Goal: Information Seeking & Learning: Check status

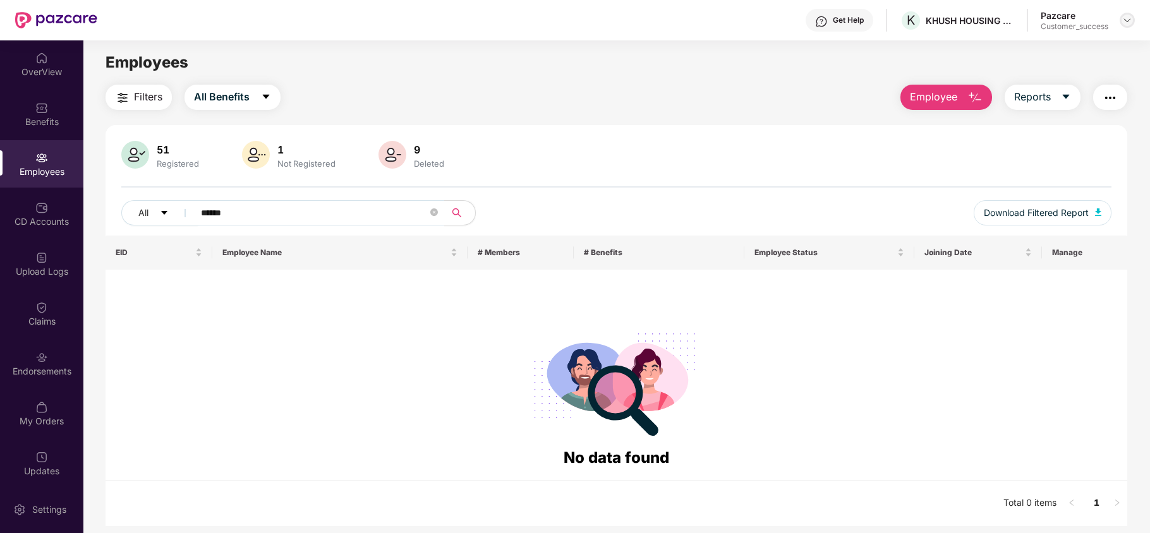
click at [1130, 18] on img at bounding box center [1127, 20] width 10 height 10
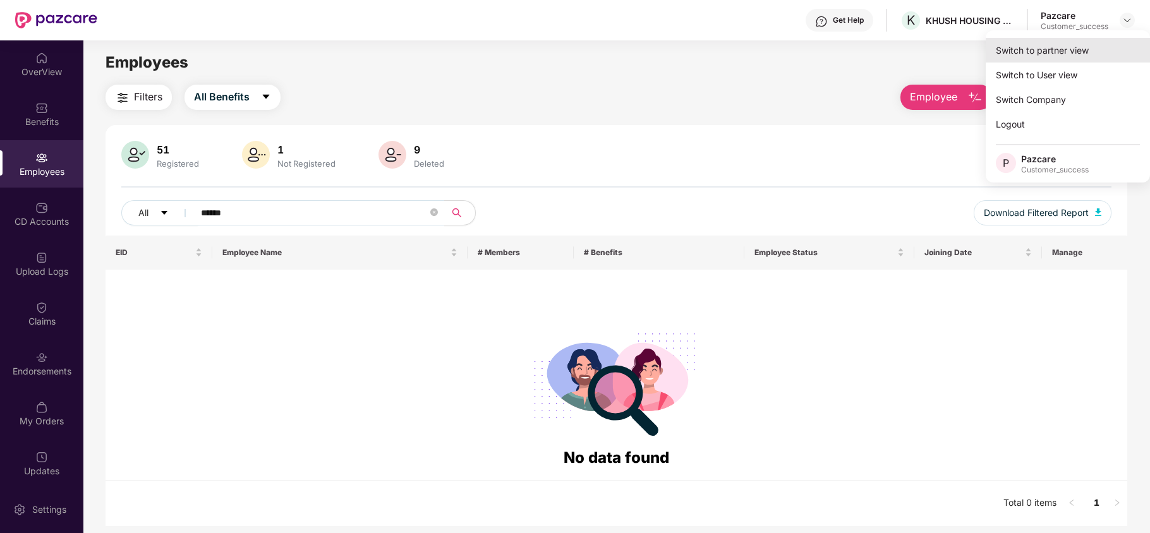
click at [1078, 49] on div "Switch to partner view" at bounding box center [1068, 50] width 164 height 25
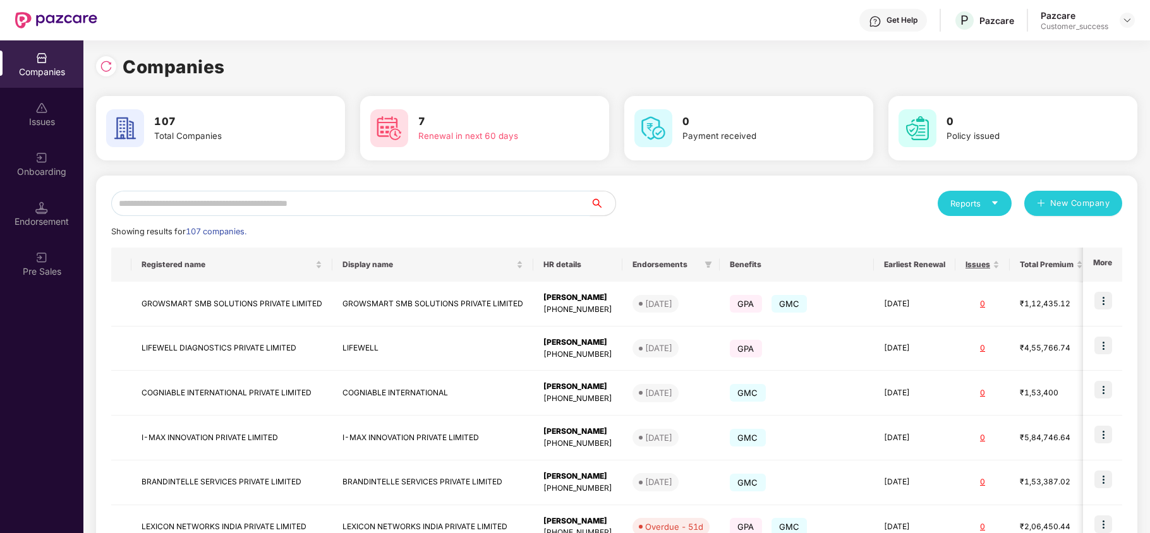
click at [399, 213] on input "text" at bounding box center [350, 203] width 479 height 25
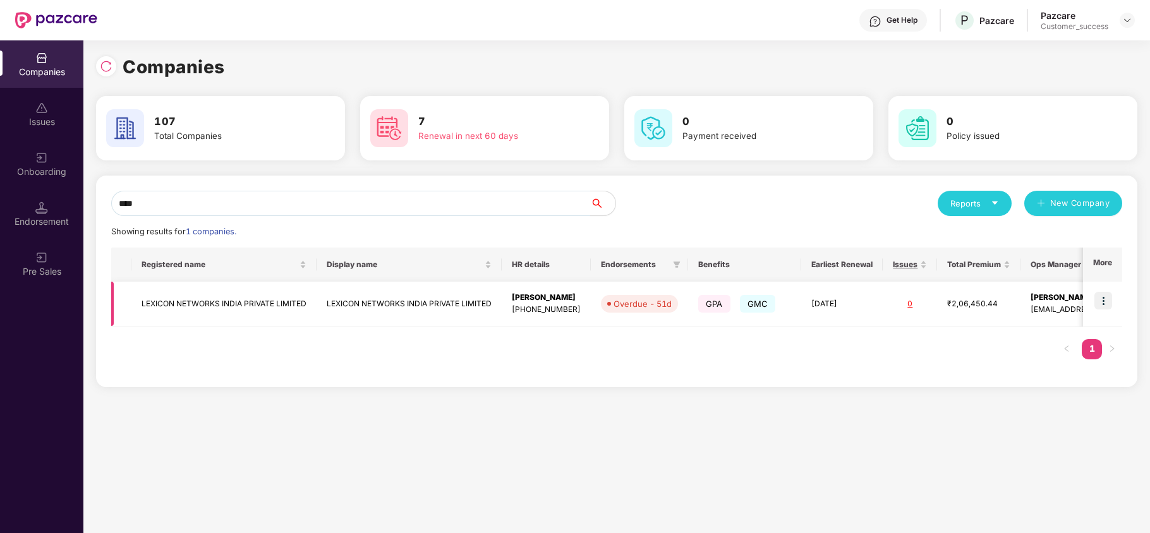
type input "****"
click at [1110, 304] on img at bounding box center [1103, 301] width 18 height 18
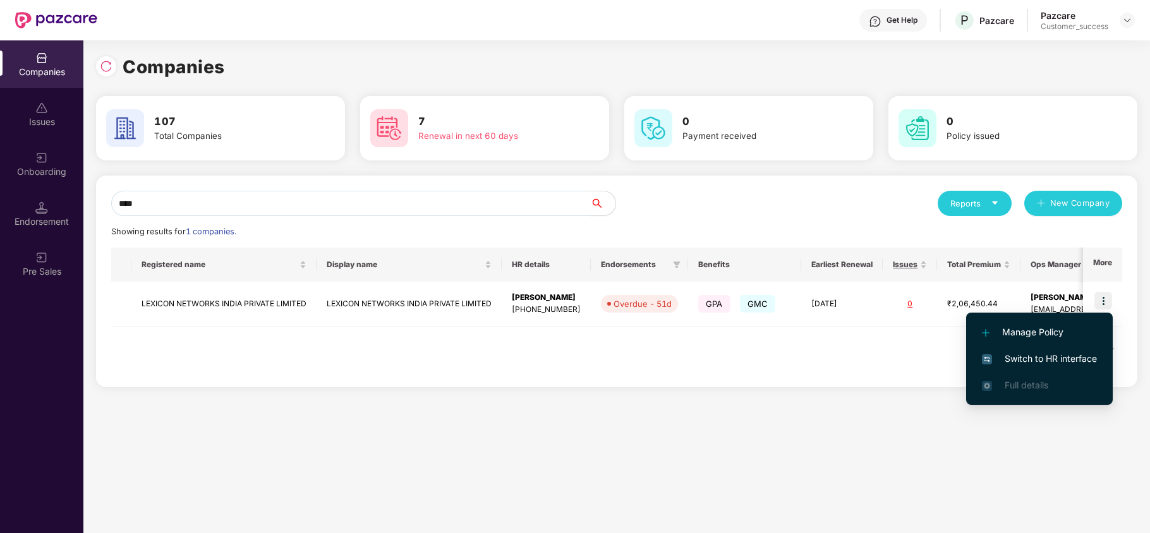
click at [1051, 354] on span "Switch to HR interface" at bounding box center [1039, 359] width 115 height 14
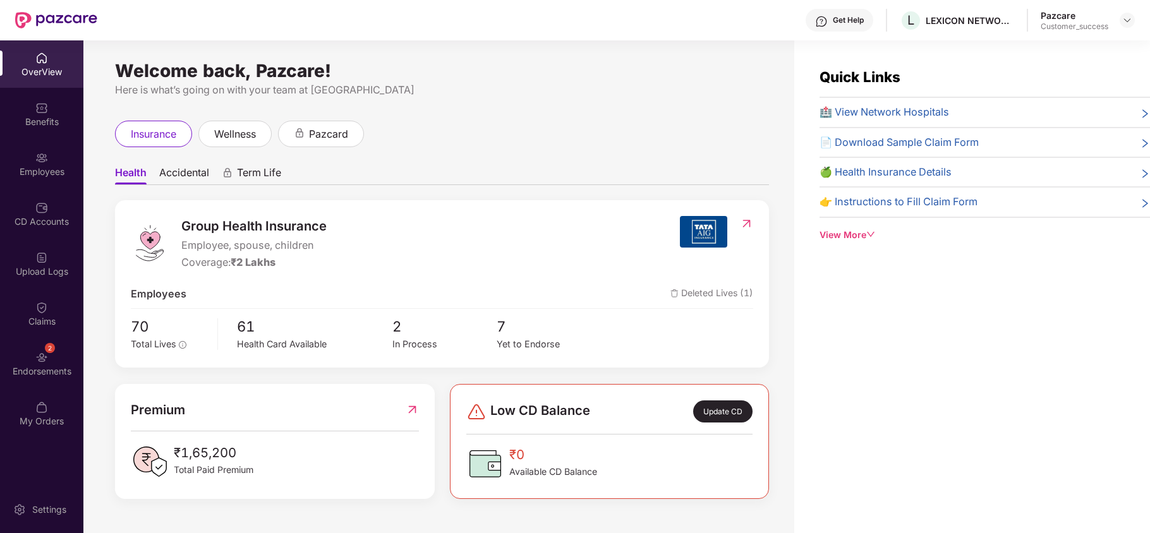
click at [27, 168] on div "Employees" at bounding box center [41, 172] width 83 height 13
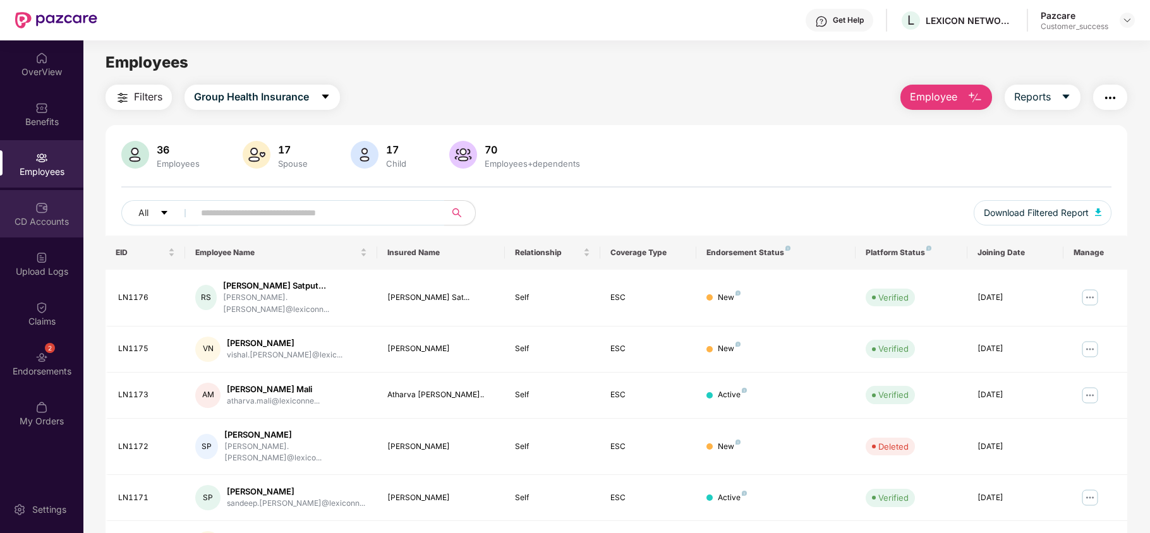
click at [42, 224] on div "CD Accounts" at bounding box center [41, 221] width 83 height 13
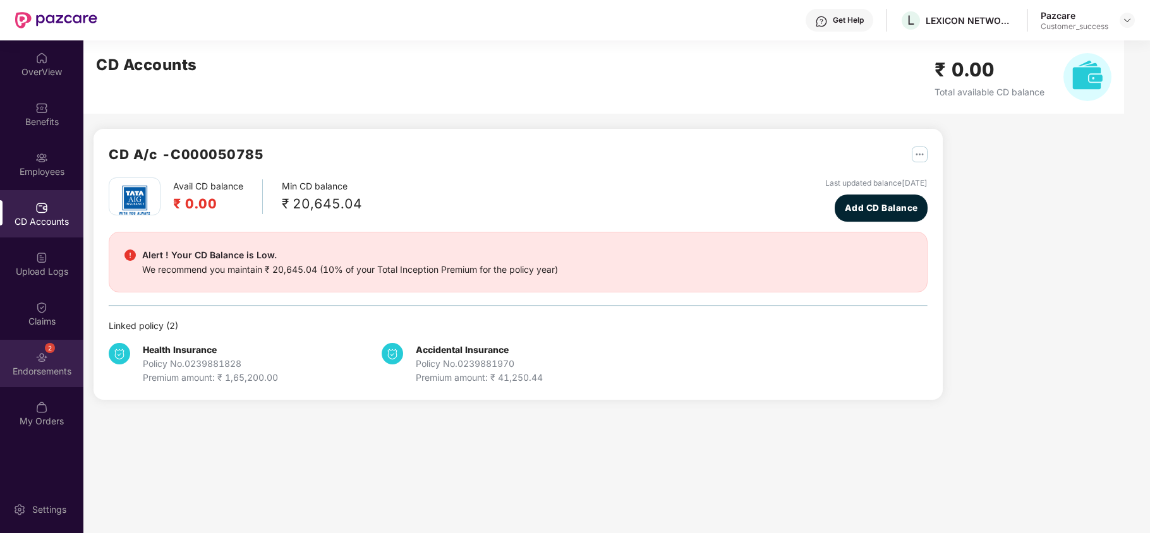
click at [34, 356] on div "2 Endorsements" at bounding box center [41, 363] width 83 height 47
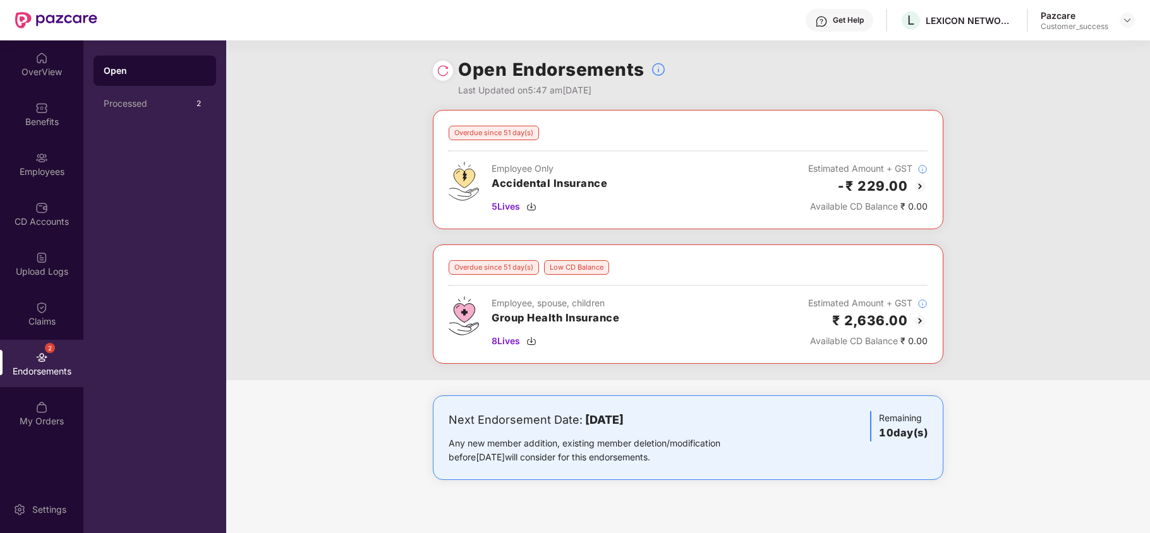
click at [922, 319] on img at bounding box center [919, 320] width 15 height 15
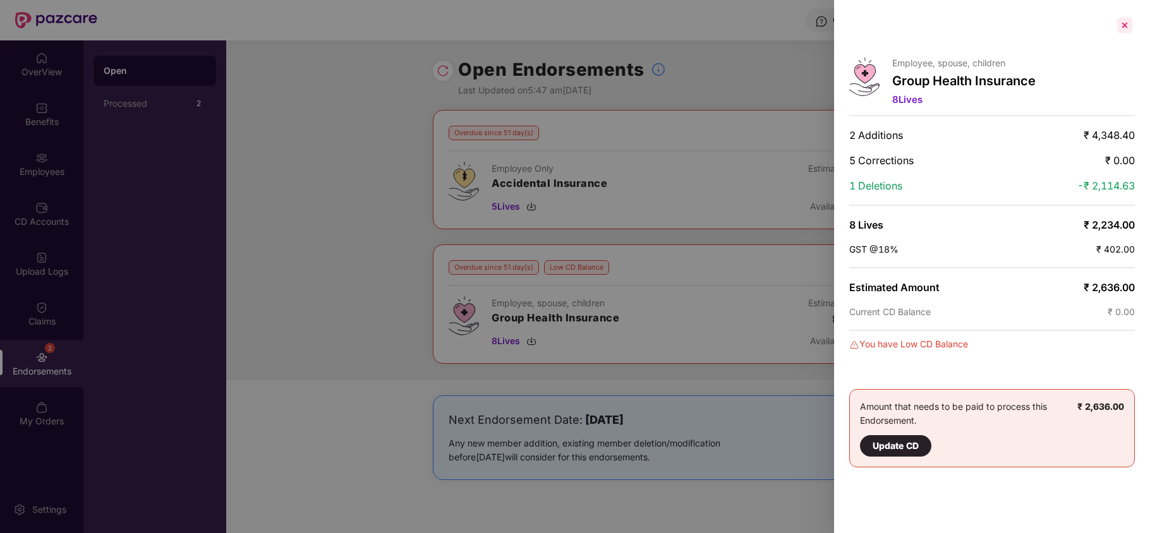
click at [1126, 23] on div at bounding box center [1125, 25] width 20 height 20
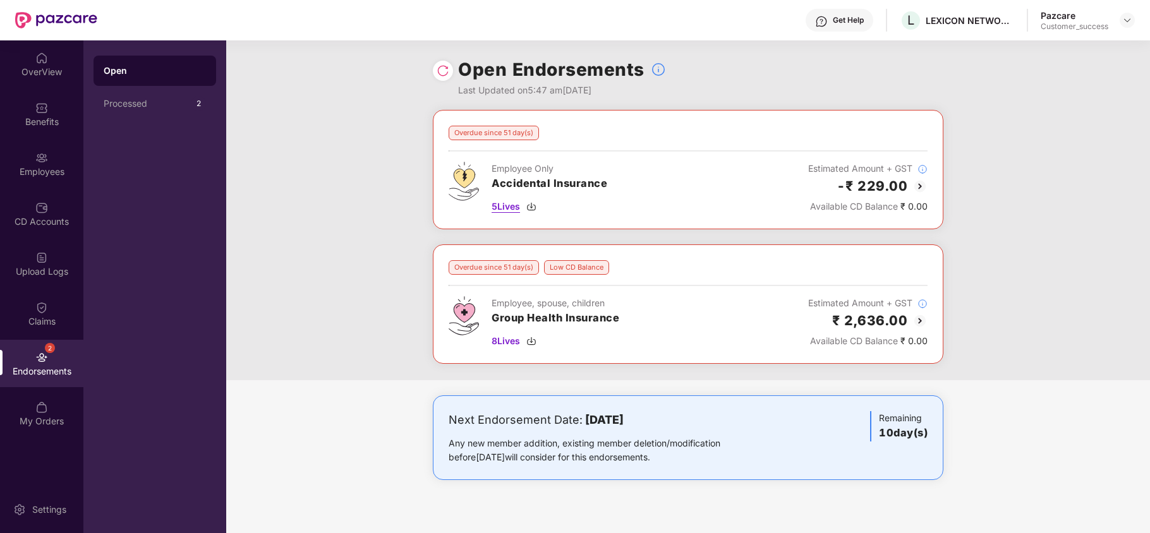
click at [512, 211] on span "5 Lives" at bounding box center [506, 207] width 28 height 14
click at [526, 342] on div "8 Lives" at bounding box center [556, 341] width 128 height 14
click at [31, 176] on div "Employees" at bounding box center [41, 172] width 83 height 13
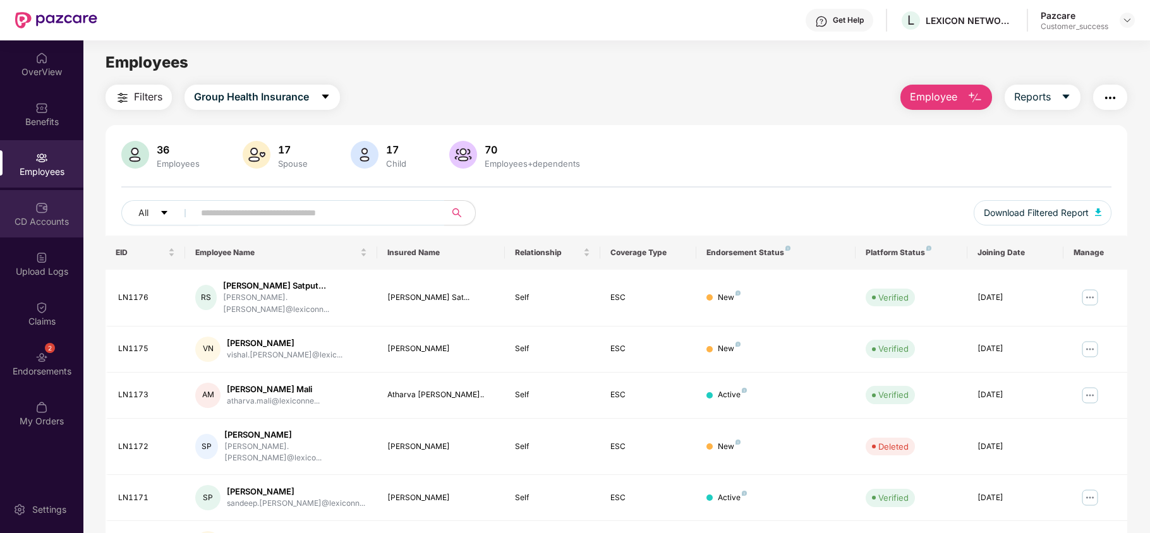
click at [23, 212] on div "CD Accounts" at bounding box center [41, 213] width 83 height 47
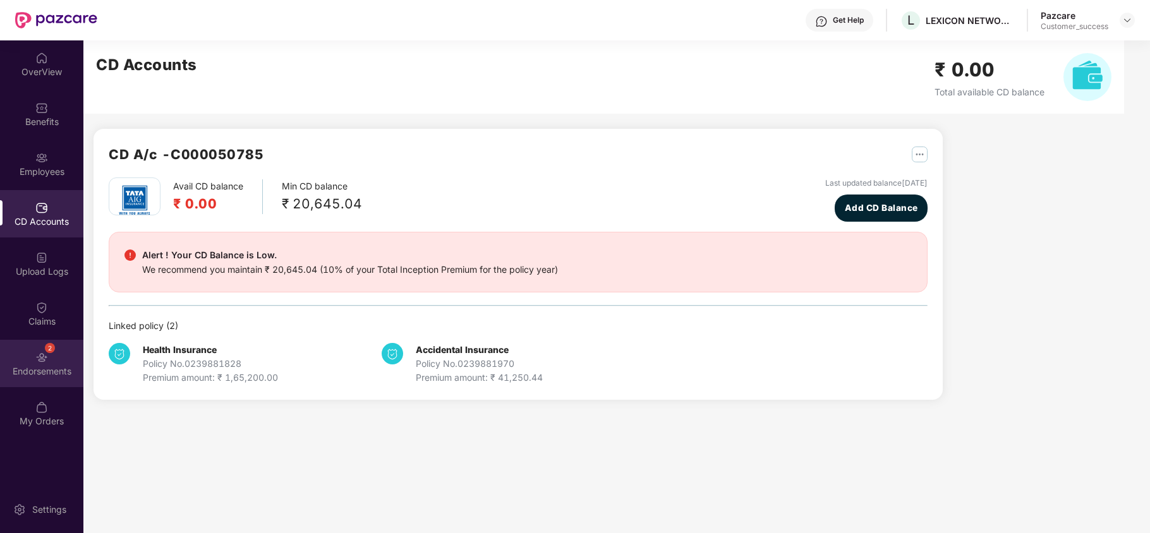
click at [45, 353] on img at bounding box center [41, 357] width 13 height 13
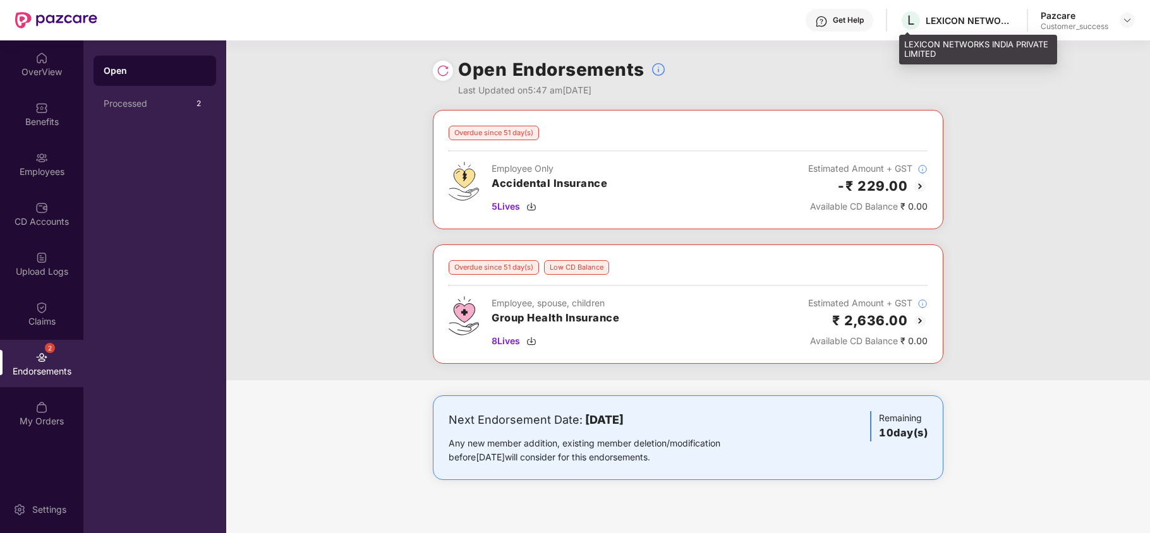
drag, startPoint x: 921, startPoint y: 64, endPoint x: 922, endPoint y: 56, distance: 8.4
click at [922, 56] on div "LEXICON NETWORKS INDIA PRIVATE LIMITED" at bounding box center [978, 50] width 158 height 30
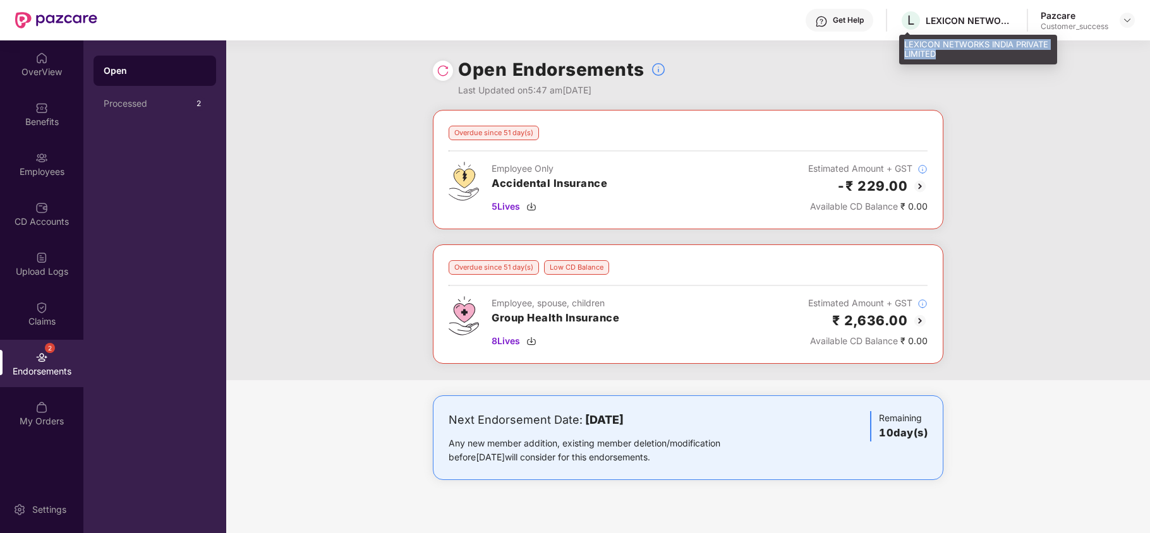
click at [922, 56] on div "LEXICON NETWORKS INDIA PRIVATE LIMITED" at bounding box center [978, 50] width 158 height 30
copy div "LEXICON NETWORKS INDIA PRIVATE LIMITED"
click at [1123, 14] on div at bounding box center [1127, 20] width 15 height 15
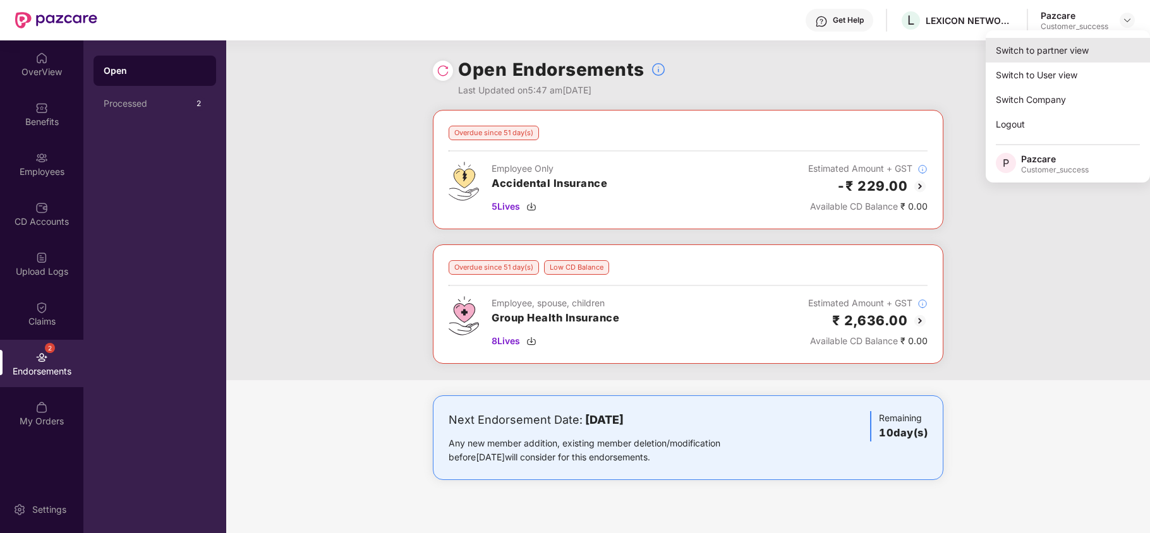
click at [1088, 42] on div "Switch to partner view" at bounding box center [1068, 50] width 164 height 25
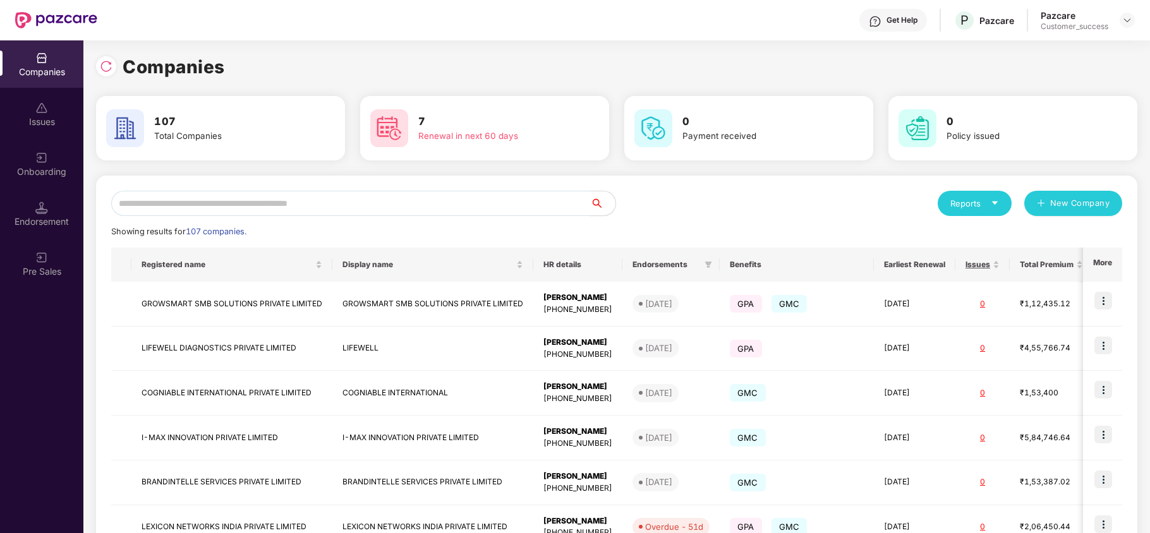
click at [448, 211] on input "text" at bounding box center [350, 203] width 479 height 25
type input "*"
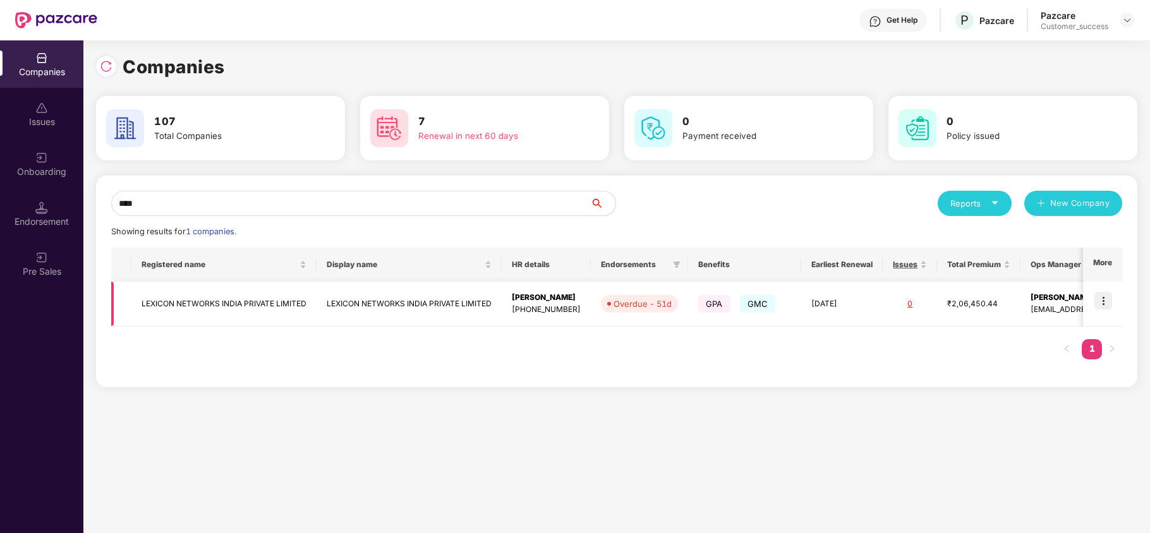
type input "****"
click at [1103, 306] on img at bounding box center [1103, 301] width 18 height 18
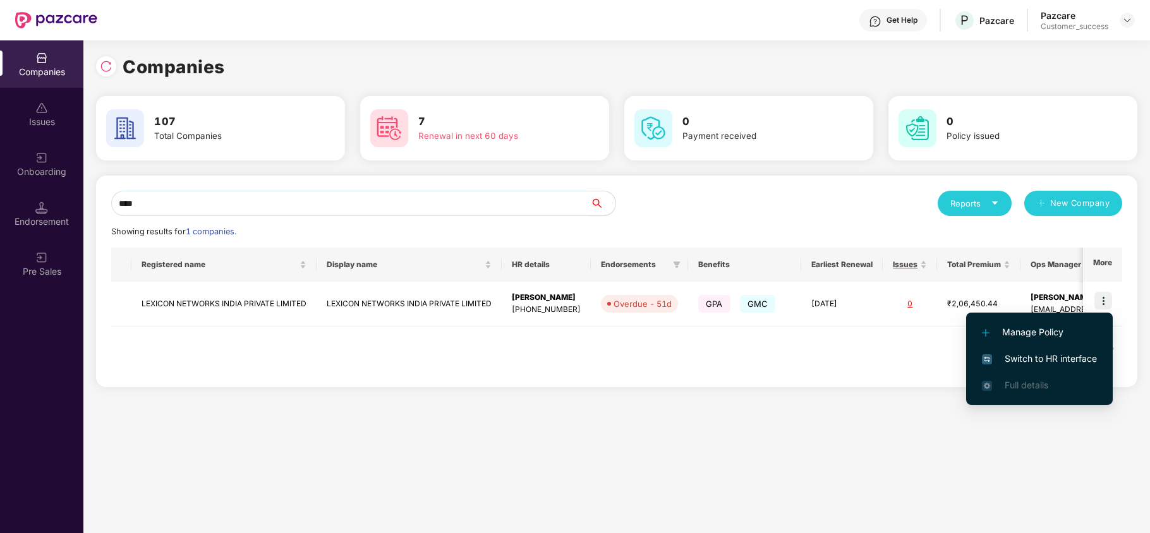
click at [1046, 365] on span "Switch to HR interface" at bounding box center [1039, 359] width 115 height 14
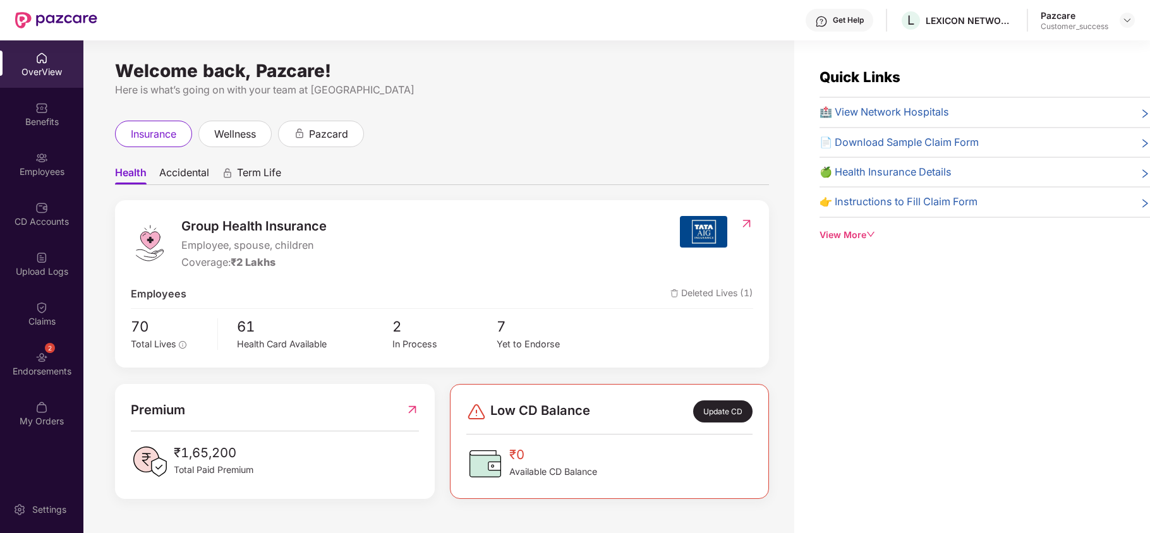
click at [61, 178] on div "Employees" at bounding box center [41, 172] width 83 height 13
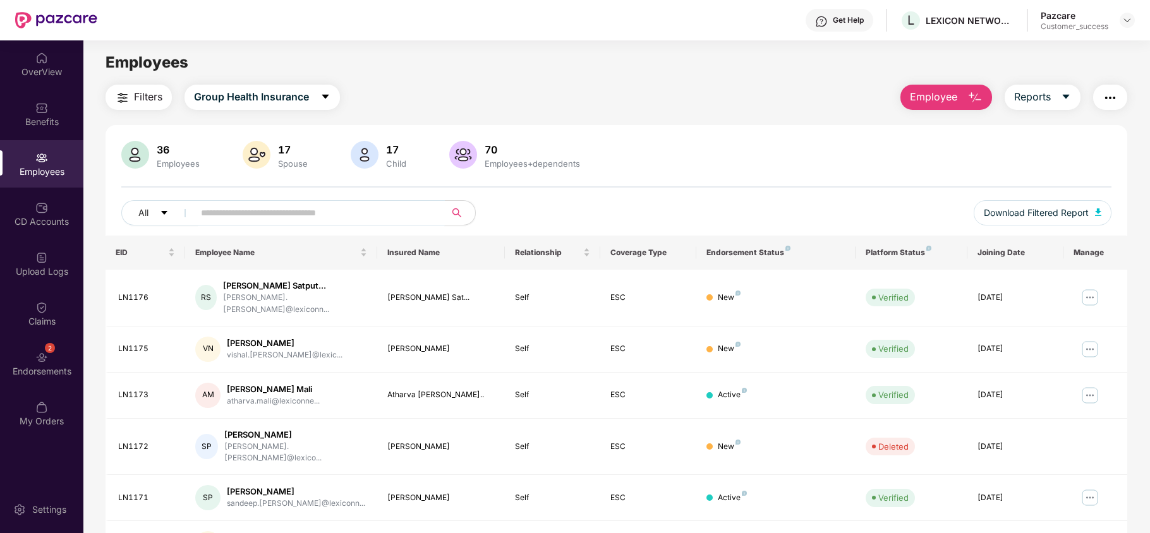
click at [281, 207] on input "text" at bounding box center [314, 212] width 227 height 19
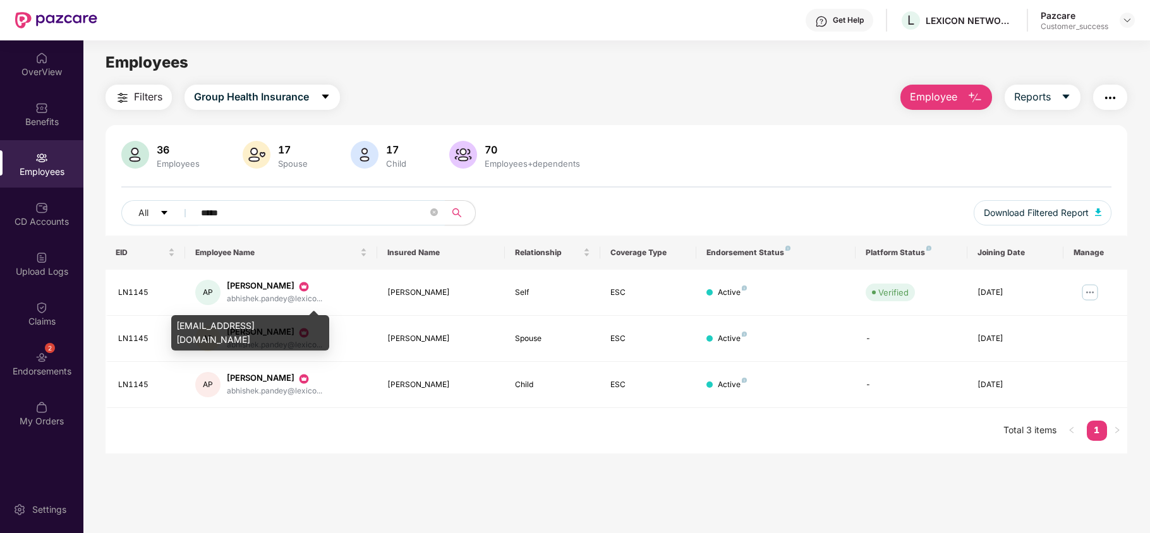
type input "*****"
click at [269, 323] on div "[EMAIL_ADDRESS][DOMAIN_NAME]" at bounding box center [250, 332] width 158 height 35
copy div "[EMAIL_ADDRESS][DOMAIN_NAME]"
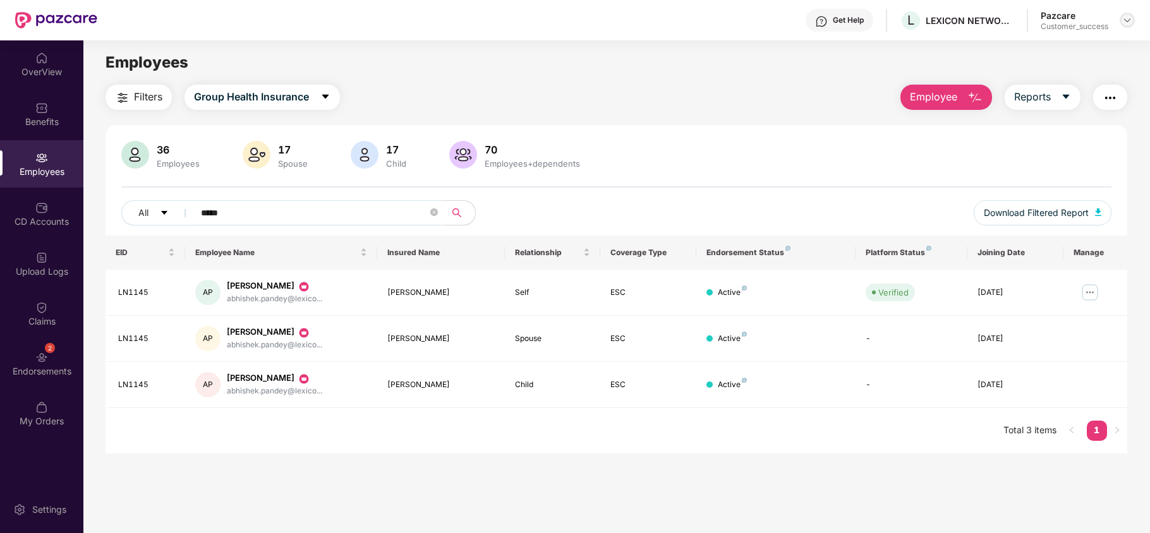
click at [1130, 16] on img at bounding box center [1127, 20] width 10 height 10
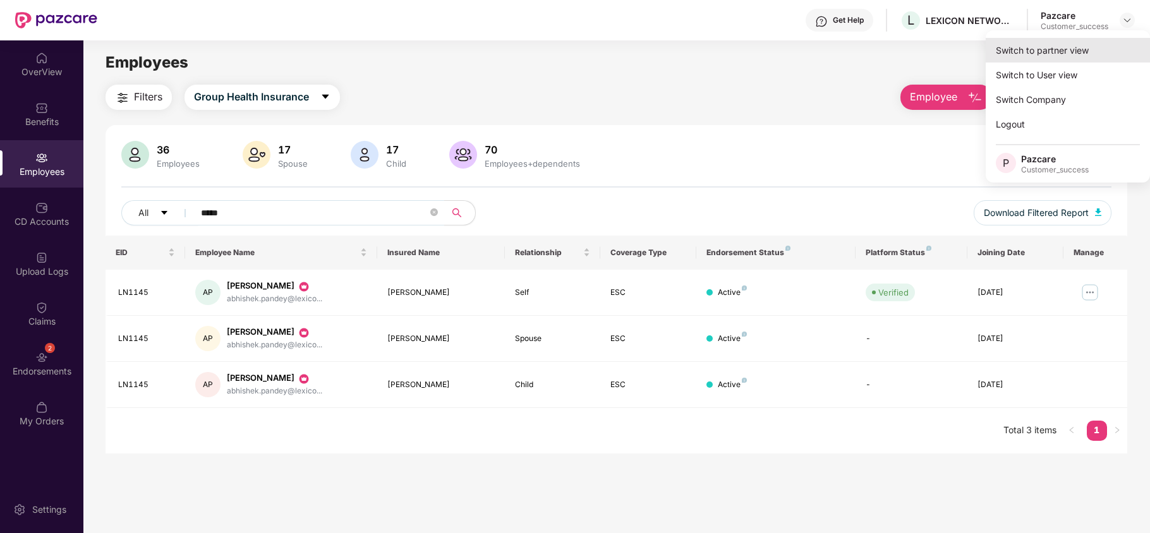
click at [1067, 49] on div "Switch to partner view" at bounding box center [1068, 50] width 164 height 25
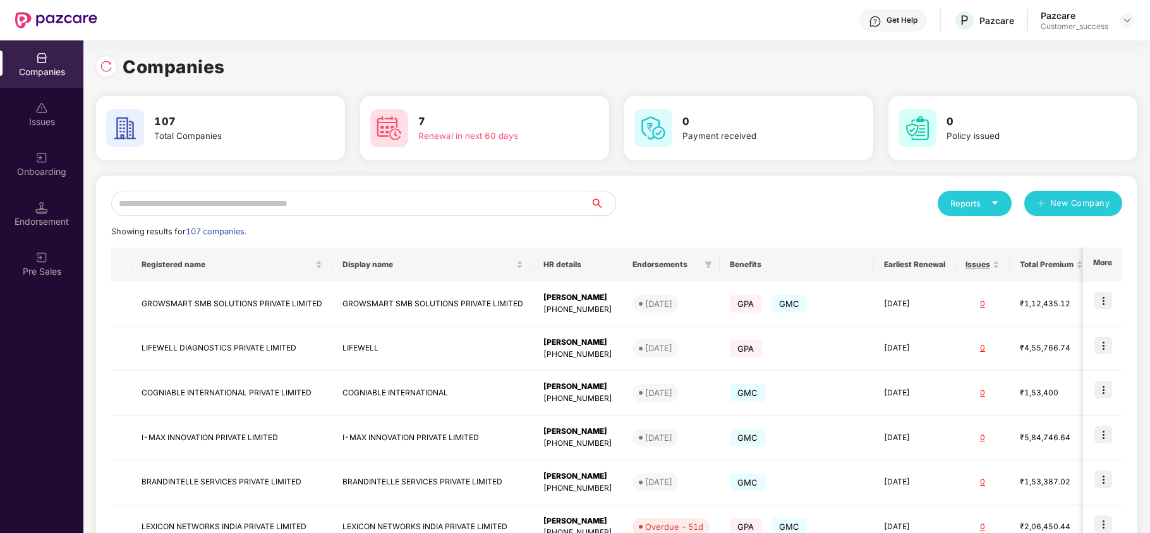
click at [336, 207] on input "text" at bounding box center [350, 203] width 479 height 25
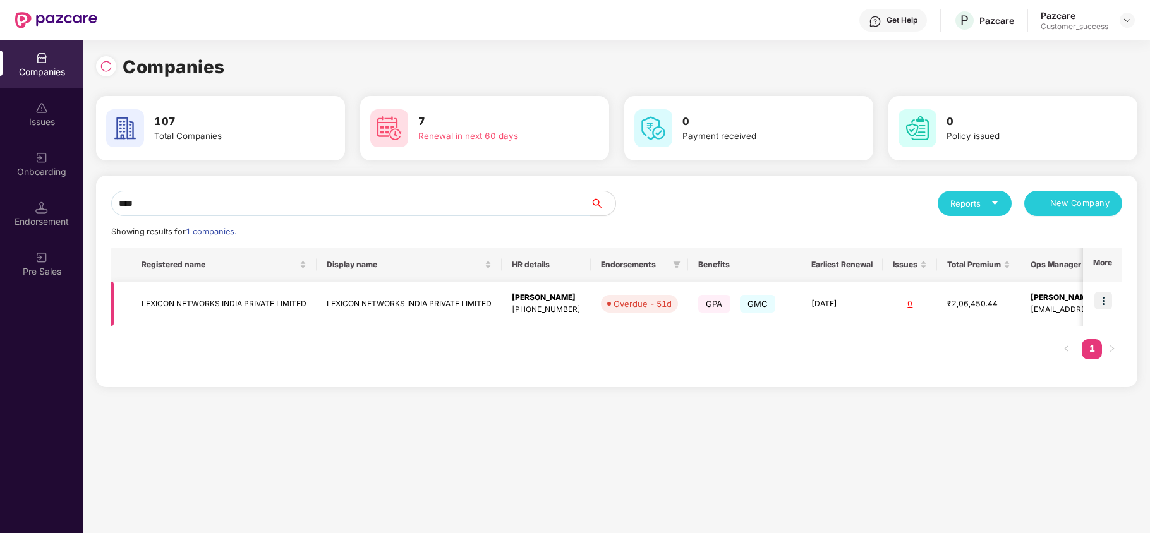
scroll to position [0, 76]
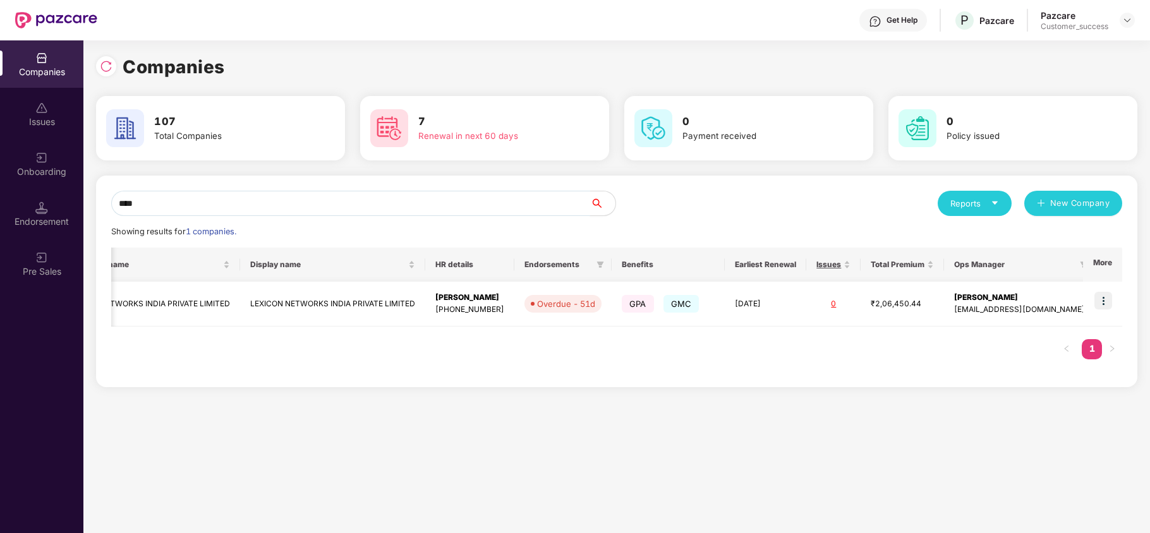
type input "****"
drag, startPoint x: 968, startPoint y: 312, endPoint x: 1077, endPoint y: 307, distance: 108.8
click at [1077, 307] on td "[PERSON_NAME] [PERSON_NAME][EMAIL_ADDRESS][DOMAIN_NAME]" at bounding box center [1019, 304] width 151 height 45
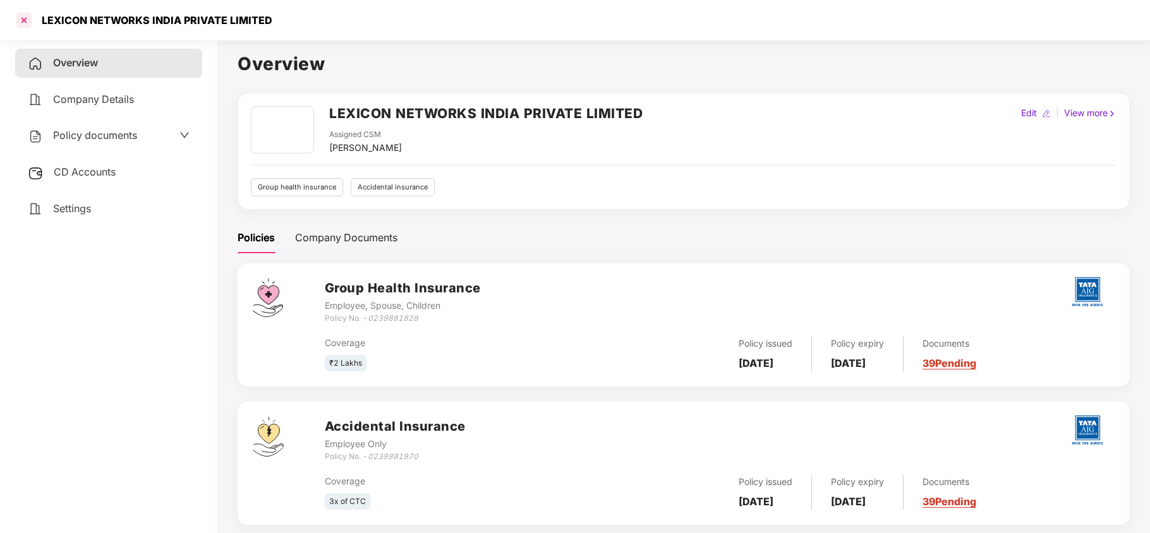
click at [28, 21] on div at bounding box center [24, 20] width 20 height 20
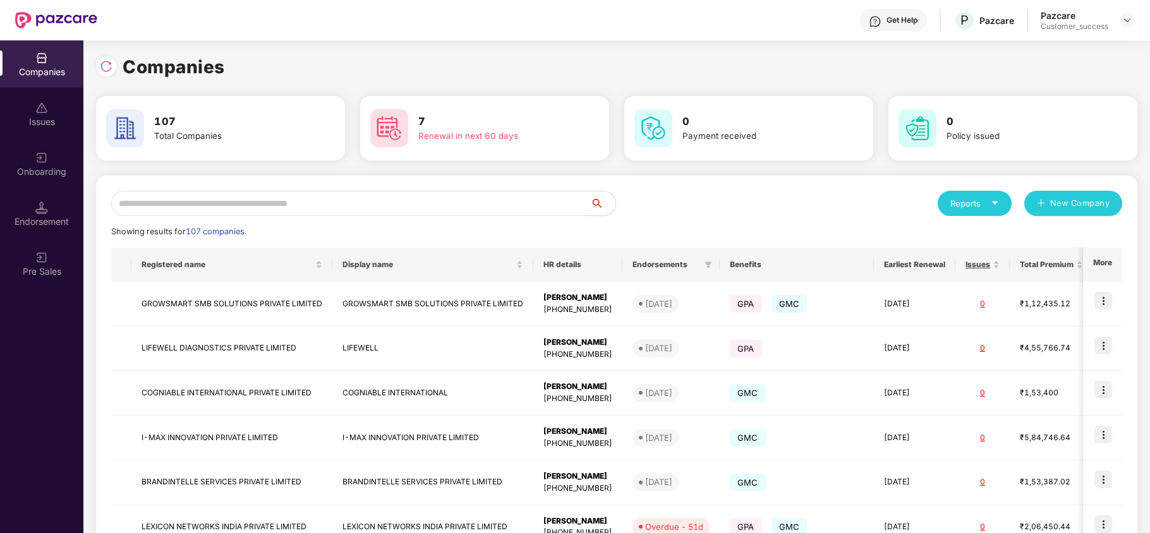
click at [289, 197] on input "text" at bounding box center [350, 203] width 479 height 25
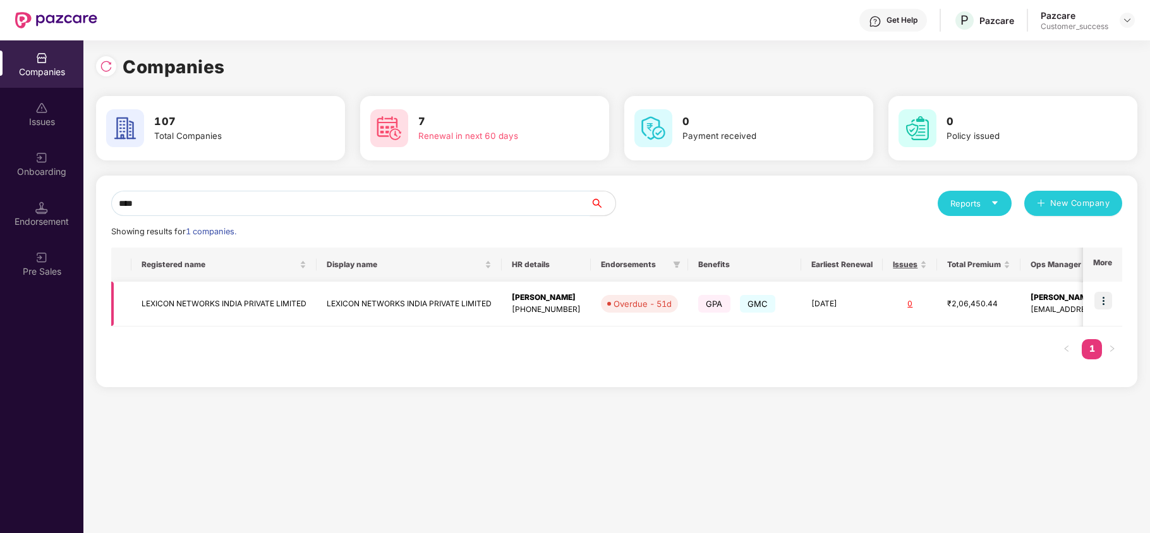
scroll to position [0, 76]
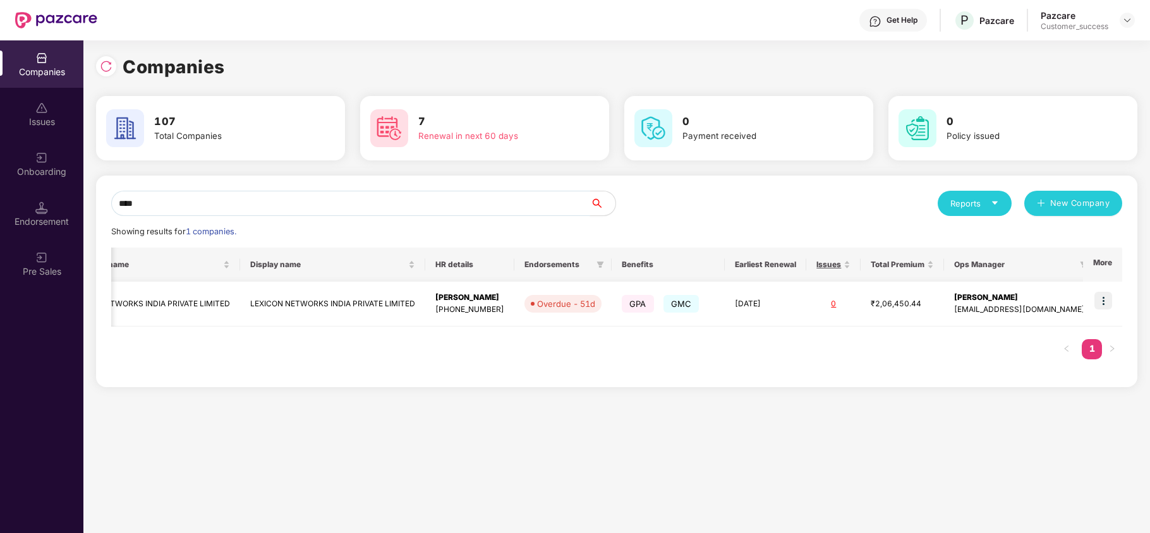
type input "****"
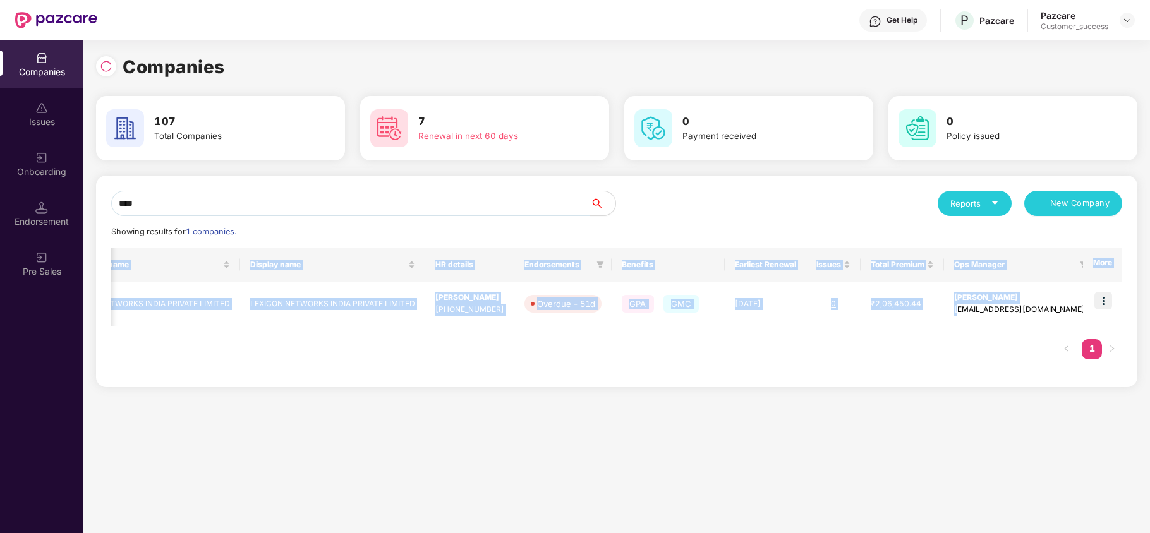
drag, startPoint x: 971, startPoint y: 313, endPoint x: 969, endPoint y: 433, distance: 119.4
click at [969, 433] on div "Companies 107 Total Companies 7 Renewal in next 60 days 0 Payment received 0 Po…" at bounding box center [616, 286] width 1066 height 493
click at [987, 356] on div "Registered name Display name HR details Endorsements Benefits Earliest Renewal …" at bounding box center [616, 310] width 1011 height 124
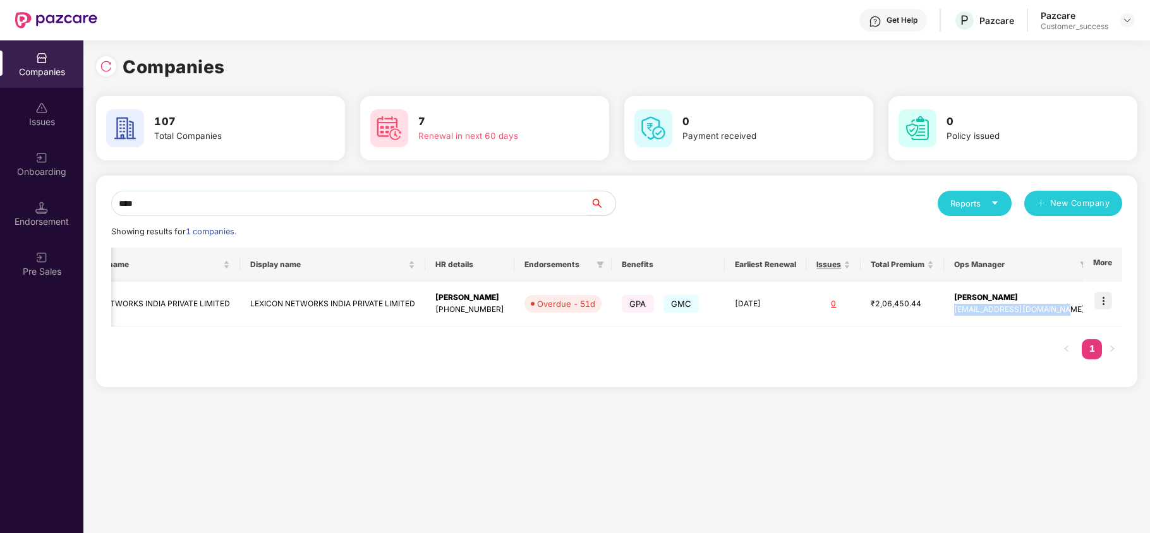
copy div "[EMAIL_ADDRESS][DOMAIN_NAME]"
drag, startPoint x: 967, startPoint y: 312, endPoint x: 1065, endPoint y: 322, distance: 99.0
click at [1065, 322] on td "[PERSON_NAME] [PERSON_NAME][EMAIL_ADDRESS][DOMAIN_NAME]" at bounding box center [1019, 304] width 151 height 45
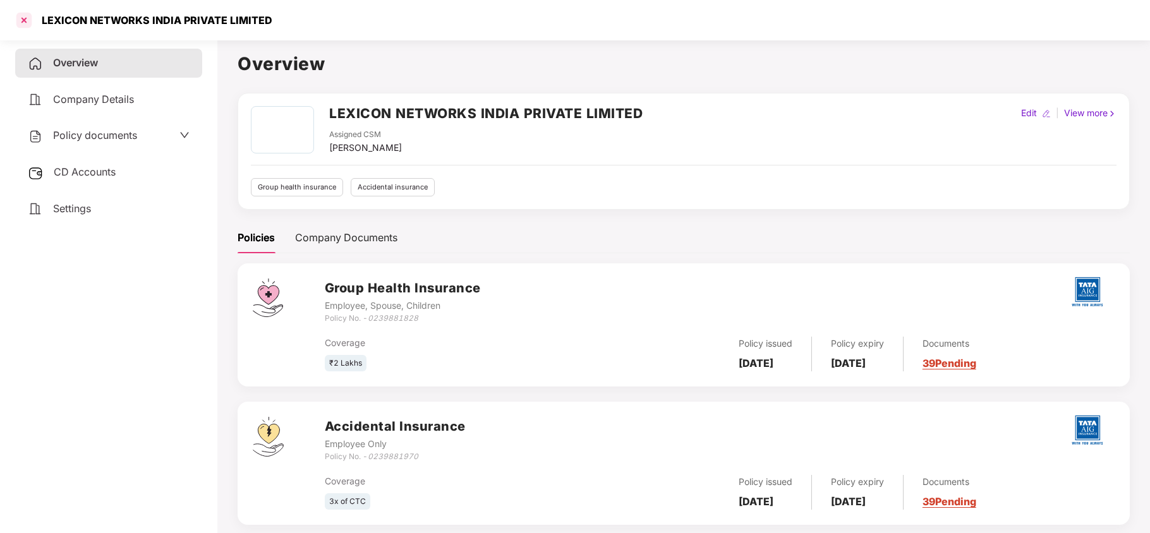
click at [21, 21] on div at bounding box center [24, 20] width 20 height 20
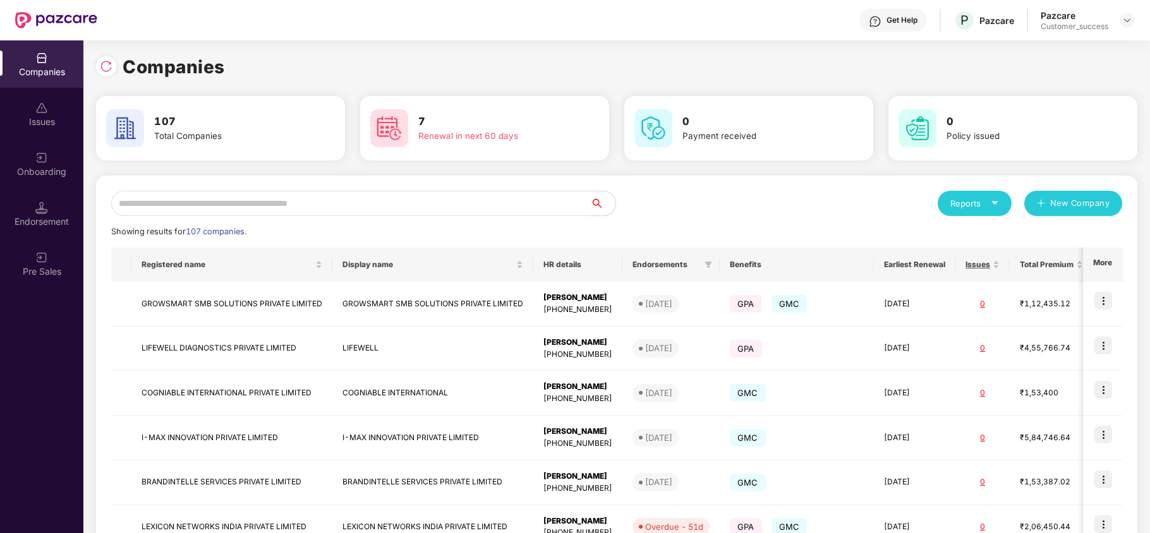
click at [212, 201] on input "text" at bounding box center [350, 203] width 479 height 25
type input "*"
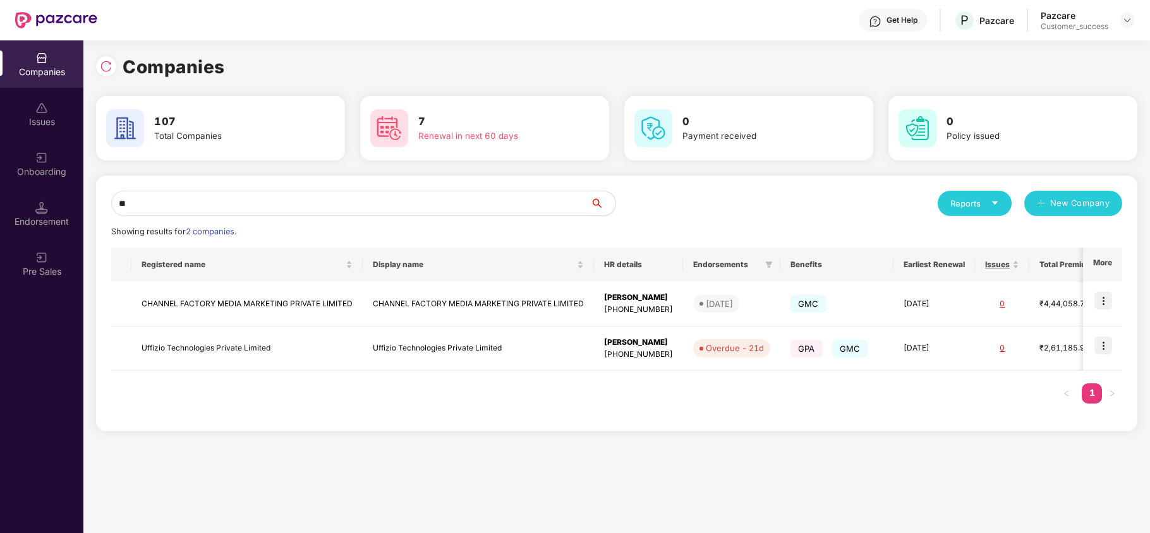
type input "*"
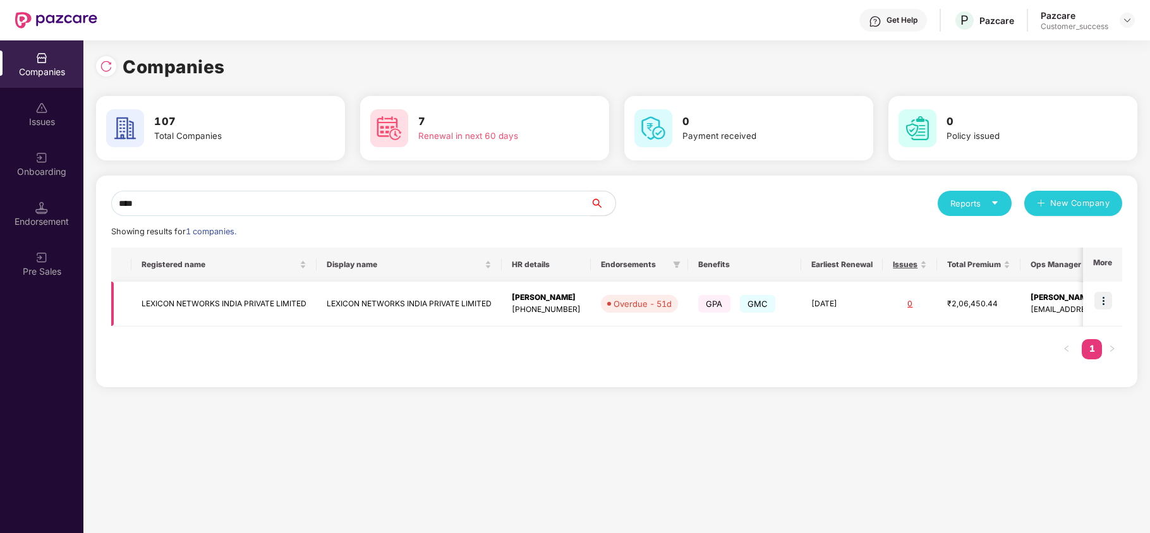
type input "****"
click at [1100, 303] on img at bounding box center [1103, 301] width 18 height 18
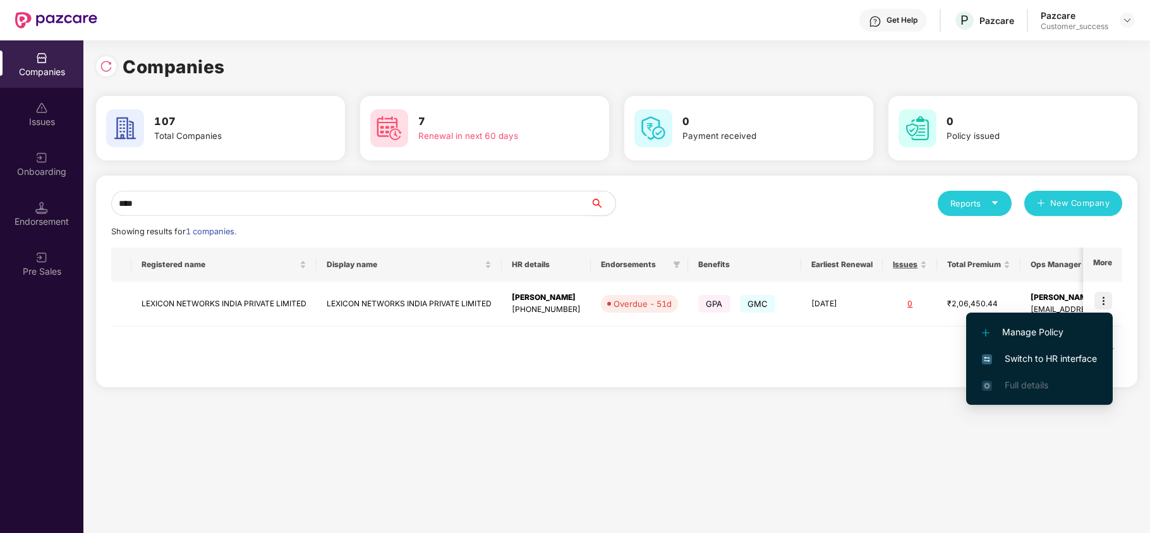
click at [1064, 356] on span "Switch to HR interface" at bounding box center [1039, 359] width 115 height 14
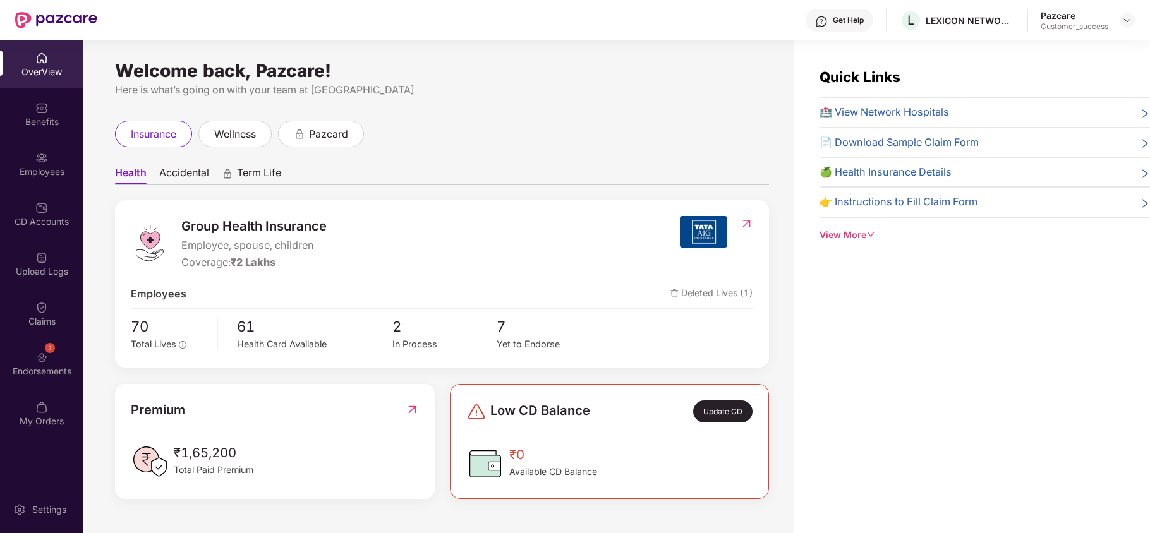
click at [64, 374] on div "Endorsements" at bounding box center [41, 371] width 83 height 13
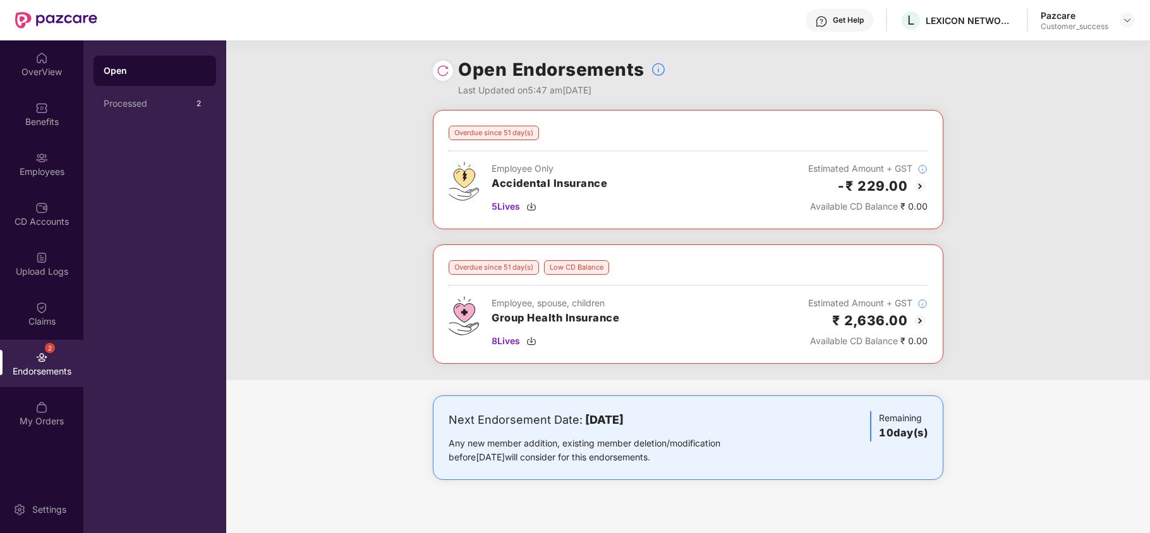
click at [917, 322] on img at bounding box center [919, 320] width 15 height 15
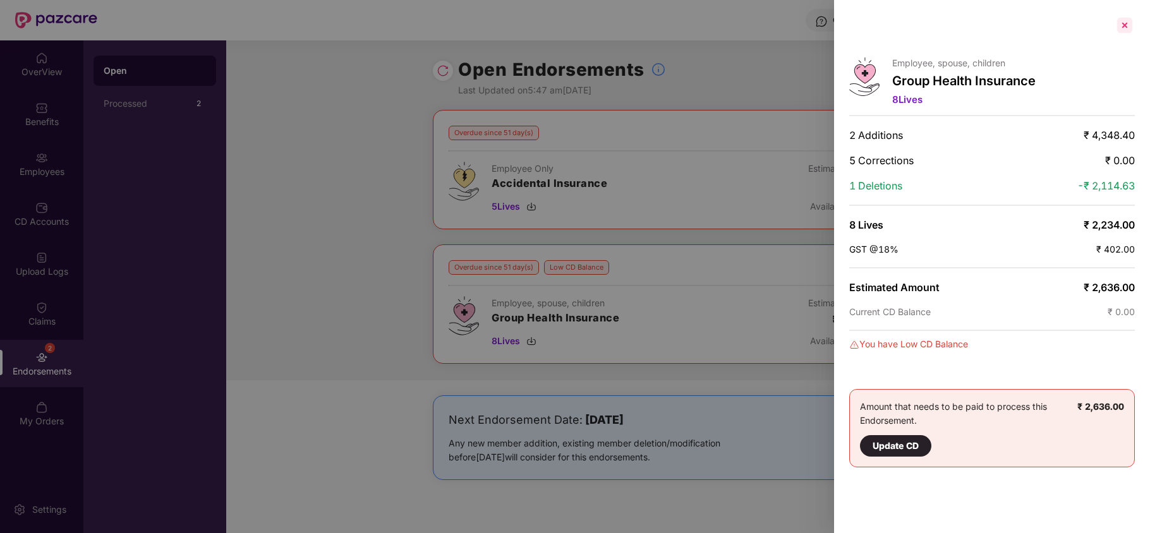
click at [1123, 23] on div at bounding box center [1125, 25] width 20 height 20
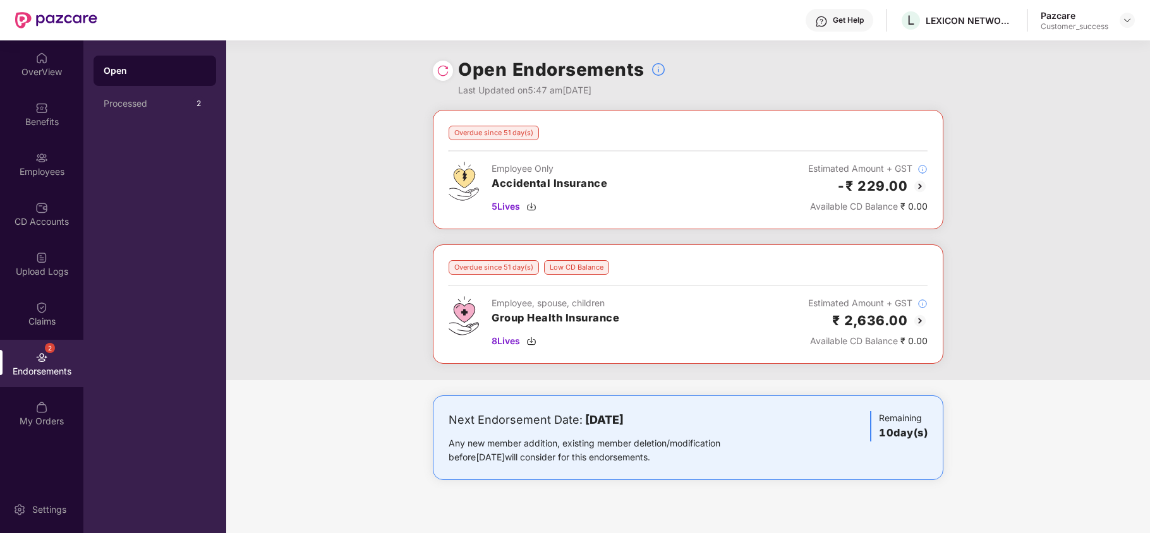
click at [921, 183] on img at bounding box center [919, 186] width 15 height 15
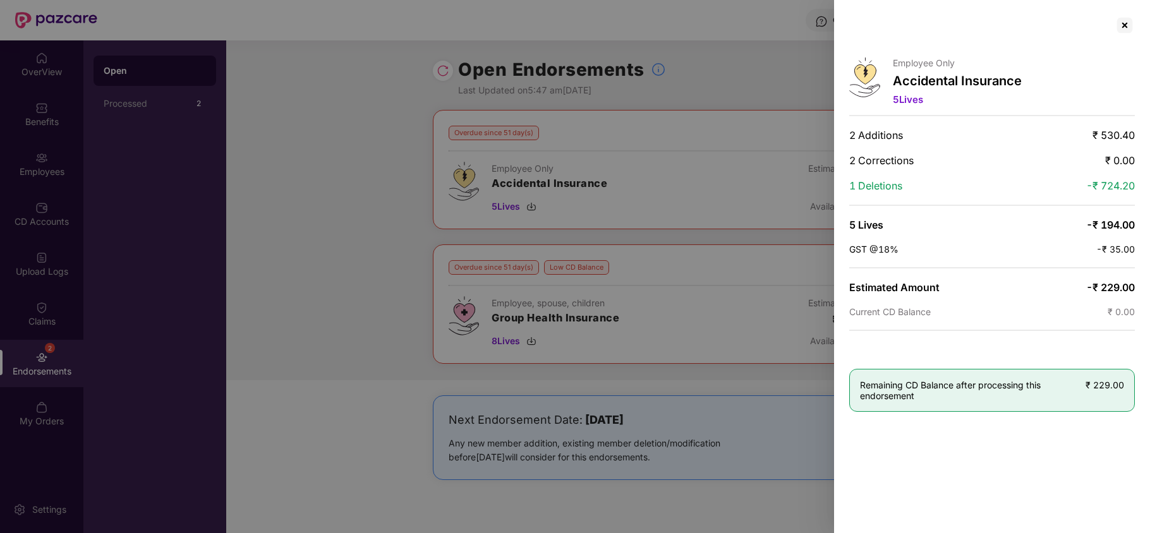
click at [425, 198] on div at bounding box center [575, 266] width 1150 height 533
click at [1126, 33] on div at bounding box center [1125, 25] width 20 height 20
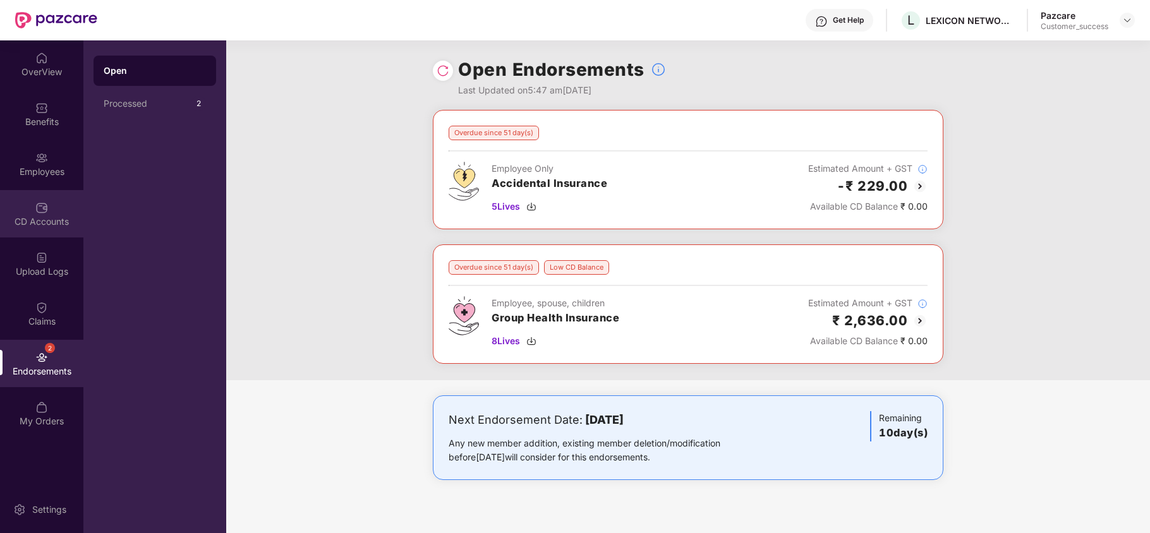
click at [41, 208] on img at bounding box center [41, 208] width 13 height 13
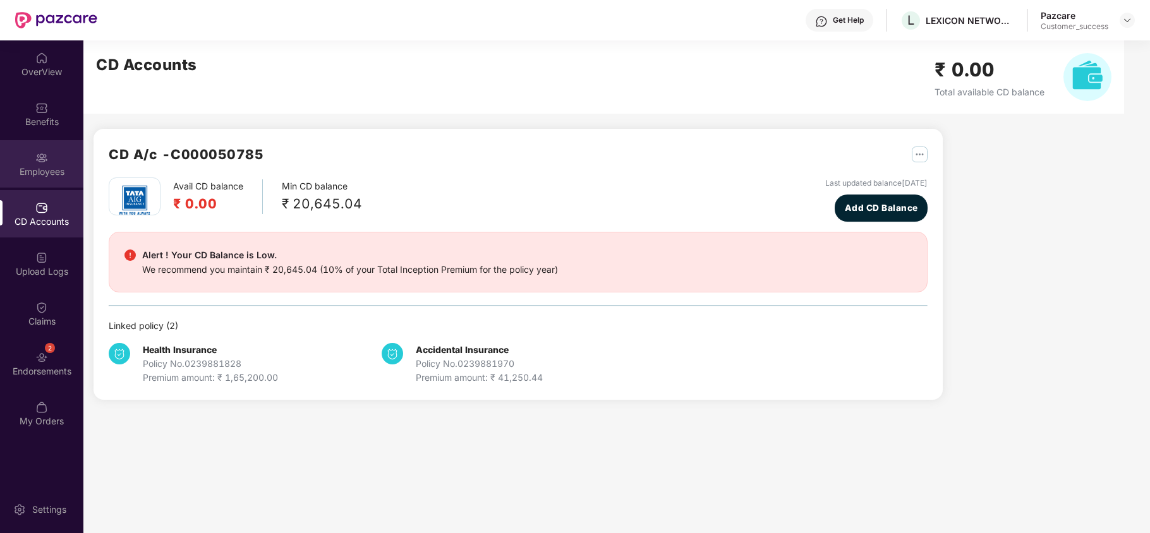
click at [37, 167] on div "Employees" at bounding box center [41, 172] width 83 height 13
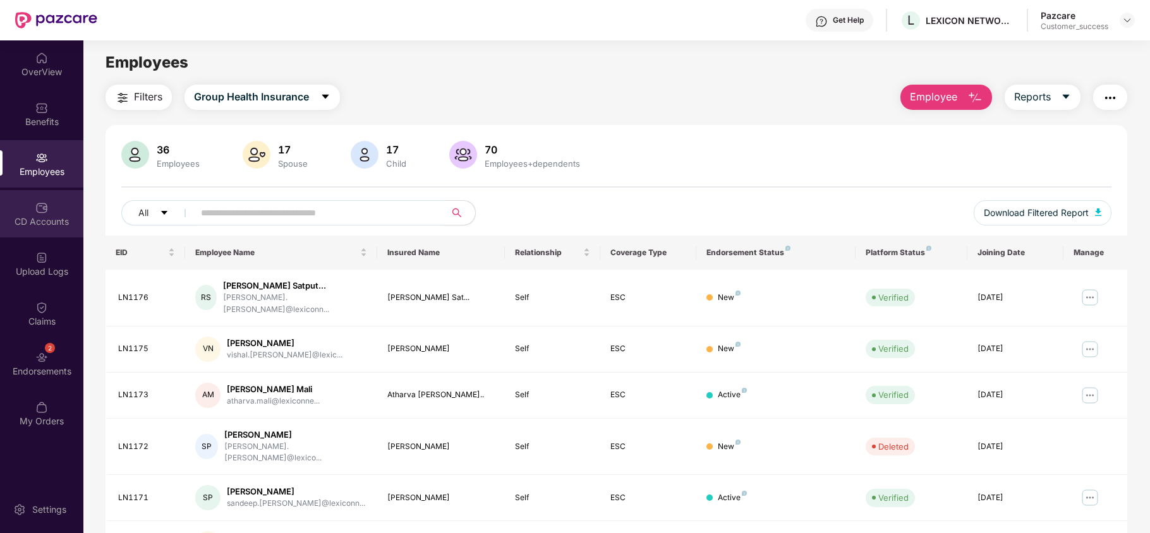
click at [33, 231] on div "CD Accounts" at bounding box center [41, 213] width 83 height 47
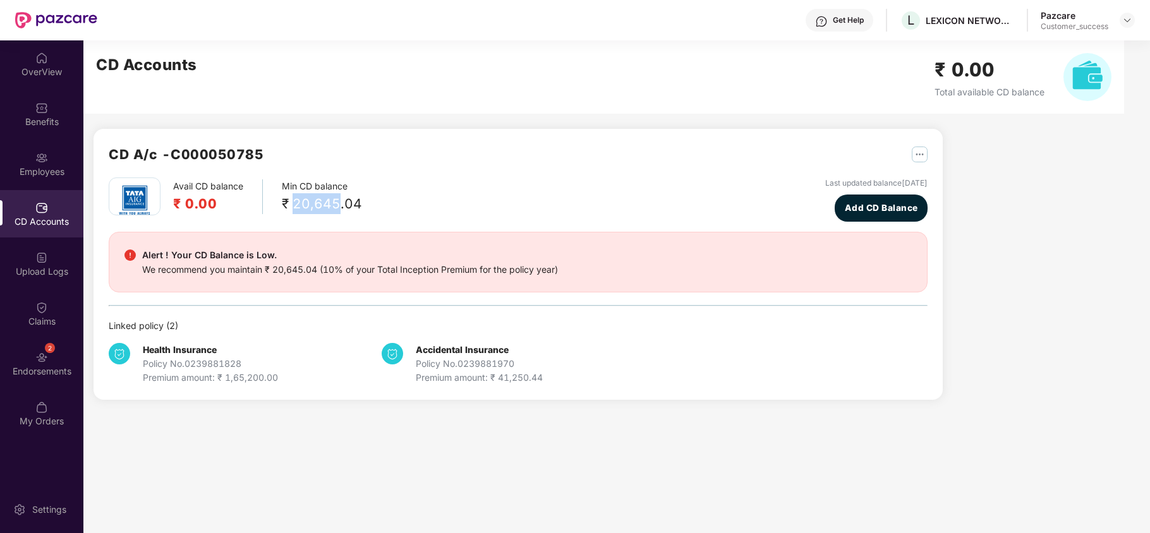
drag, startPoint x: 294, startPoint y: 202, endPoint x: 339, endPoint y: 203, distance: 44.2
click at [339, 203] on div "₹ 20,645.04" at bounding box center [322, 203] width 80 height 21
click at [1125, 21] on img at bounding box center [1127, 20] width 10 height 10
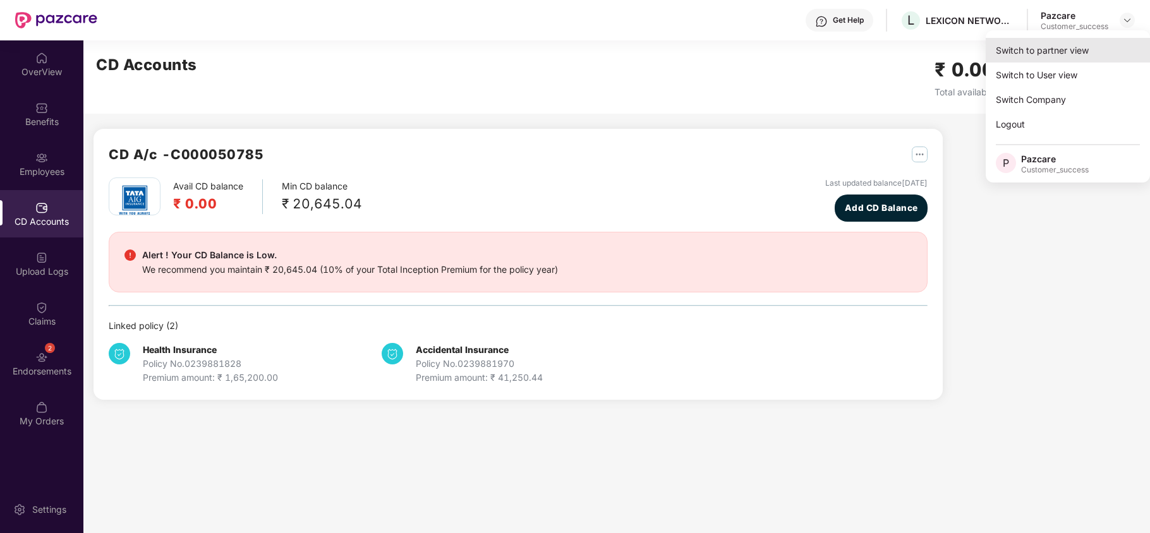
click at [1062, 57] on div "Switch to partner view" at bounding box center [1068, 50] width 164 height 25
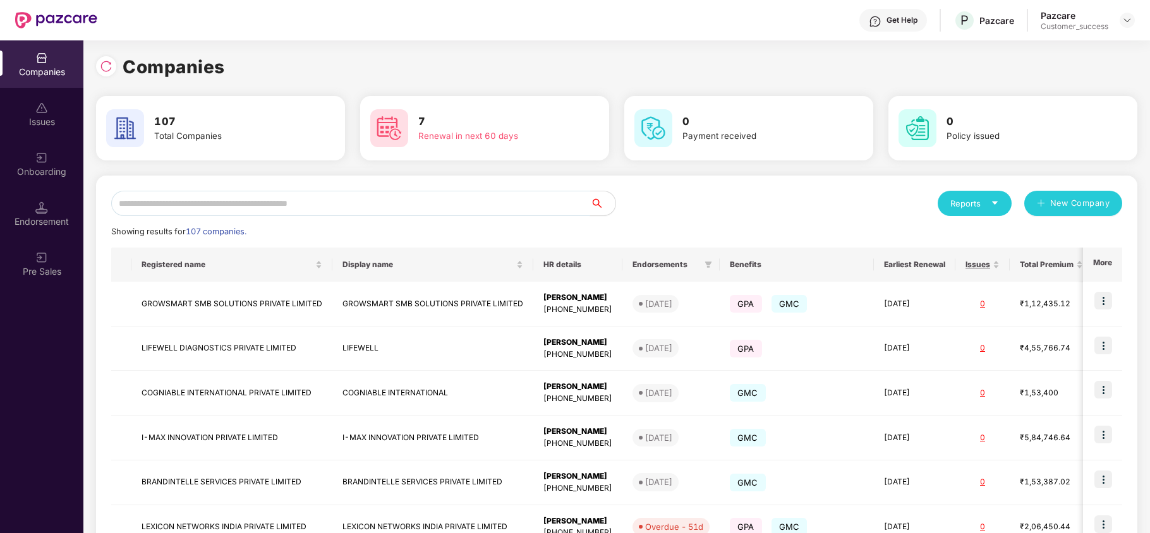
click at [195, 200] on input "text" at bounding box center [350, 203] width 479 height 25
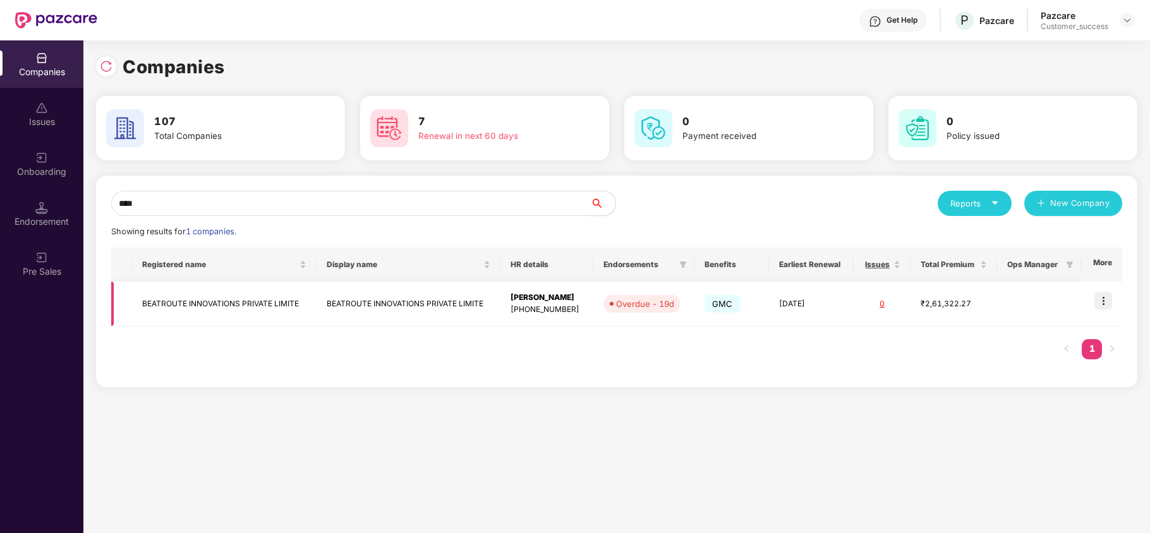
type input "****"
click at [1102, 306] on img at bounding box center [1103, 301] width 18 height 18
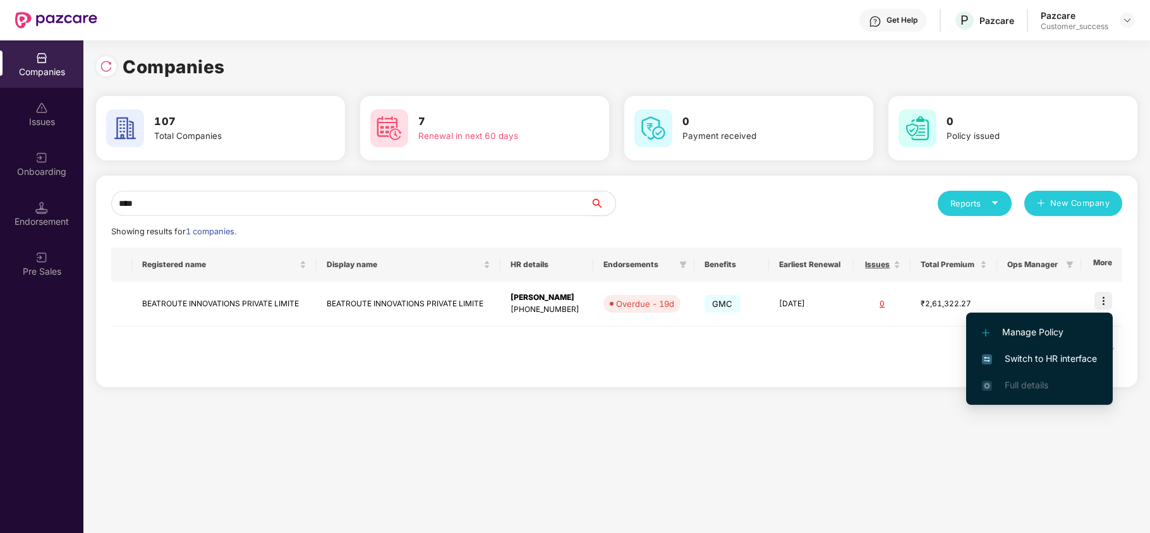
click at [1070, 352] on span "Switch to HR interface" at bounding box center [1039, 359] width 115 height 14
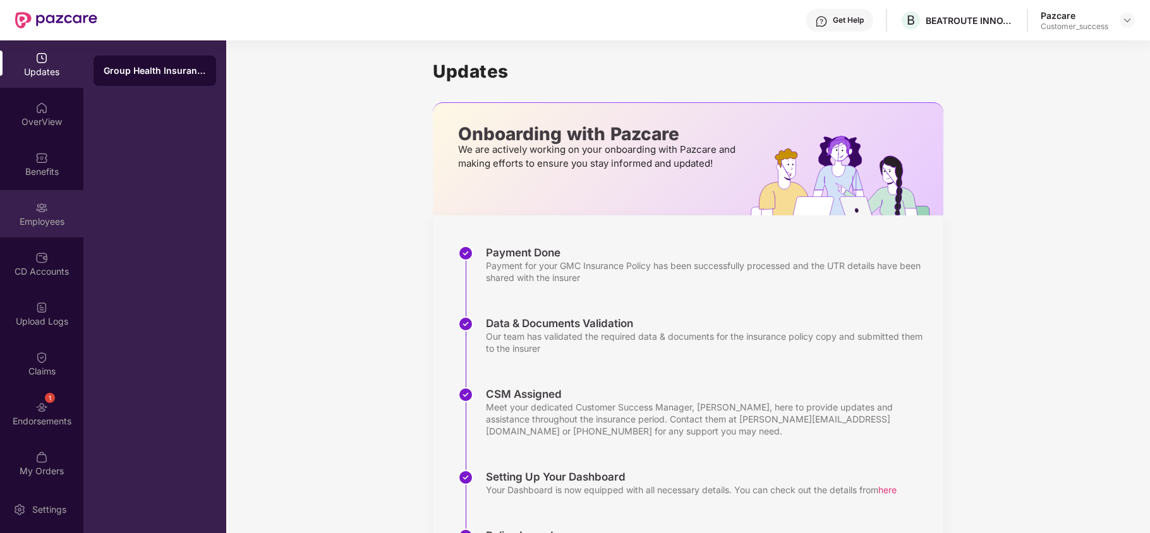
click at [51, 200] on div "Employees" at bounding box center [41, 213] width 83 height 47
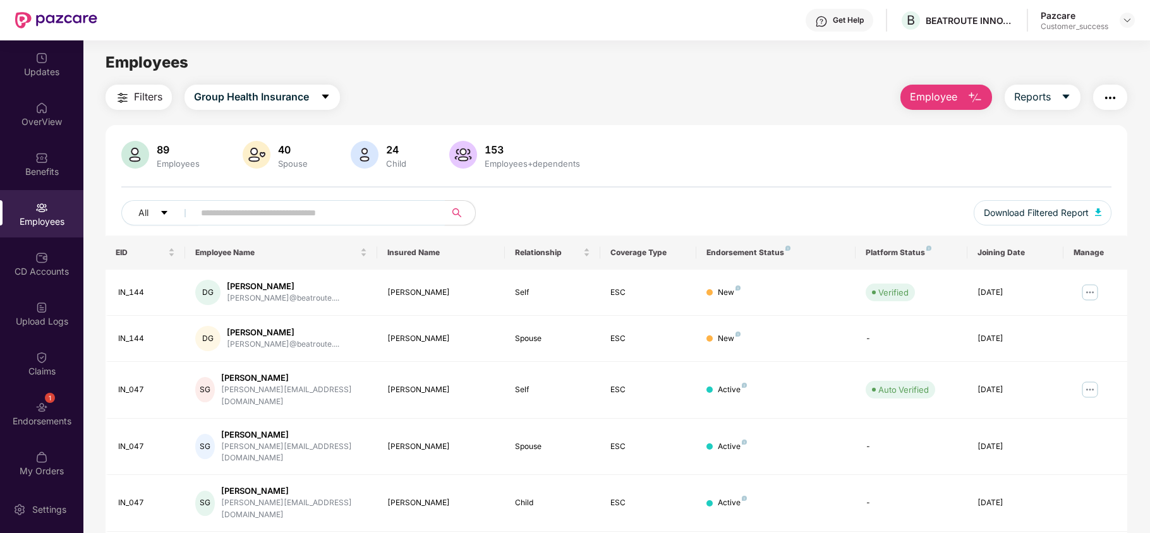
click at [214, 205] on input "text" at bounding box center [314, 212] width 227 height 19
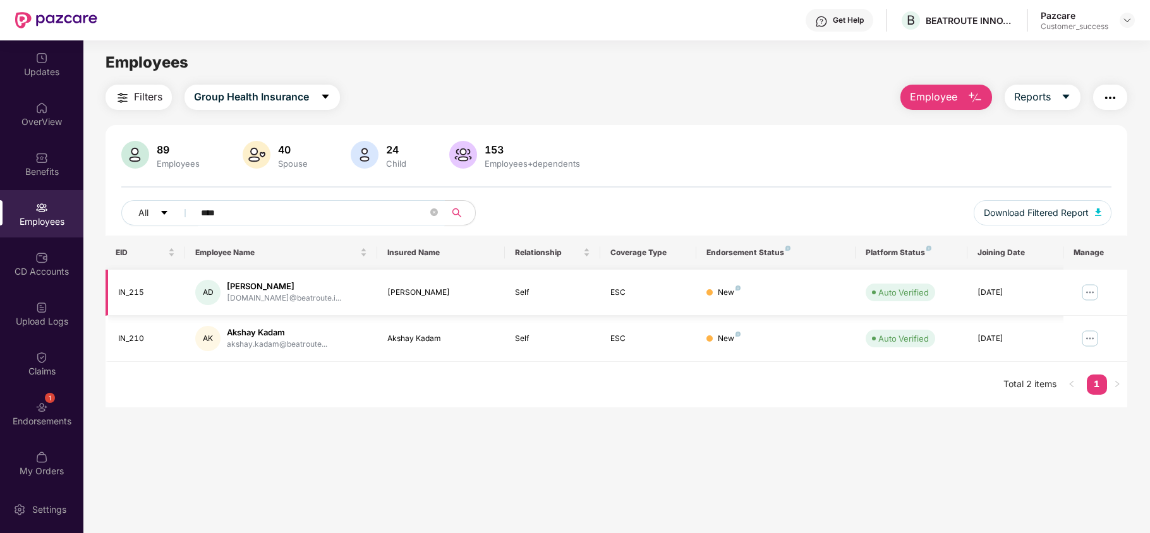
type input "****"
click at [1087, 291] on img at bounding box center [1090, 292] width 20 height 20
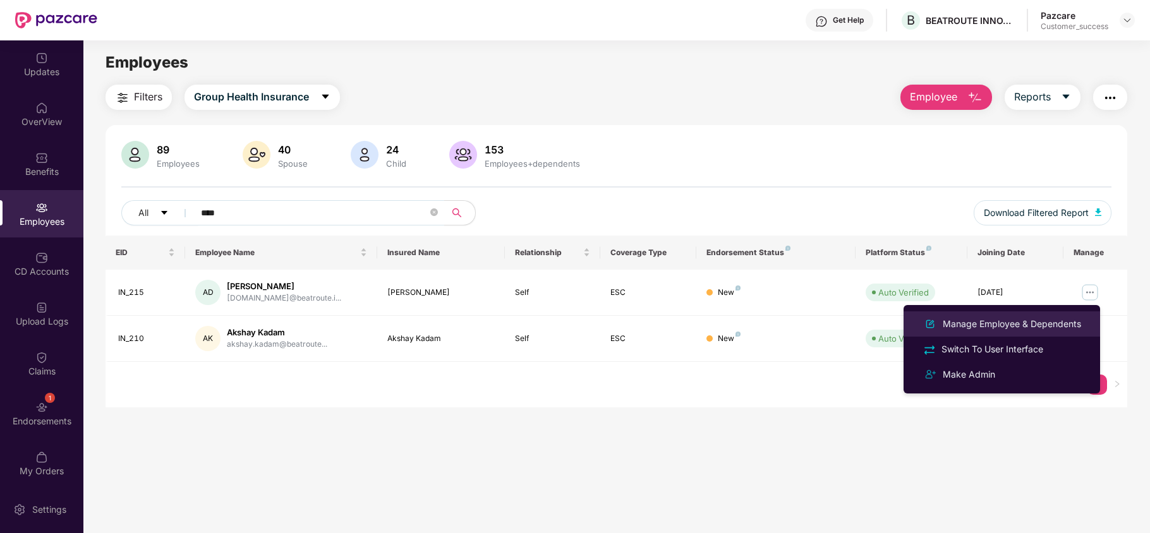
click at [1025, 317] on div "Manage Employee & Dependents" at bounding box center [1011, 324] width 143 height 14
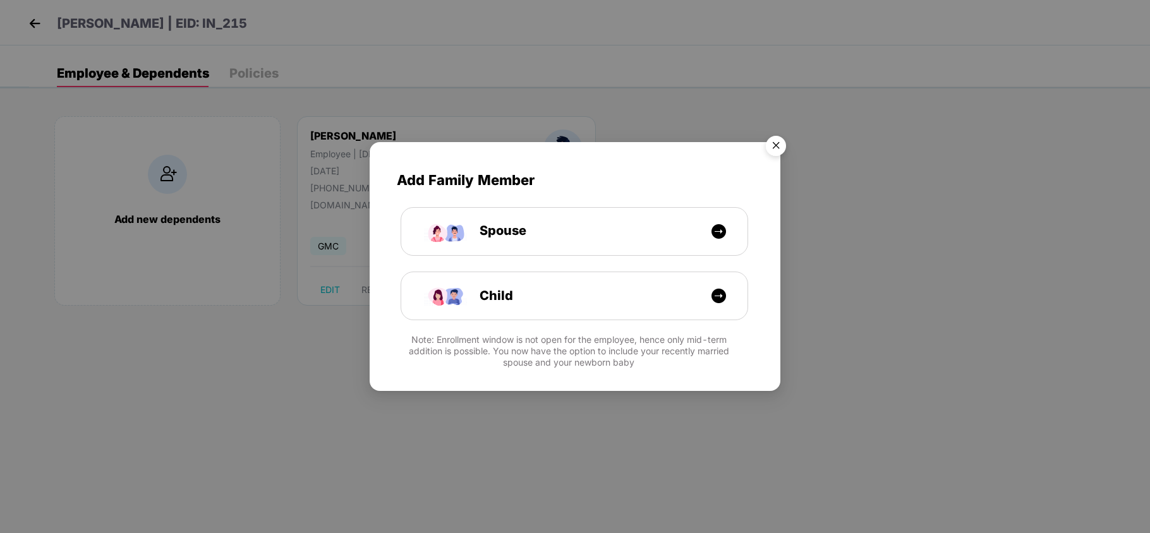
click at [768, 147] on img "Close" at bounding box center [775, 147] width 35 height 35
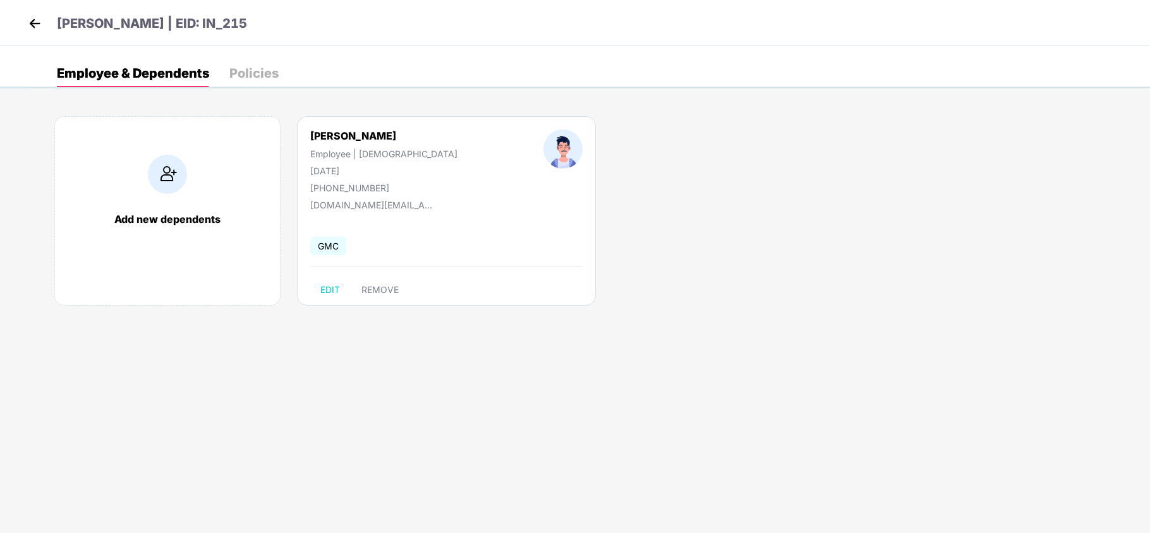
click at [33, 21] on img at bounding box center [34, 23] width 19 height 19
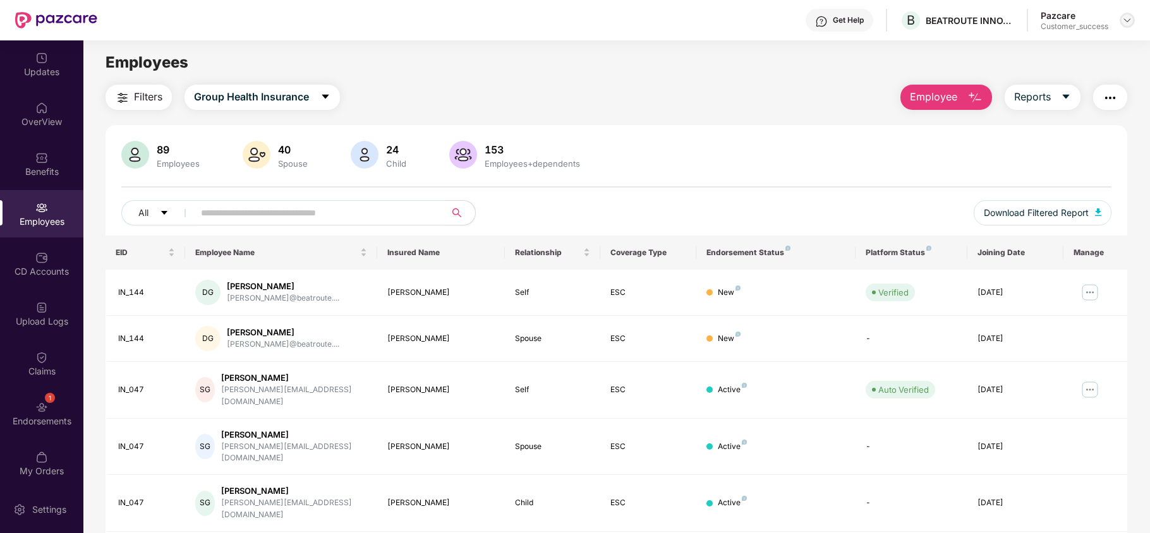
click at [1123, 21] on img at bounding box center [1127, 20] width 10 height 10
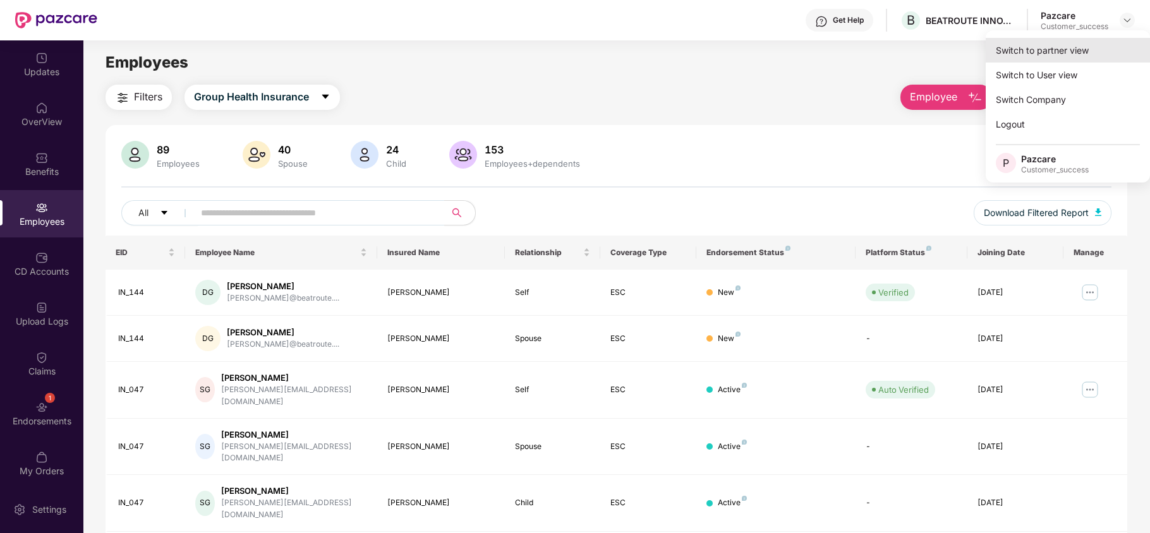
click at [1087, 59] on div "Switch to partner view" at bounding box center [1068, 50] width 164 height 25
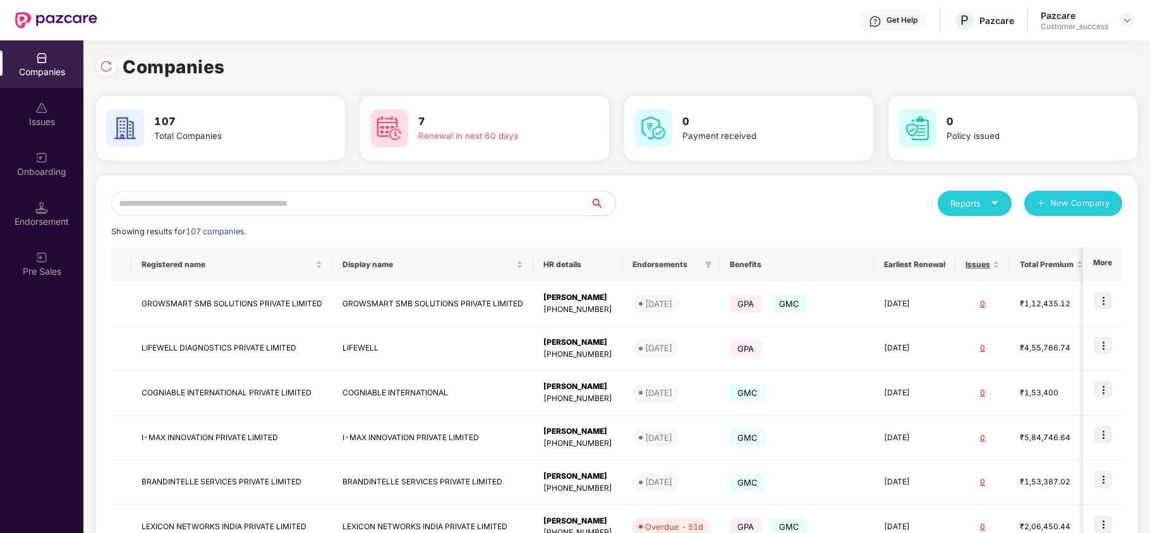
click at [392, 222] on div "Reports New Company Showing results for 107 companies. Registered name Display …" at bounding box center [616, 482] width 1011 height 583
click at [378, 210] on input "text" at bounding box center [350, 203] width 479 height 25
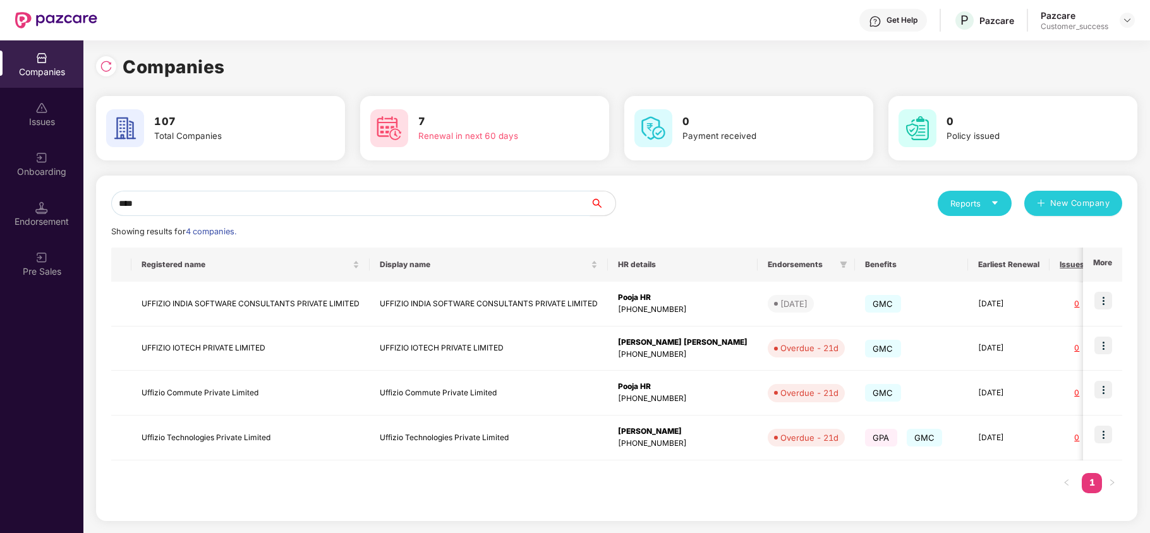
type input "****"
click at [1103, 385] on img at bounding box center [1103, 390] width 18 height 18
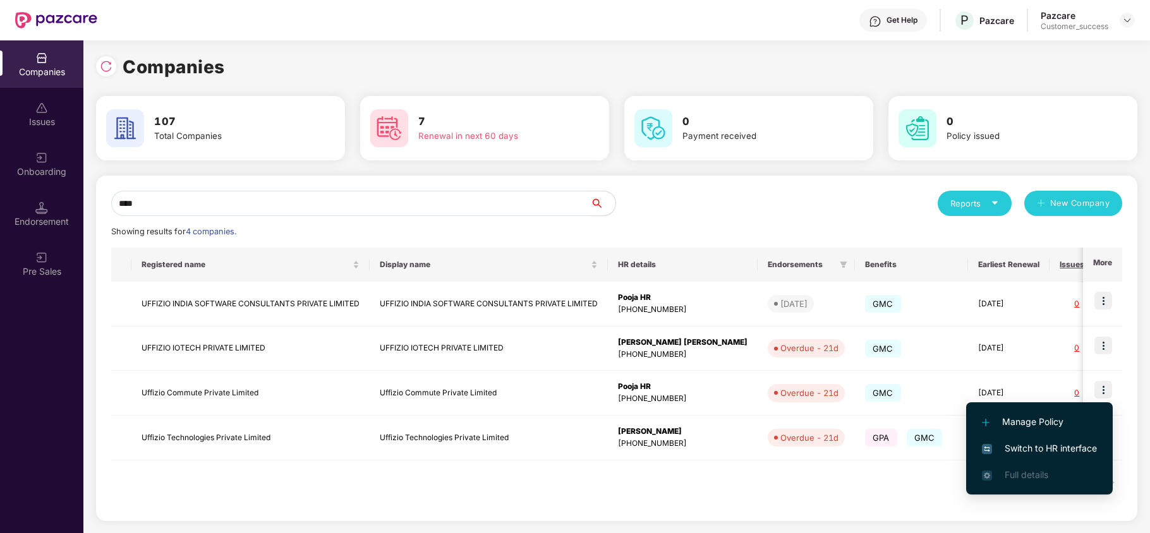
click at [1042, 446] on span "Switch to HR interface" at bounding box center [1039, 449] width 115 height 14
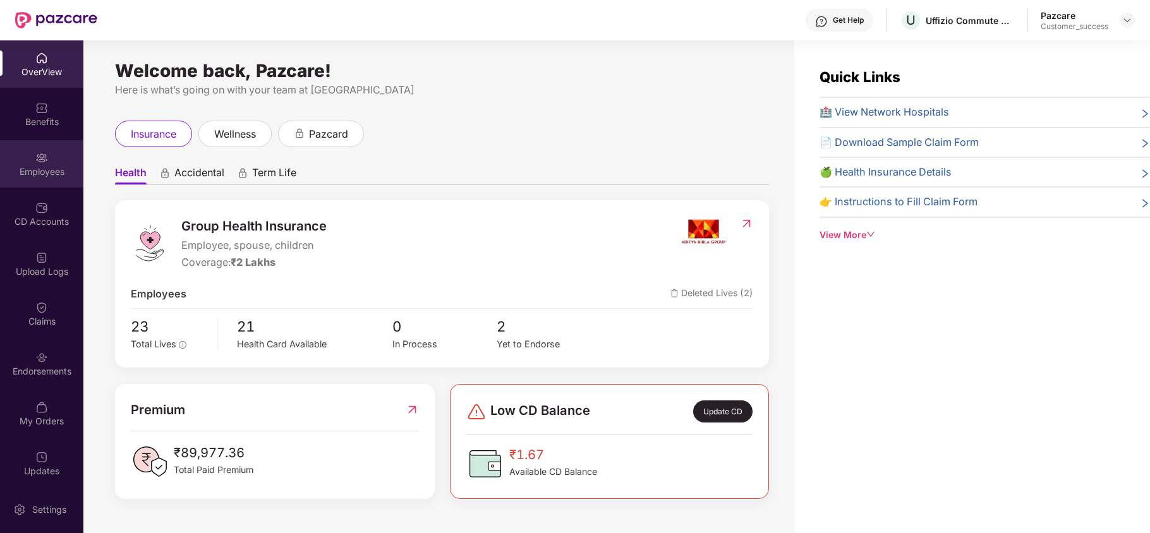
click at [43, 179] on div "Employees" at bounding box center [41, 163] width 83 height 47
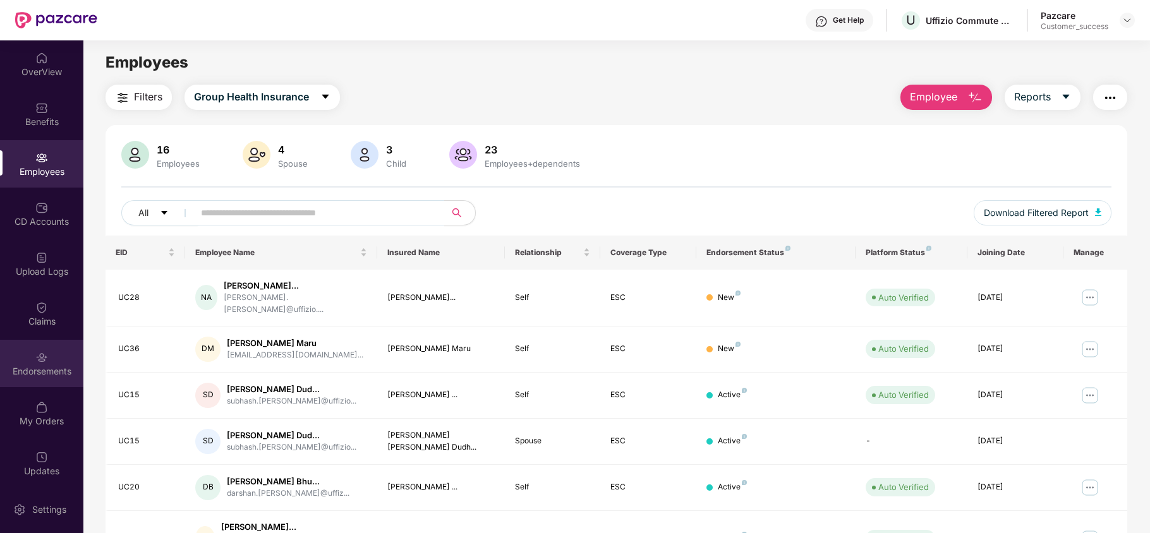
click at [39, 351] on img at bounding box center [41, 357] width 13 height 13
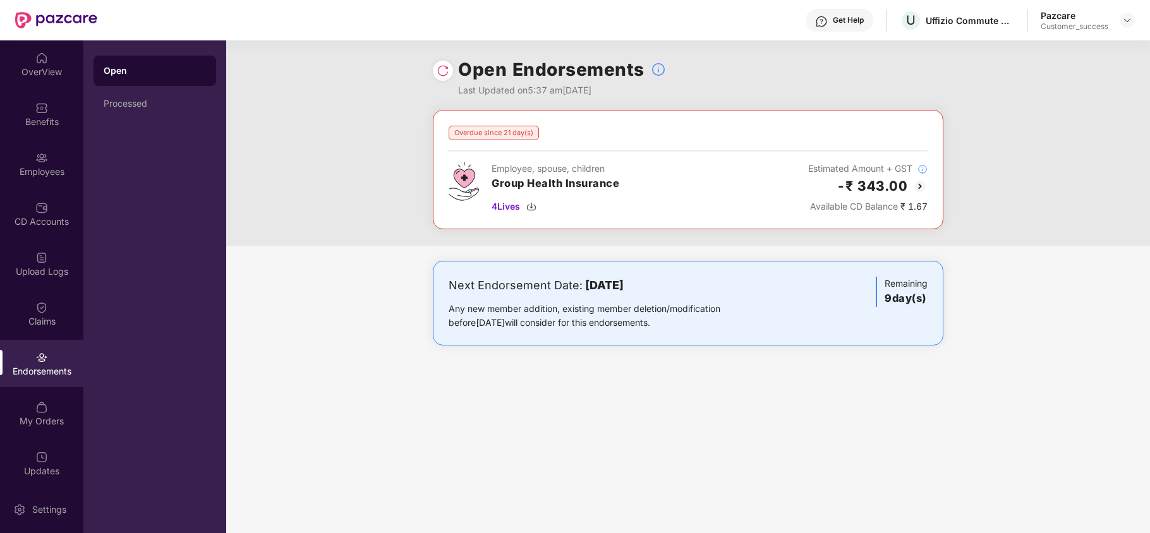
click at [919, 184] on img at bounding box center [919, 186] width 15 height 15
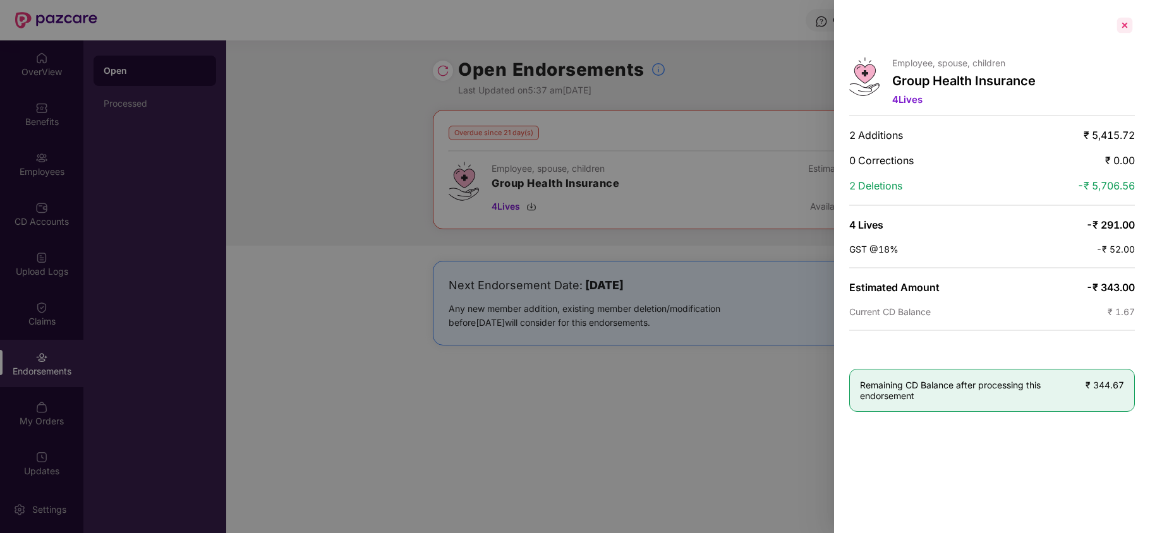
click at [1120, 28] on div at bounding box center [1125, 25] width 20 height 20
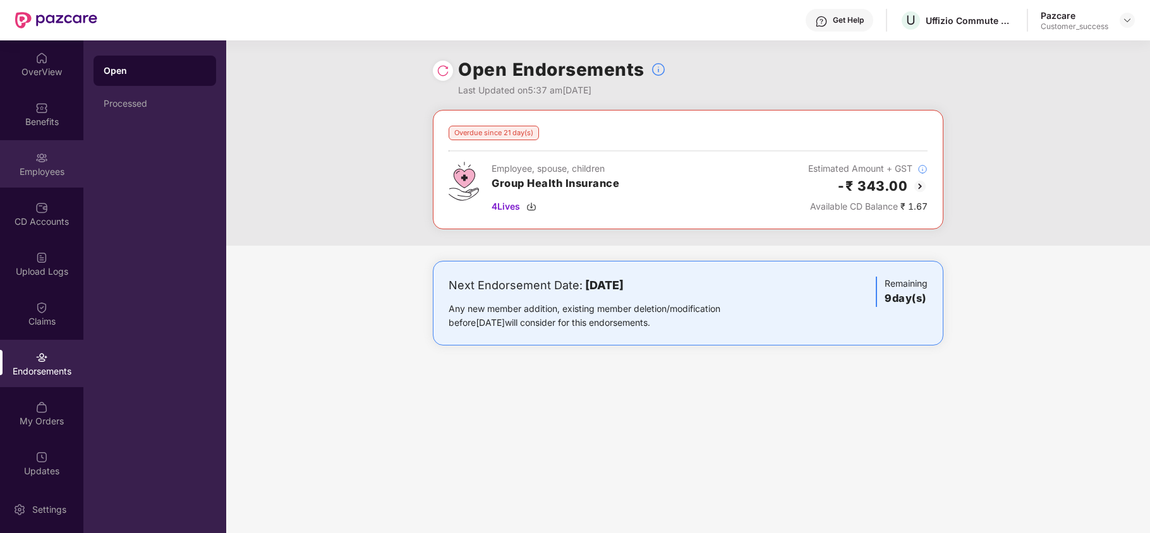
click at [36, 147] on div "Employees" at bounding box center [41, 163] width 83 height 47
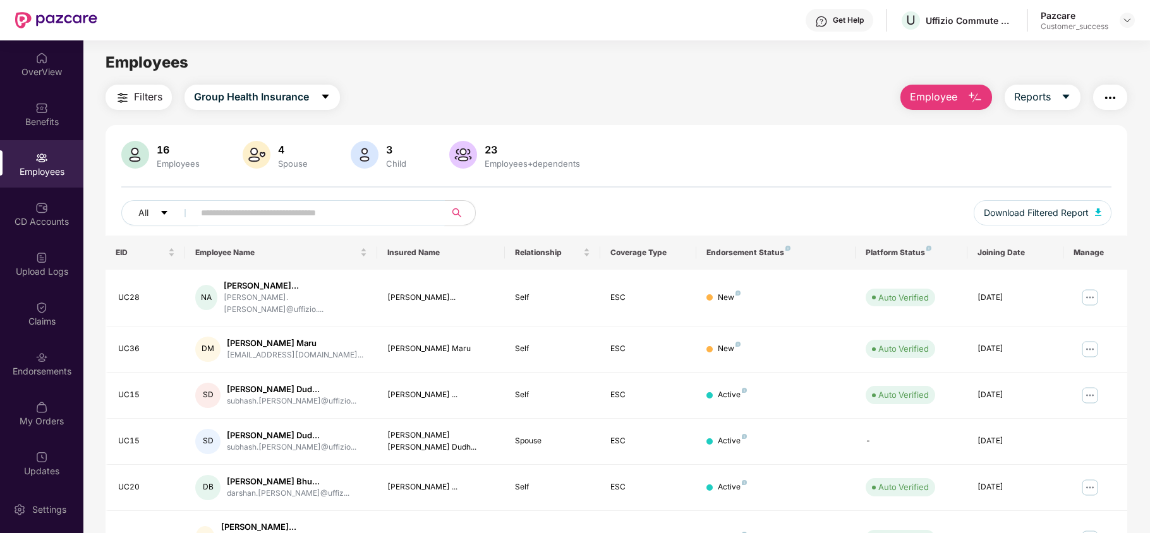
paste input "****"
click at [234, 210] on input "****" at bounding box center [314, 212] width 227 height 19
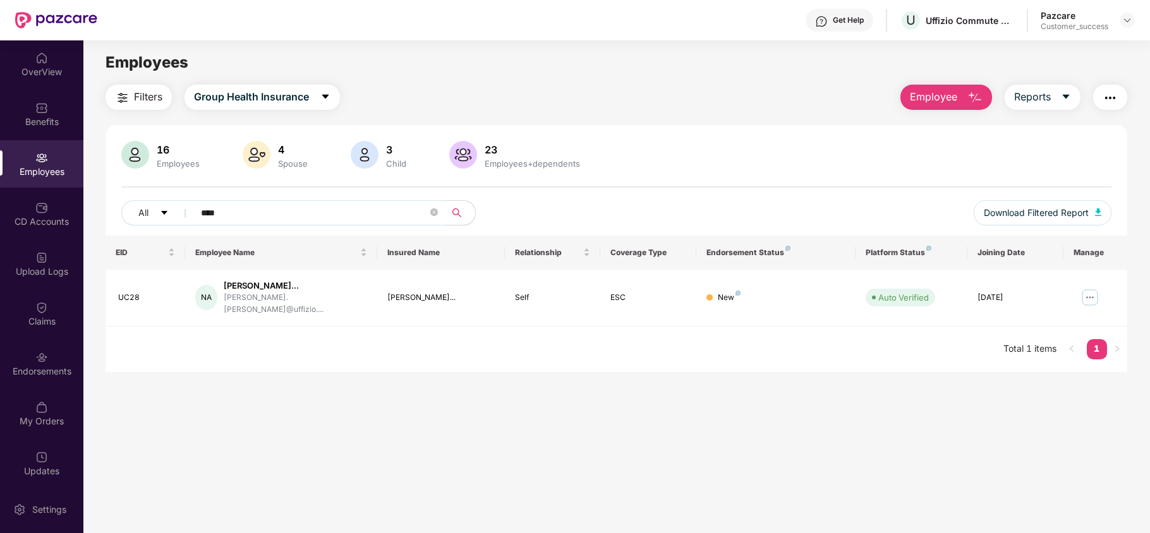
click at [240, 211] on input "****" at bounding box center [314, 212] width 227 height 19
paste input "text"
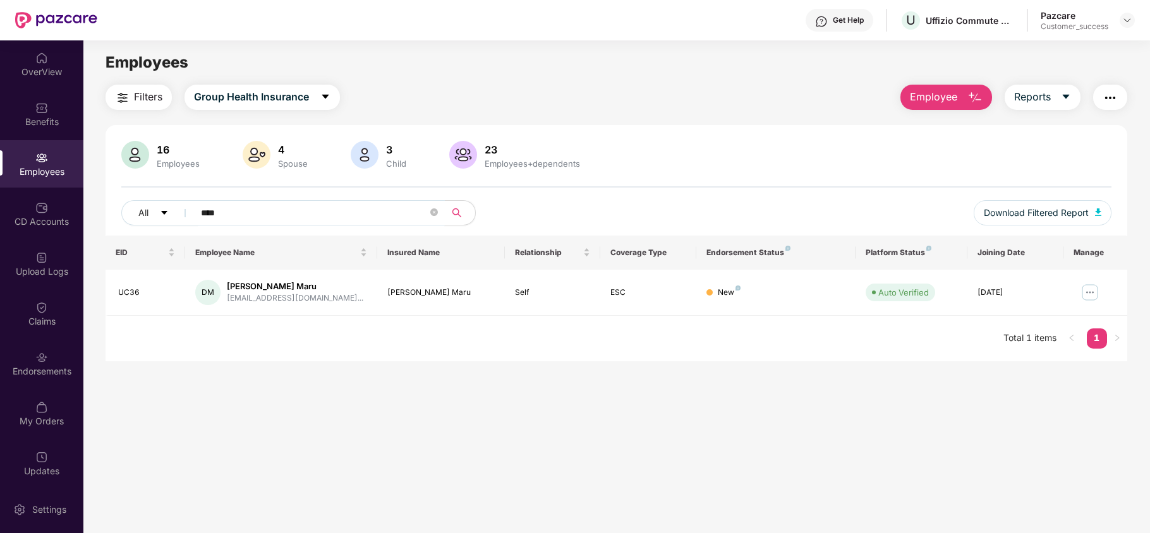
type input "****"
click at [1125, 16] on img at bounding box center [1127, 20] width 10 height 10
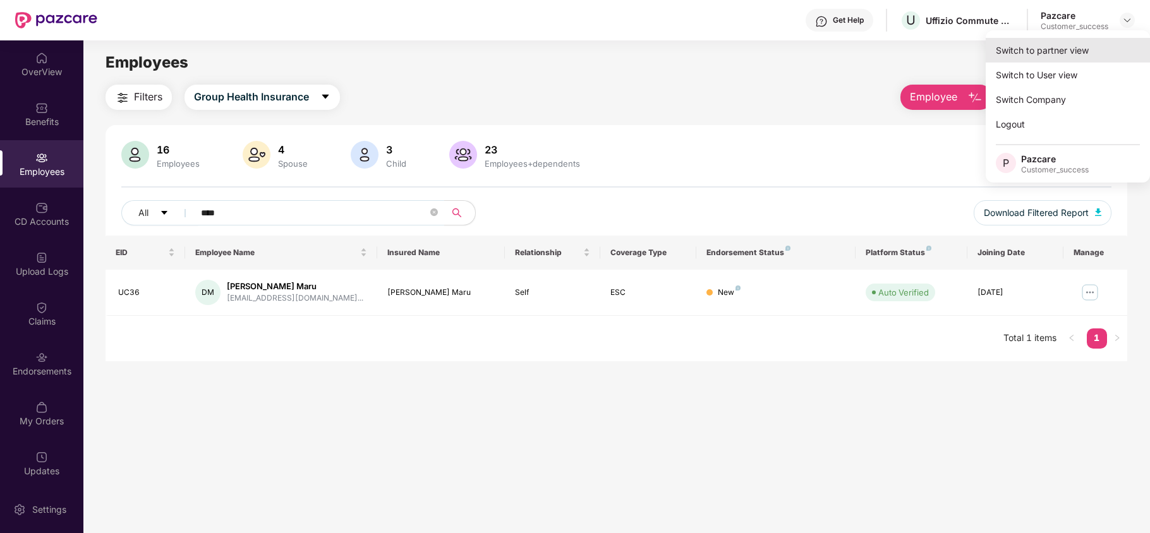
click at [1083, 44] on div "Switch to partner view" at bounding box center [1068, 50] width 164 height 25
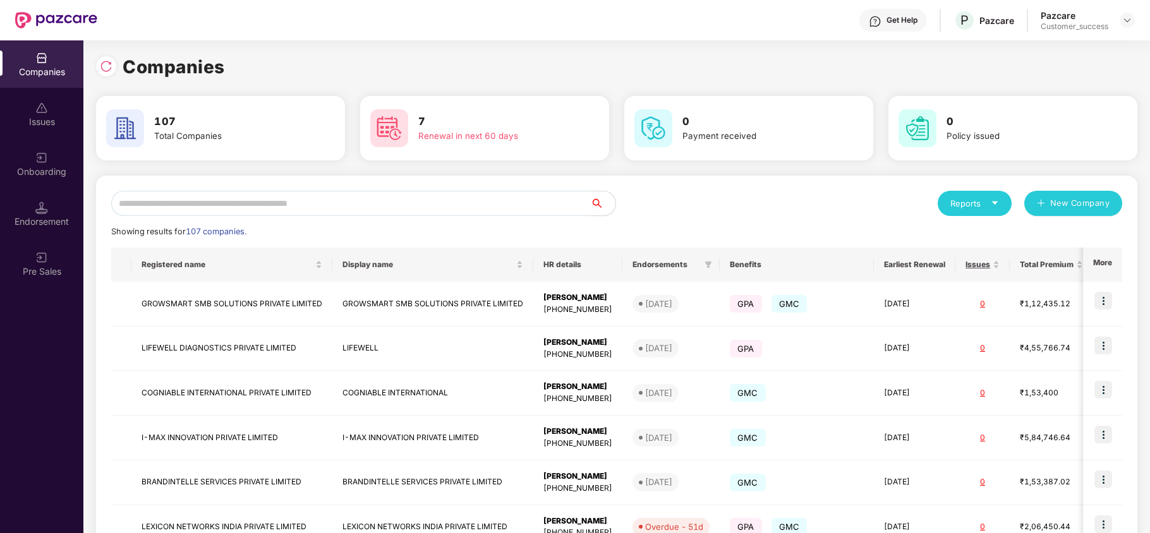
click at [417, 210] on input "text" at bounding box center [350, 203] width 479 height 25
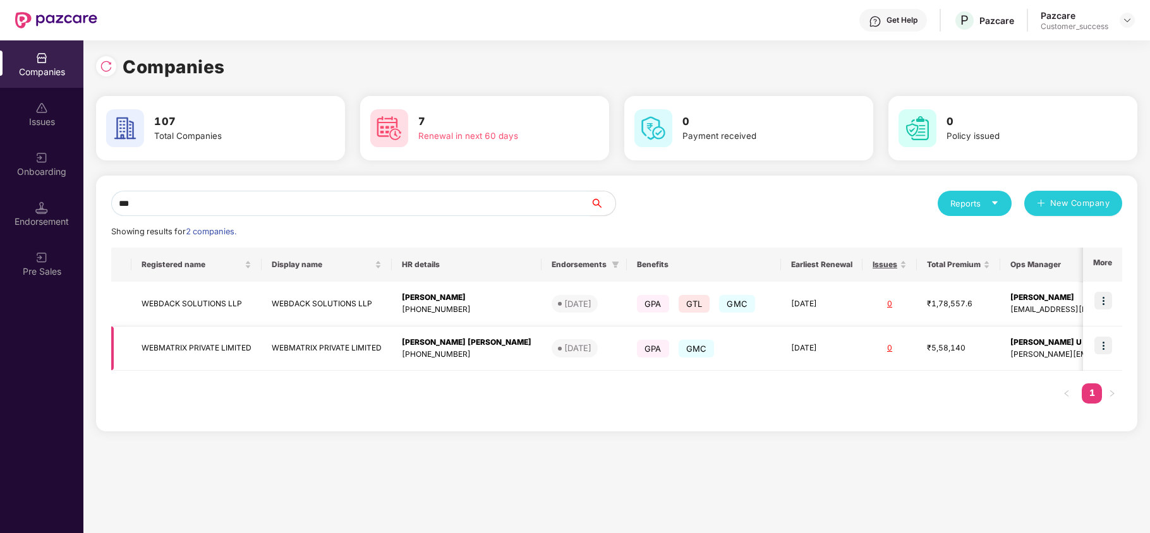
type input "***"
click at [1106, 346] on img at bounding box center [1103, 346] width 18 height 18
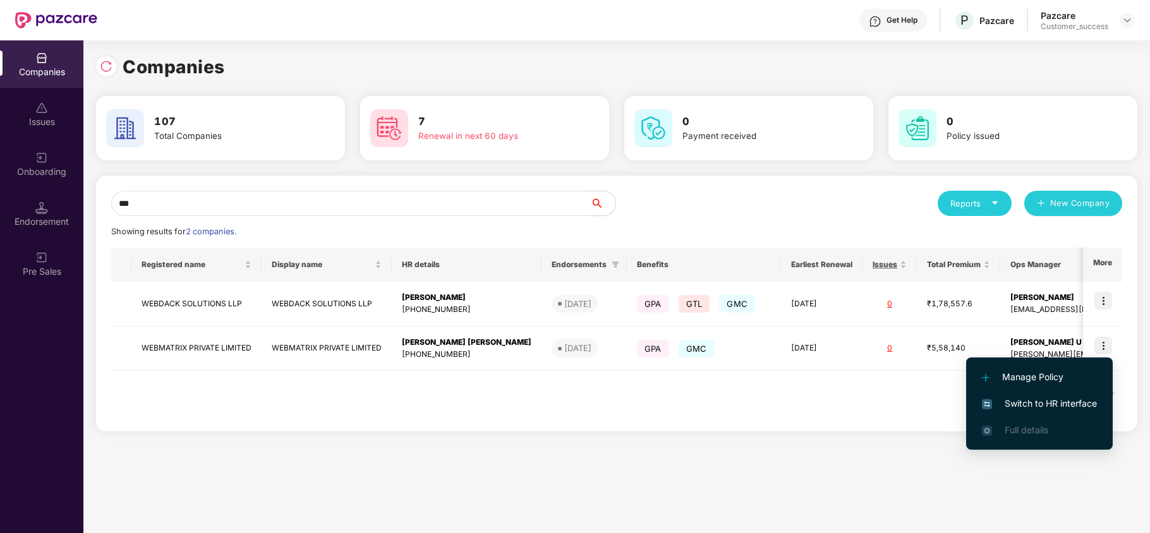
click at [1022, 401] on span "Switch to HR interface" at bounding box center [1039, 404] width 115 height 14
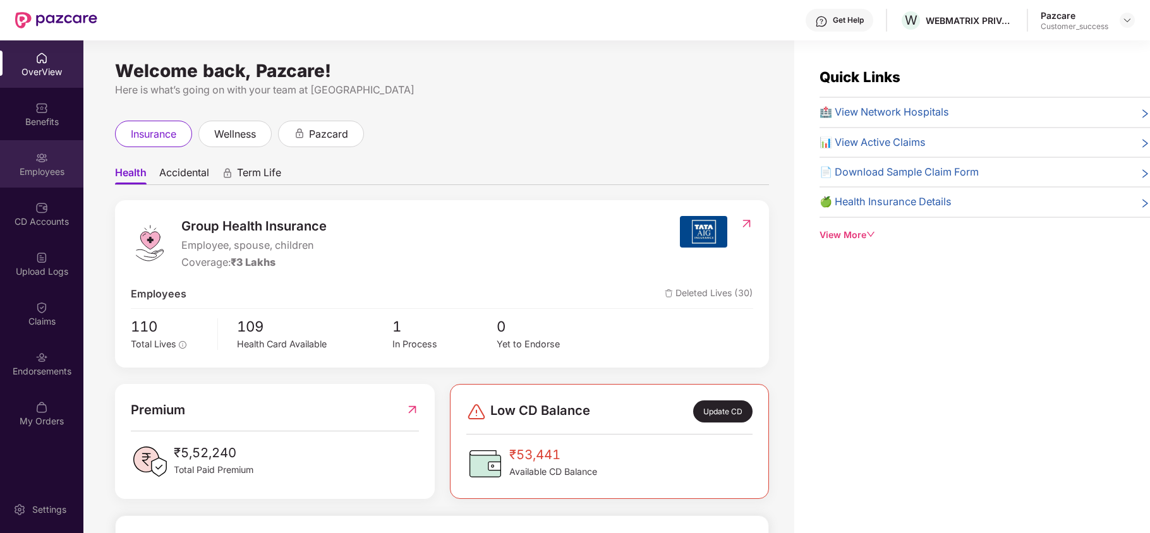
click at [36, 166] on div "Employees" at bounding box center [41, 172] width 83 height 13
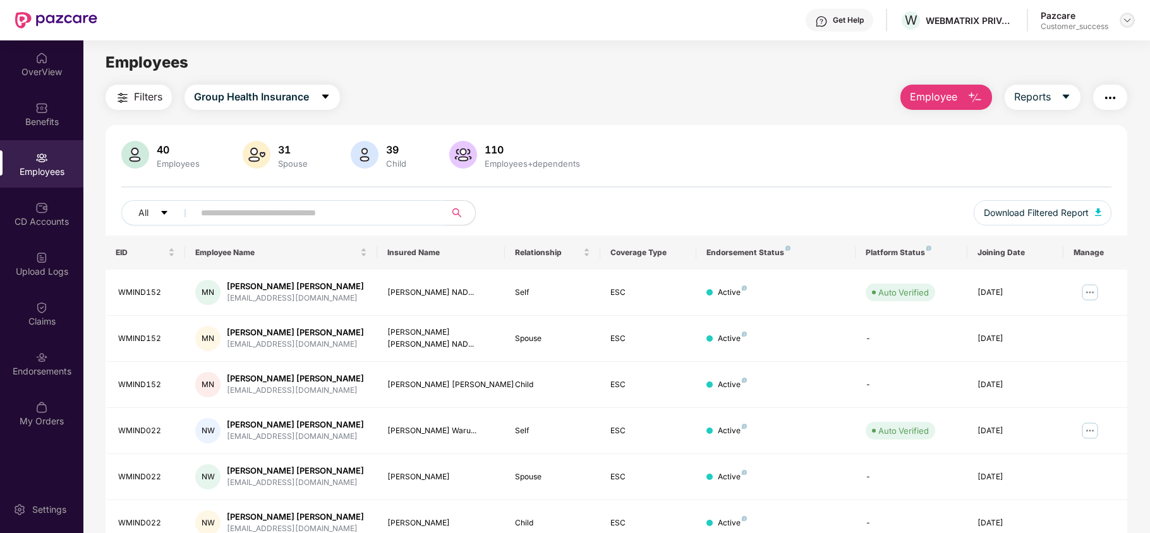
click at [1121, 21] on div at bounding box center [1127, 20] width 15 height 15
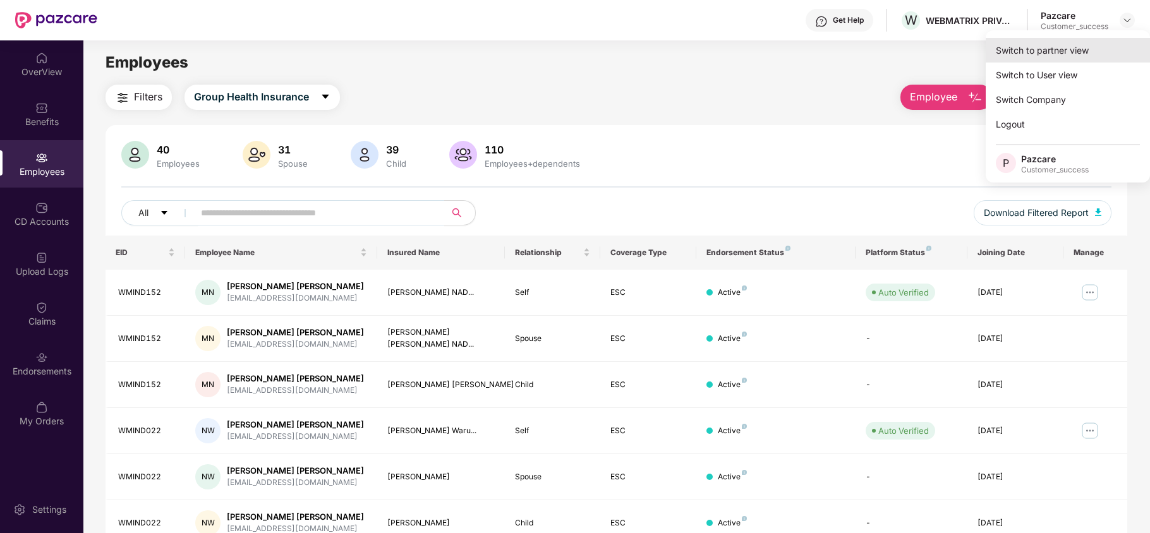
click at [1075, 45] on div "Switch to partner view" at bounding box center [1068, 50] width 164 height 25
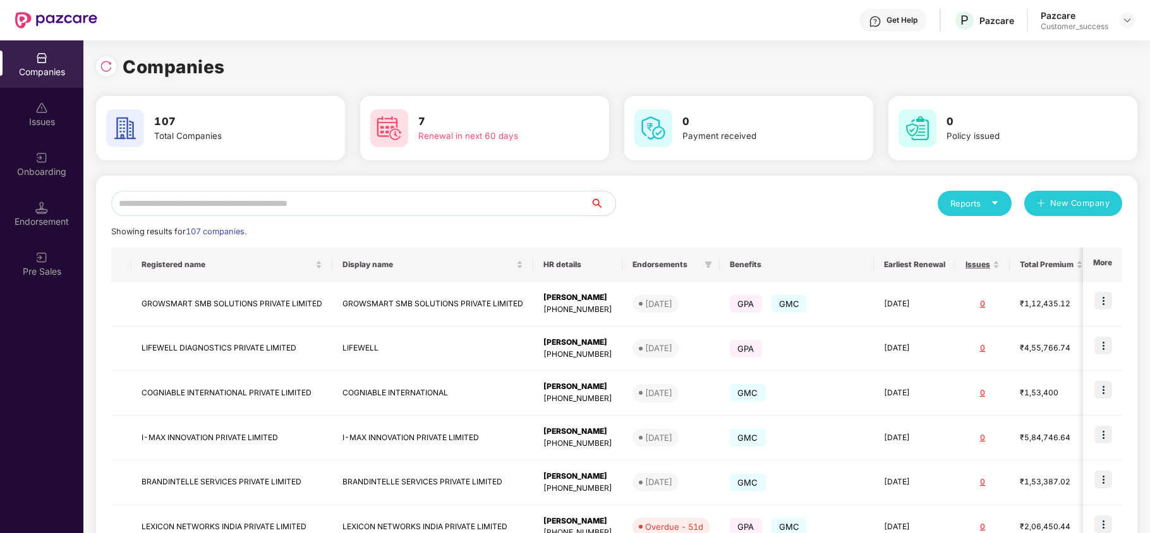
click at [384, 203] on input "text" at bounding box center [350, 203] width 479 height 25
type input "*"
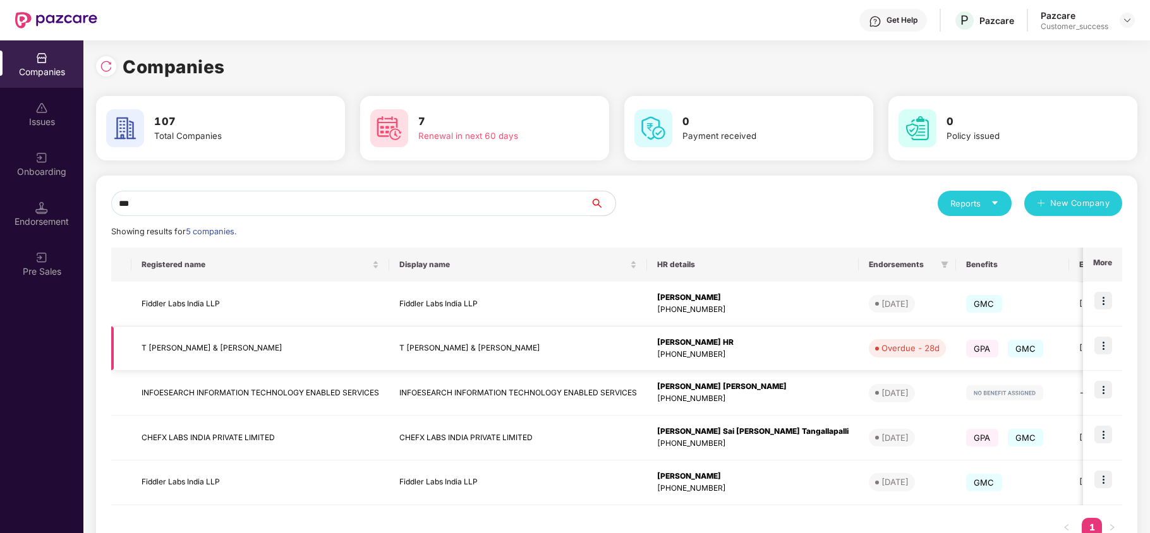
type input "***"
click at [1113, 344] on td at bounding box center [1102, 349] width 39 height 45
click at [1106, 347] on img at bounding box center [1103, 346] width 18 height 18
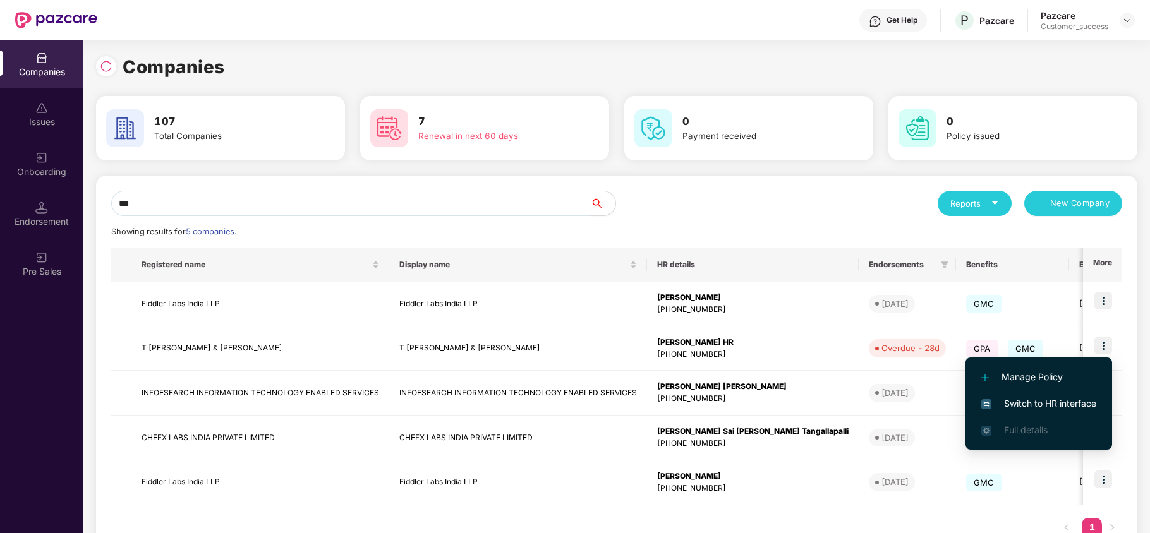
click at [1070, 404] on span "Switch to HR interface" at bounding box center [1038, 404] width 115 height 14
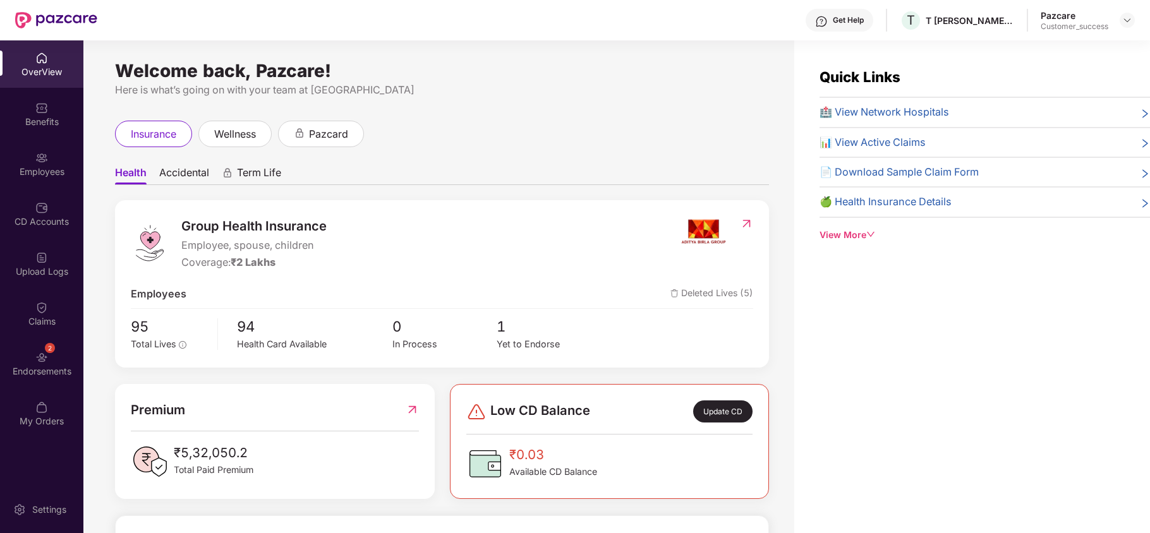
click at [35, 129] on div "Benefits" at bounding box center [41, 113] width 83 height 47
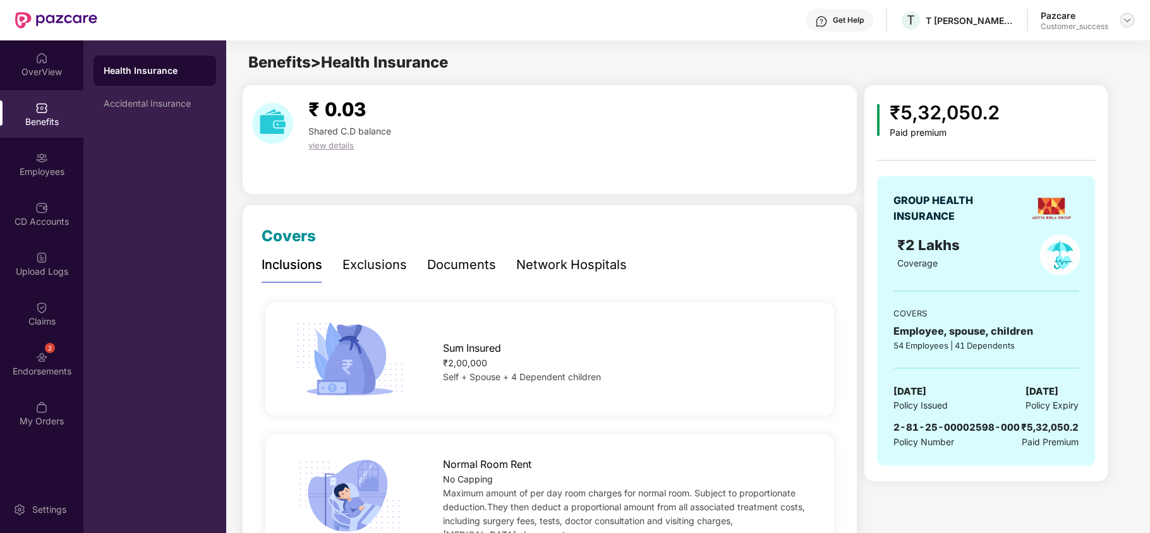
click at [1130, 20] on img at bounding box center [1127, 20] width 10 height 10
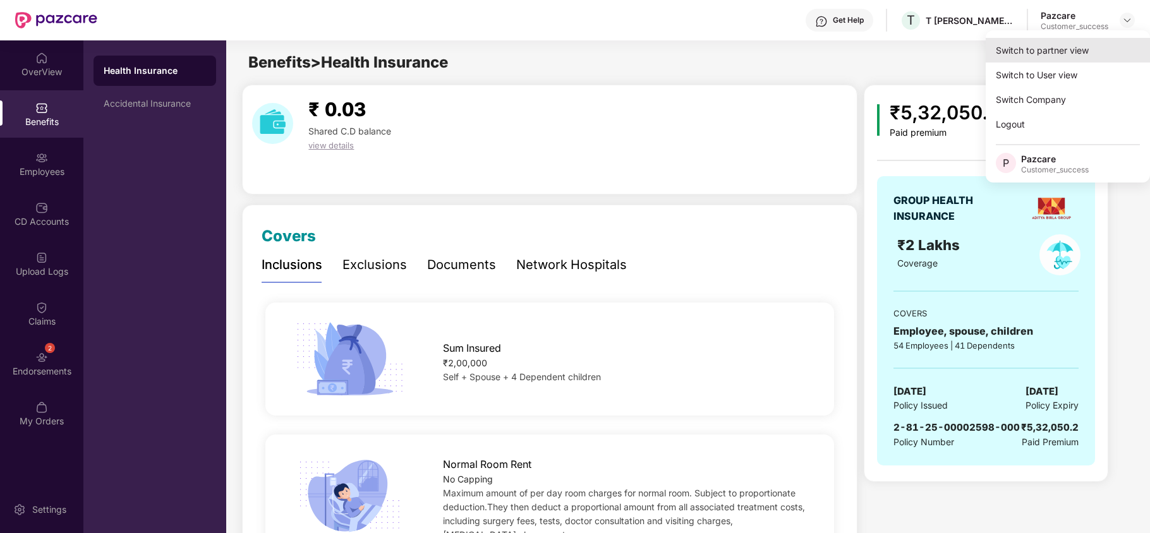
click at [1050, 54] on div "Switch to partner view" at bounding box center [1068, 50] width 164 height 25
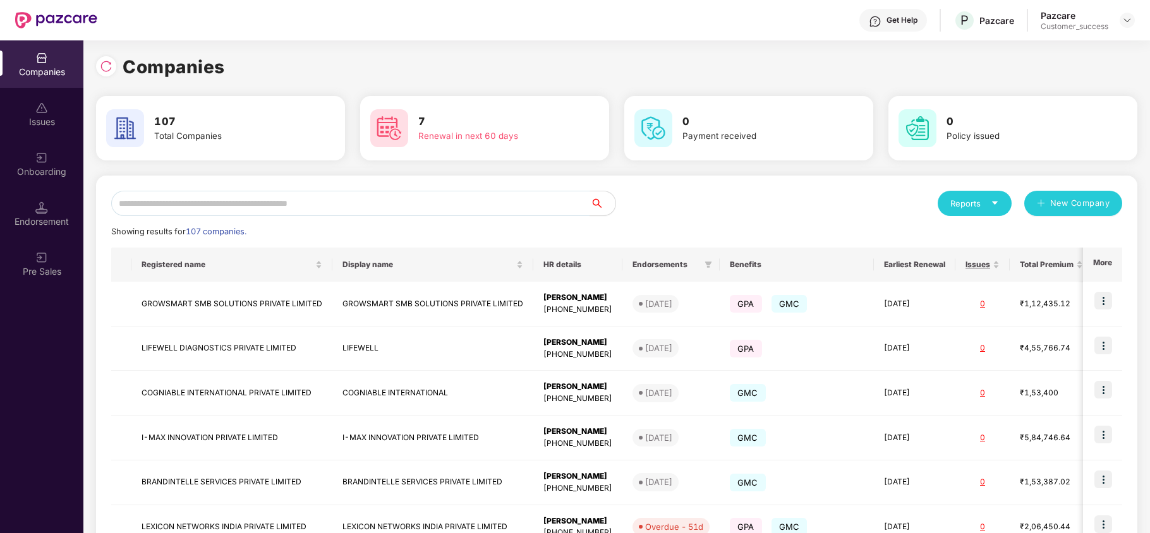
click at [502, 216] on div "Reports New Company Showing results for 107 companies. Registered name Display …" at bounding box center [616, 482] width 1011 height 583
click at [495, 201] on input "text" at bounding box center [350, 203] width 479 height 25
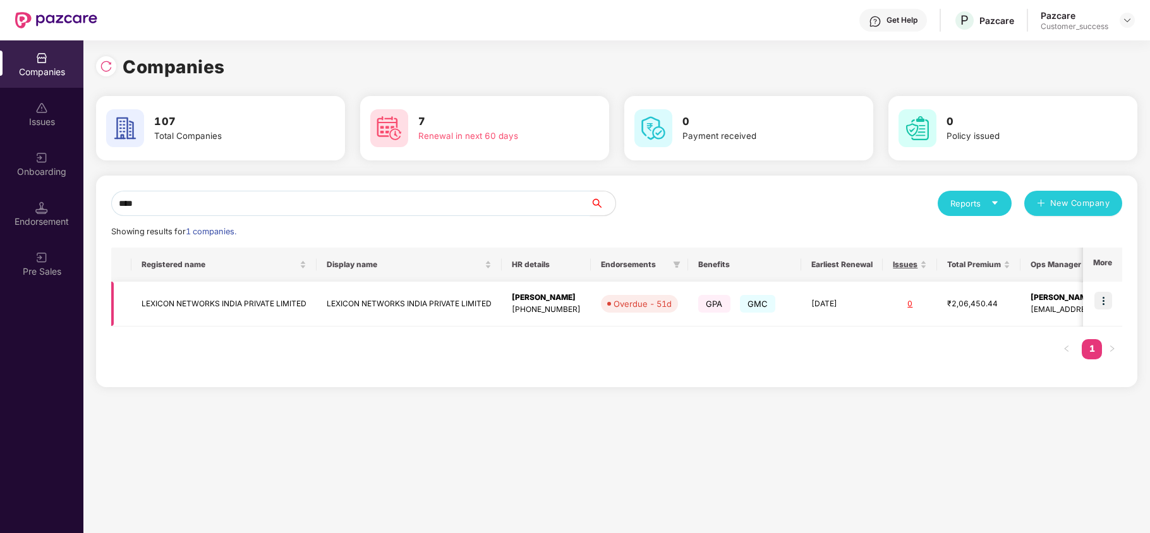
type input "****"
click at [1108, 303] on img at bounding box center [1103, 301] width 18 height 18
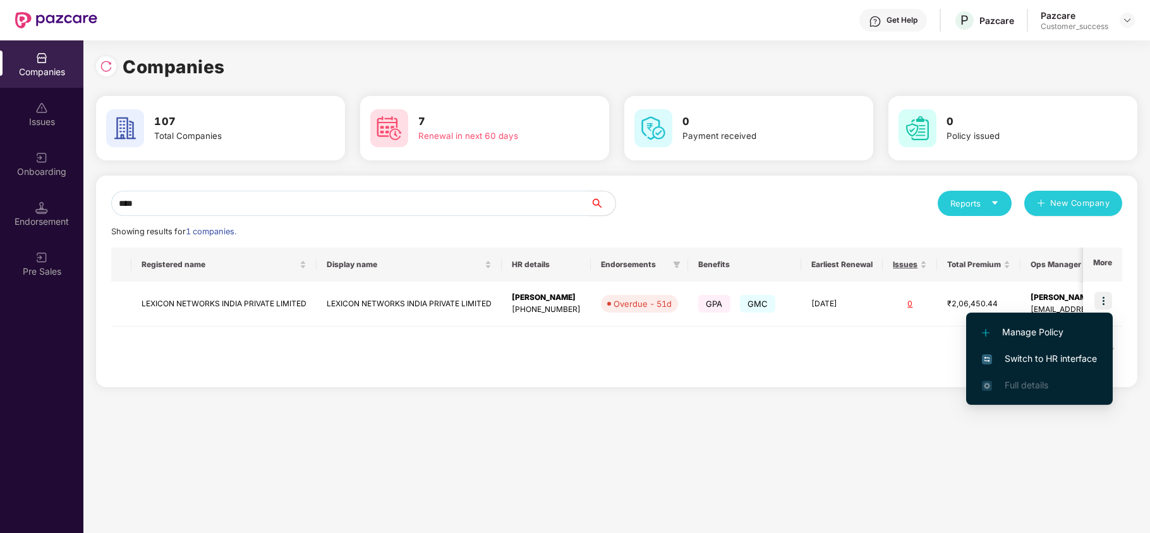
click at [1060, 350] on li "Switch to HR interface" at bounding box center [1039, 359] width 147 height 27
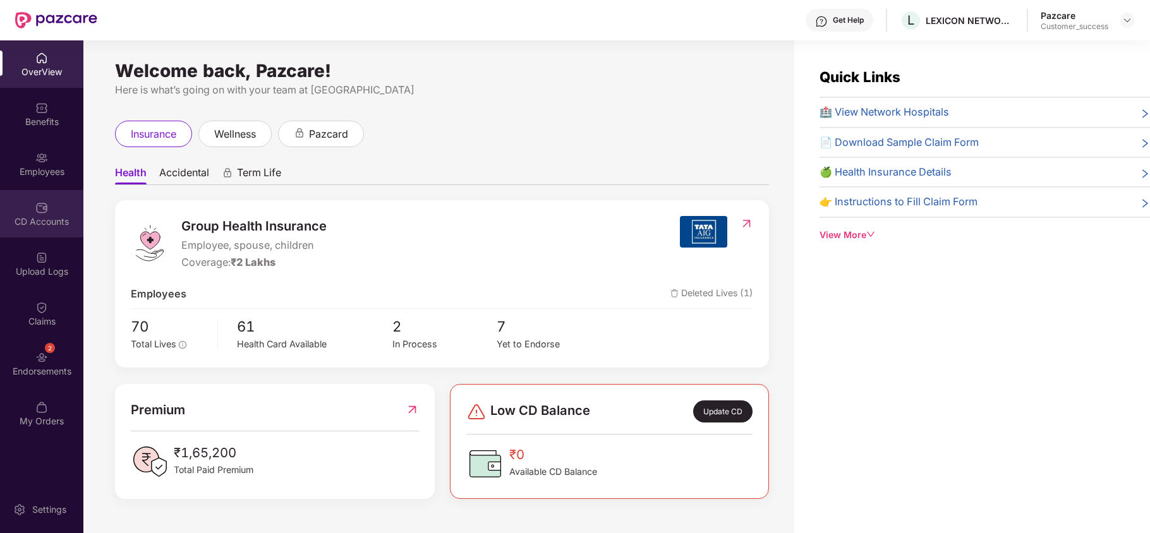
click at [67, 219] on div "CD Accounts" at bounding box center [41, 221] width 83 height 13
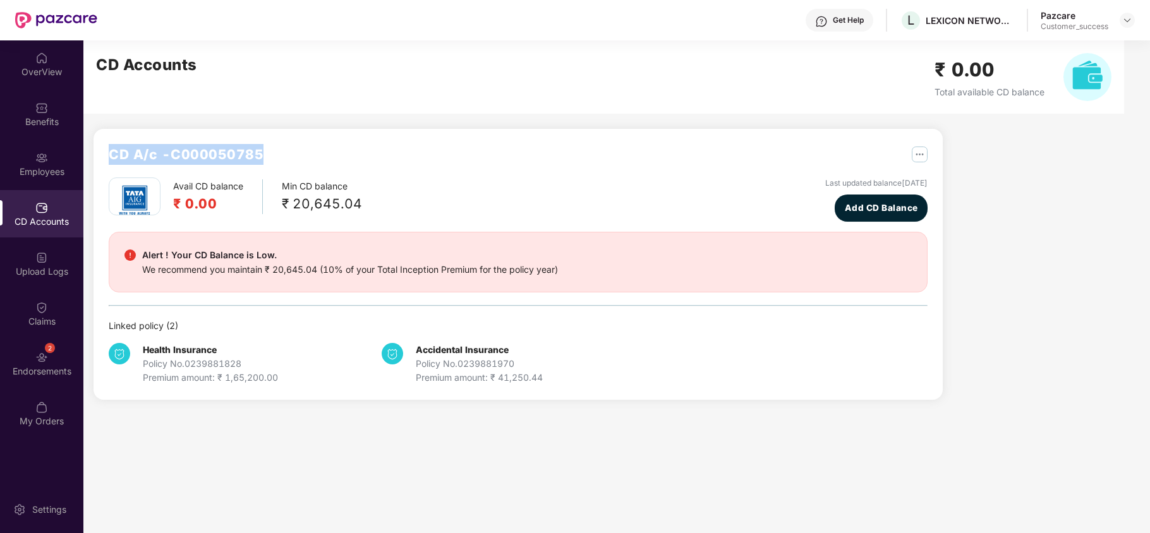
drag, startPoint x: 264, startPoint y: 150, endPoint x: 104, endPoint y: 160, distance: 160.2
click at [104, 160] on div "CD A/c - C000050785 Avail CD balance ₹ 0.00 Min CD balance ₹ 20,645.04 Last upd…" at bounding box center [518, 264] width 849 height 271
copy h2 "CD A/c - C000050785"
click at [1131, 25] on div at bounding box center [1127, 20] width 15 height 15
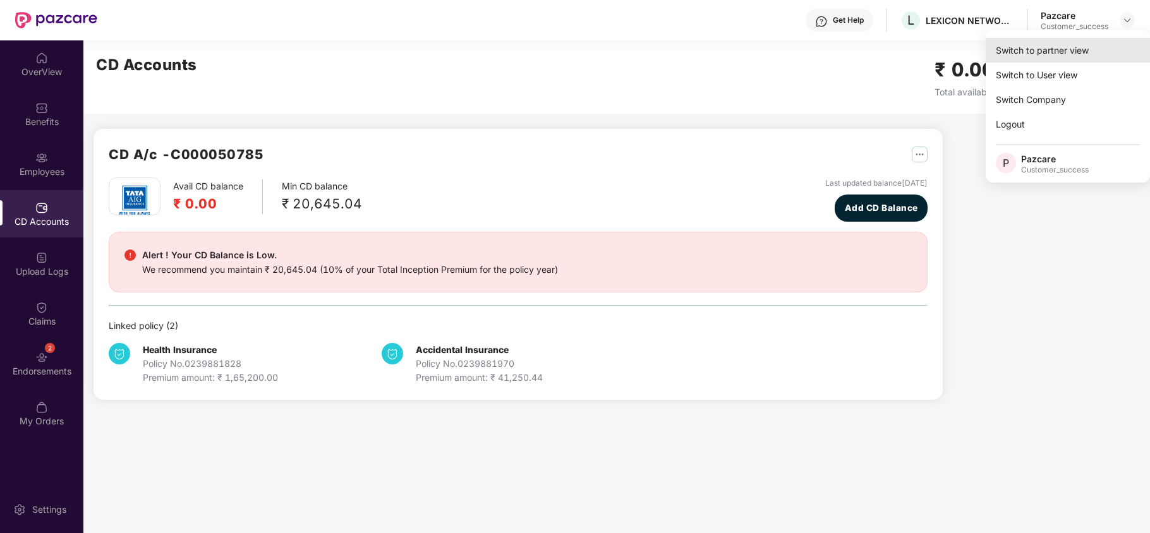
click at [1087, 45] on div "Switch to partner view" at bounding box center [1068, 50] width 164 height 25
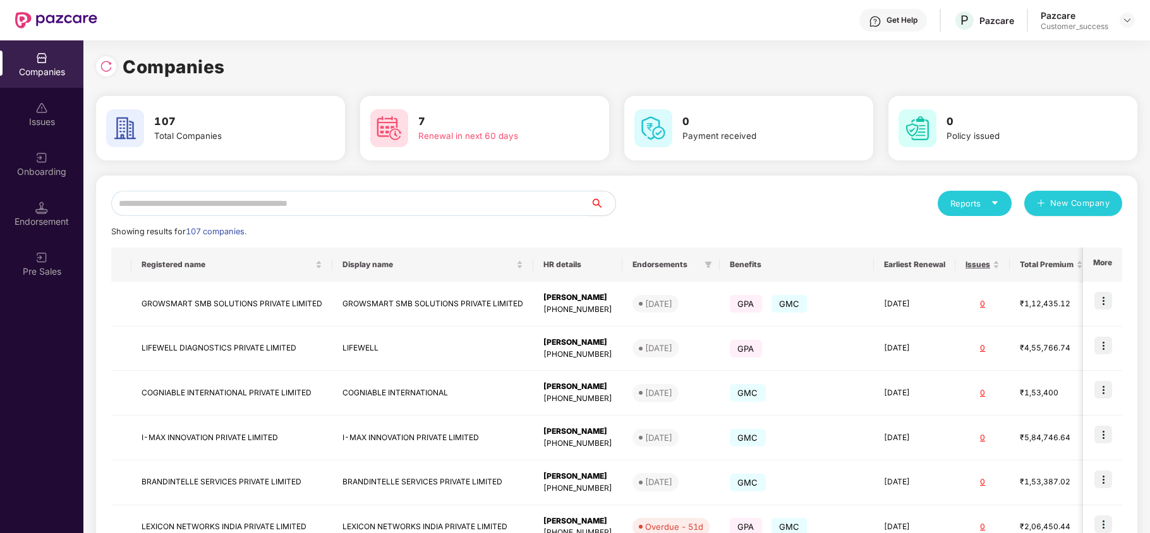
click at [427, 213] on input "text" at bounding box center [350, 203] width 479 height 25
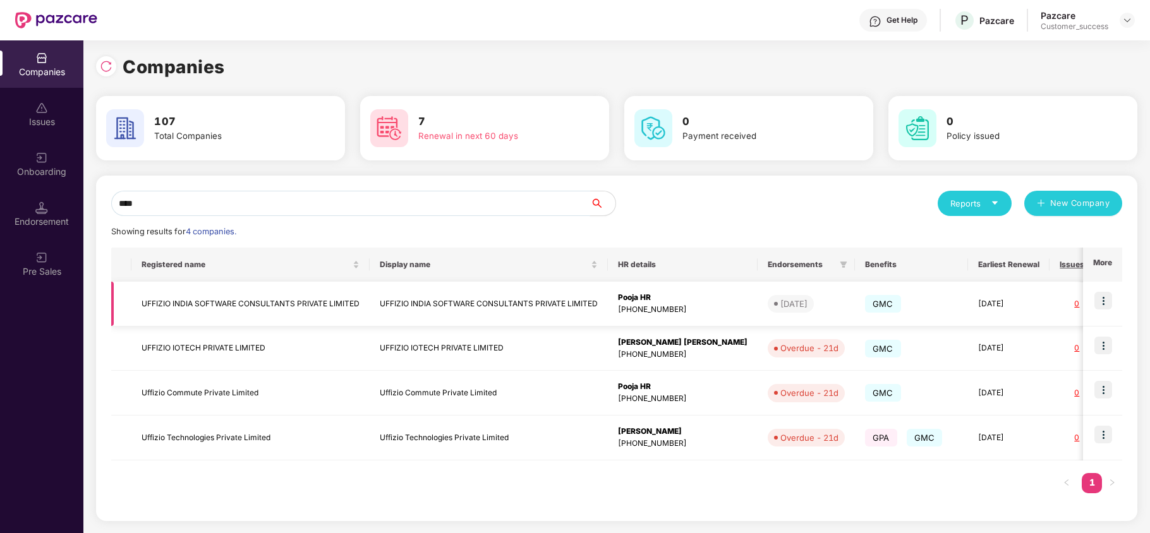
type input "****"
click at [1110, 294] on img at bounding box center [1103, 301] width 18 height 18
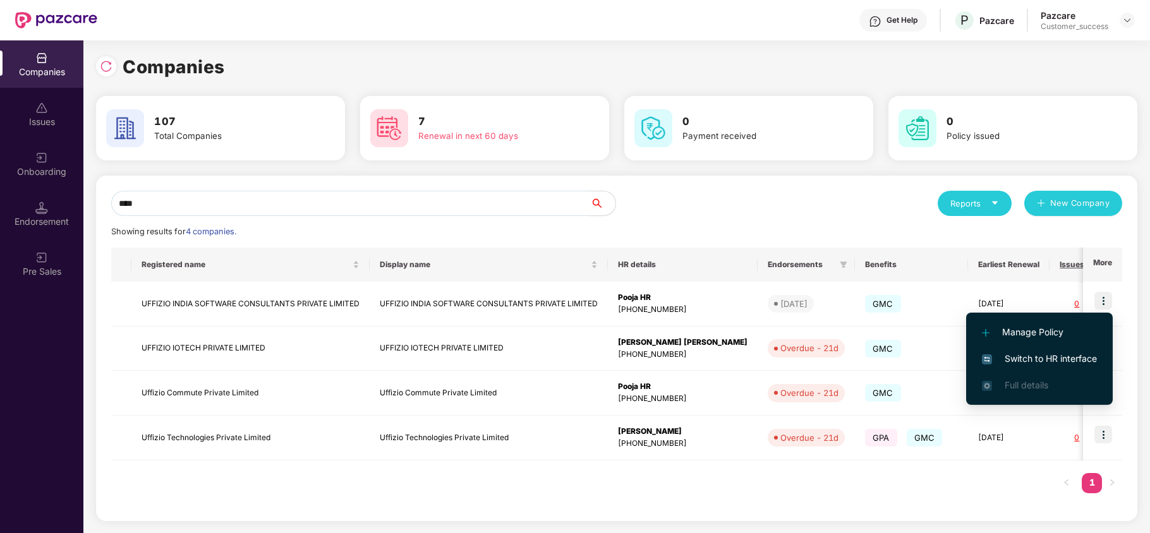
click at [1078, 347] on li "Switch to HR interface" at bounding box center [1039, 359] width 147 height 27
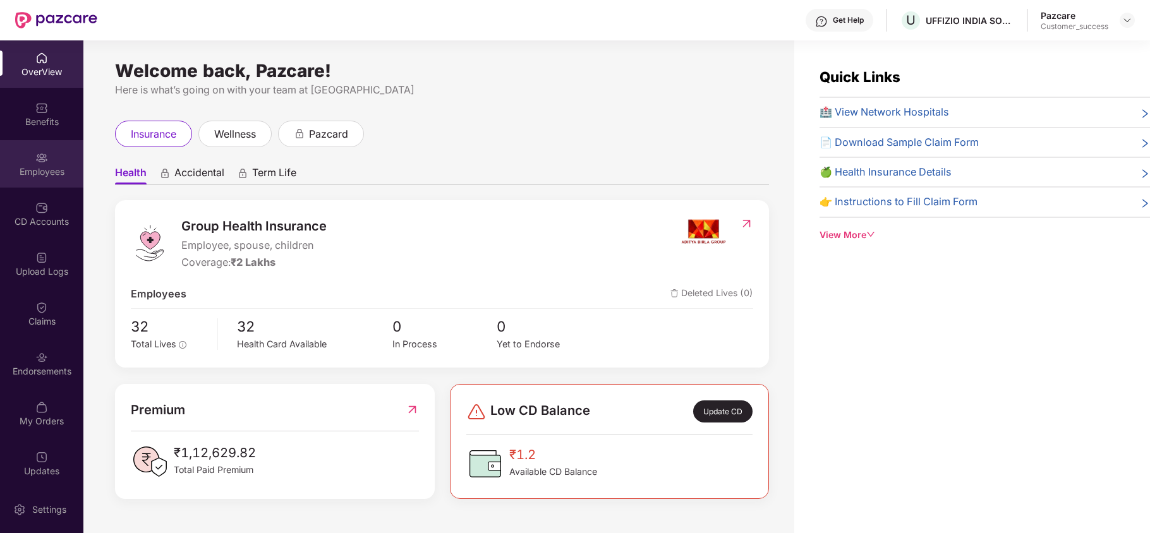
click at [56, 159] on div "Employees" at bounding box center [41, 163] width 83 height 47
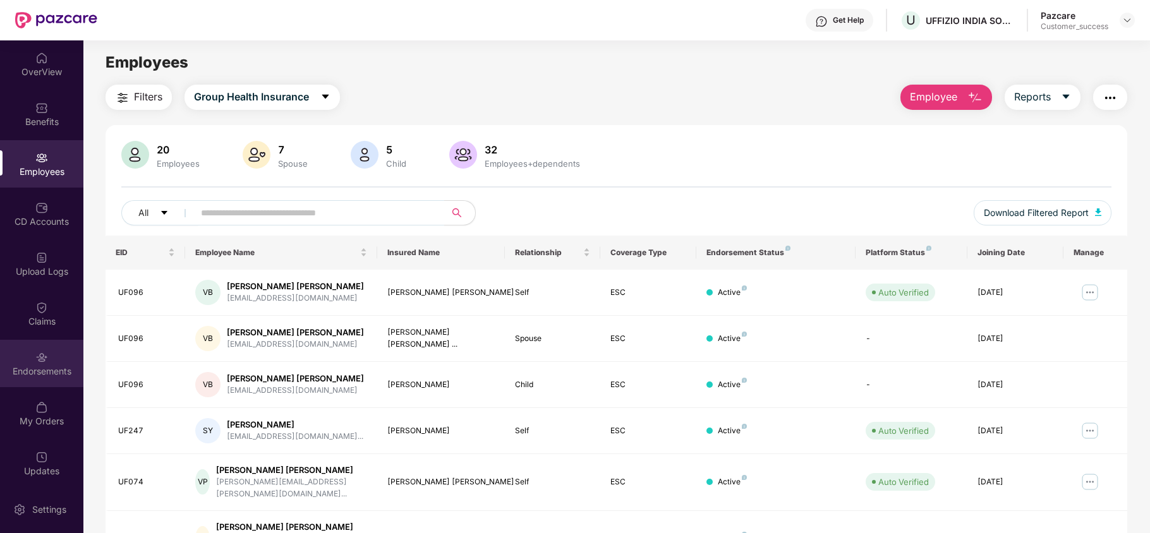
click at [18, 359] on div "Endorsements" at bounding box center [41, 363] width 83 height 47
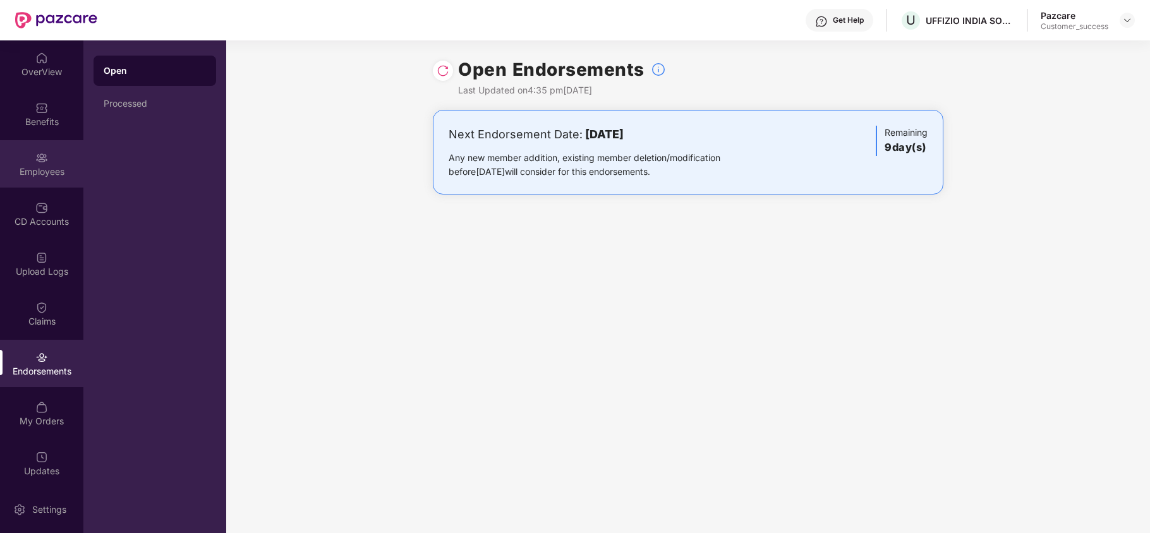
click at [30, 173] on div "Employees" at bounding box center [41, 172] width 83 height 13
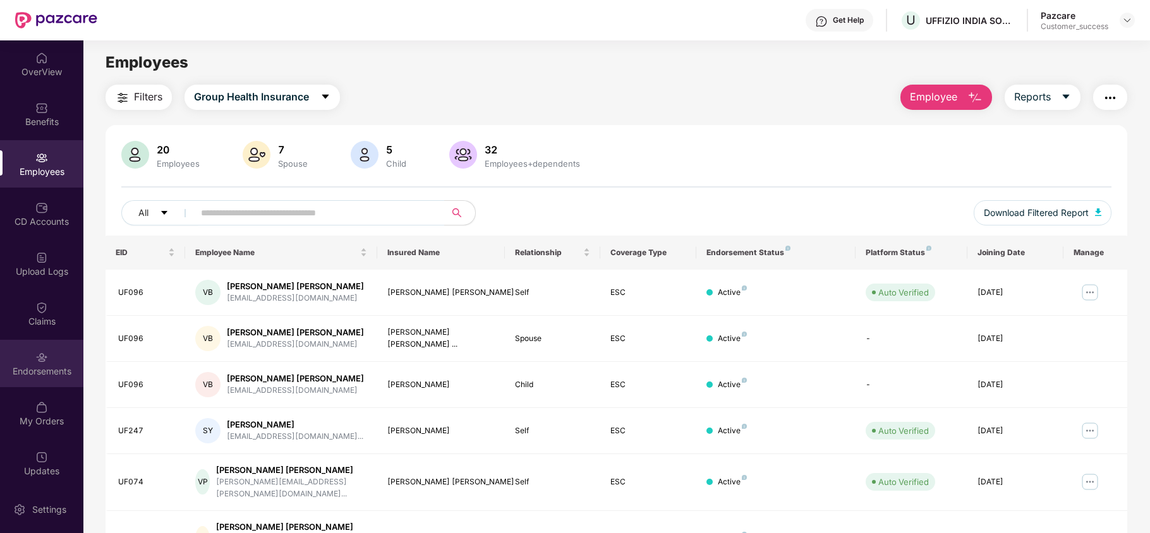
click at [64, 357] on div "Endorsements" at bounding box center [41, 363] width 83 height 47
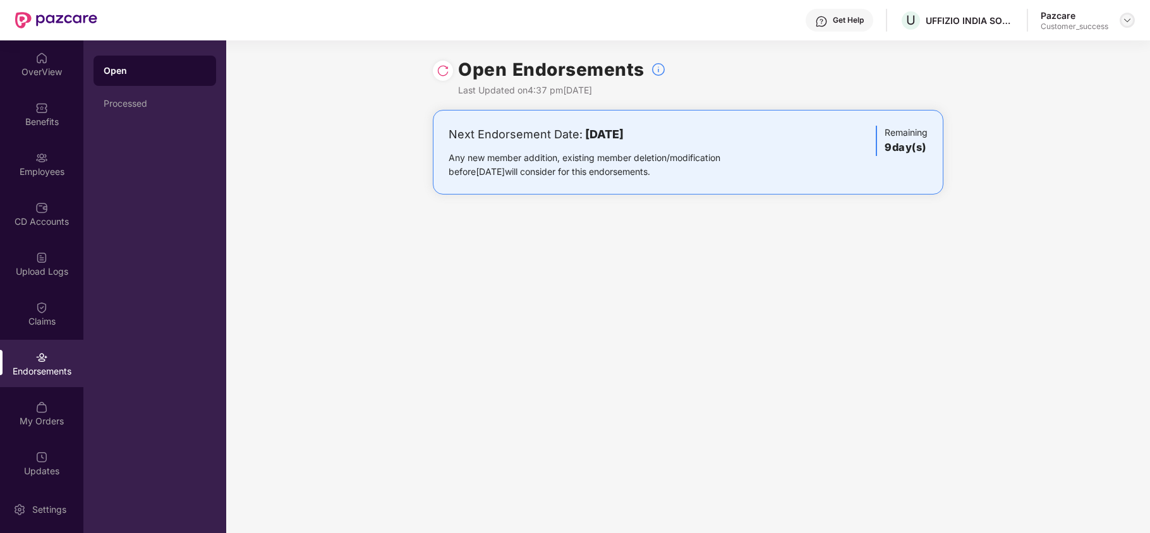
click at [1130, 19] on img at bounding box center [1127, 20] width 10 height 10
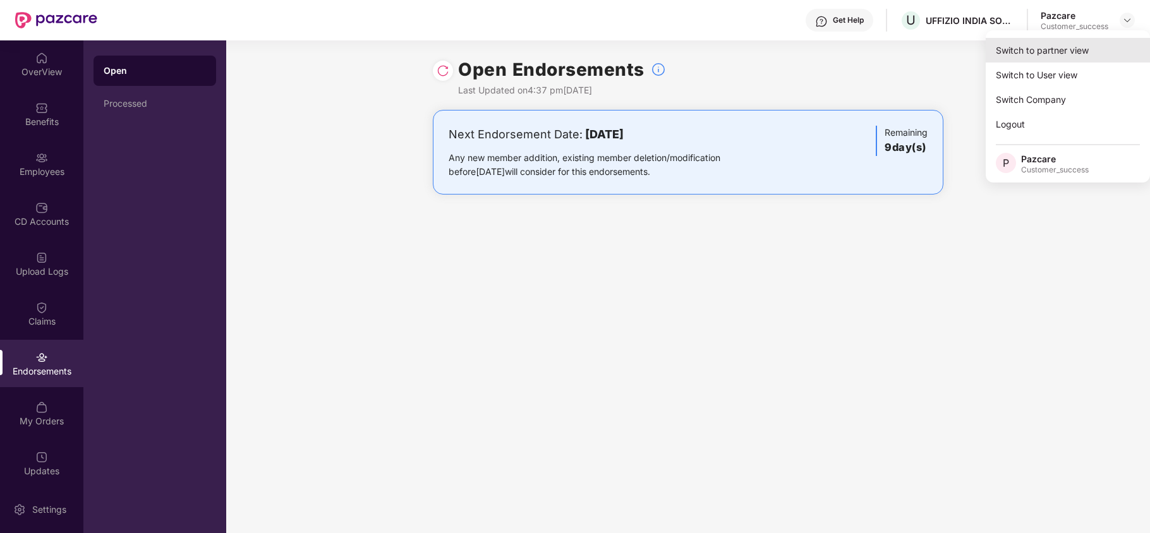
click at [1054, 53] on div "Switch to partner view" at bounding box center [1068, 50] width 164 height 25
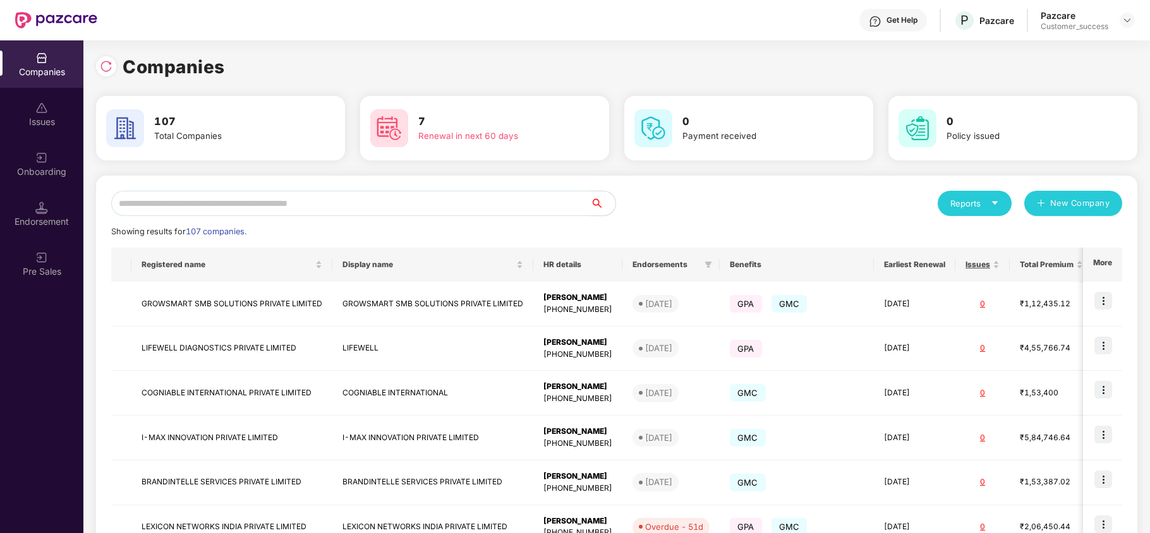
click at [344, 197] on input "text" at bounding box center [350, 203] width 479 height 25
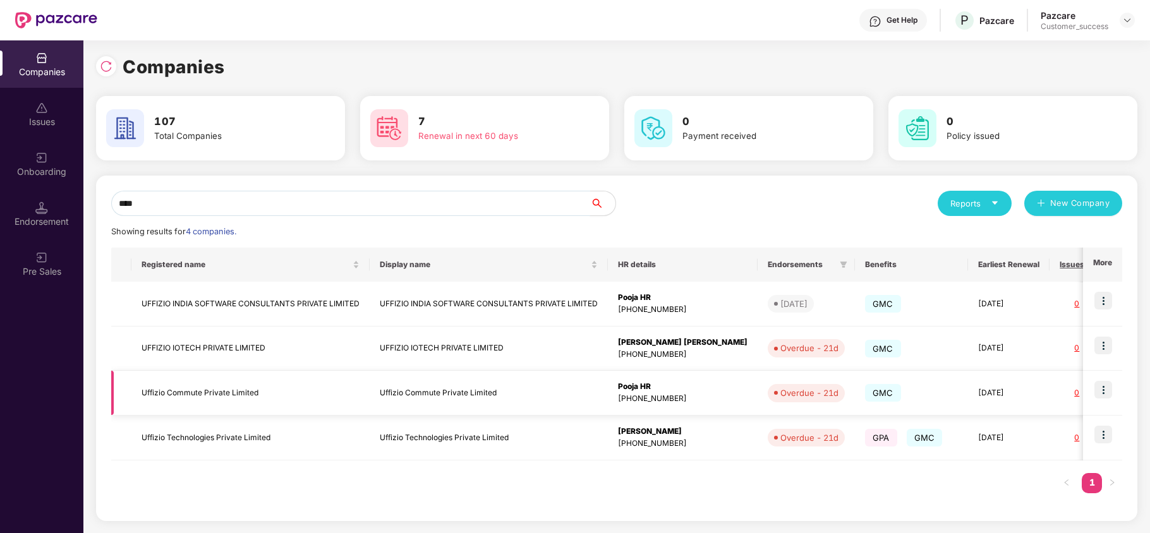
type input "****"
click at [1106, 396] on img at bounding box center [1103, 390] width 18 height 18
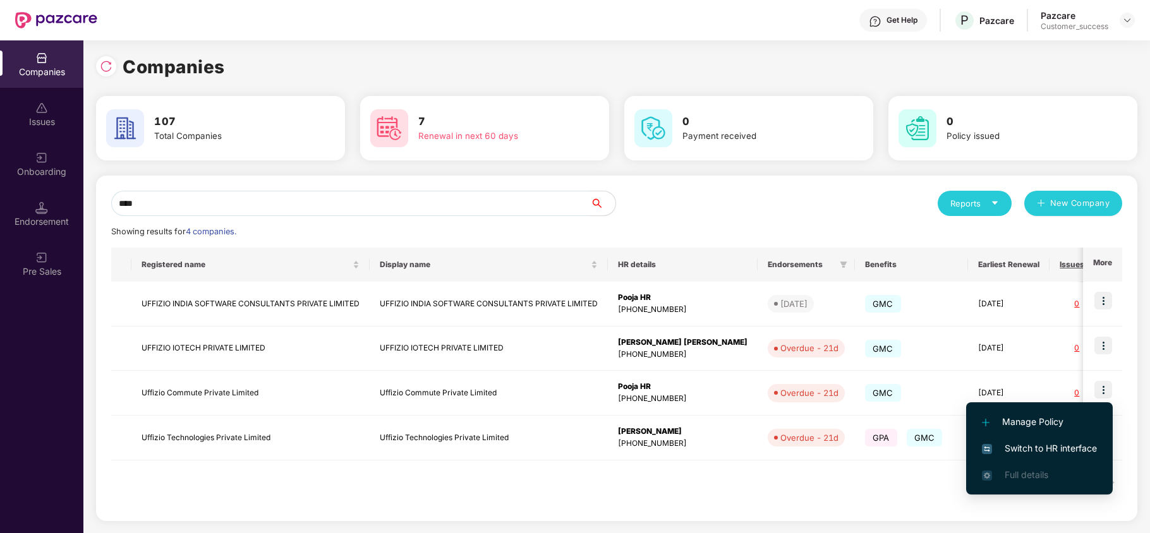
click at [1049, 447] on span "Switch to HR interface" at bounding box center [1039, 449] width 115 height 14
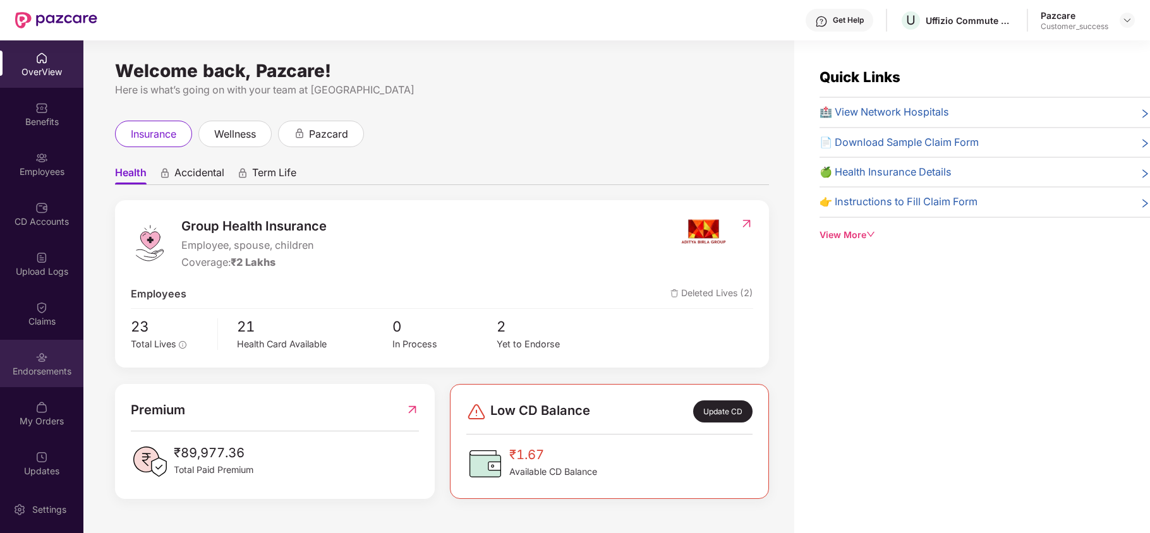
scroll to position [3, 0]
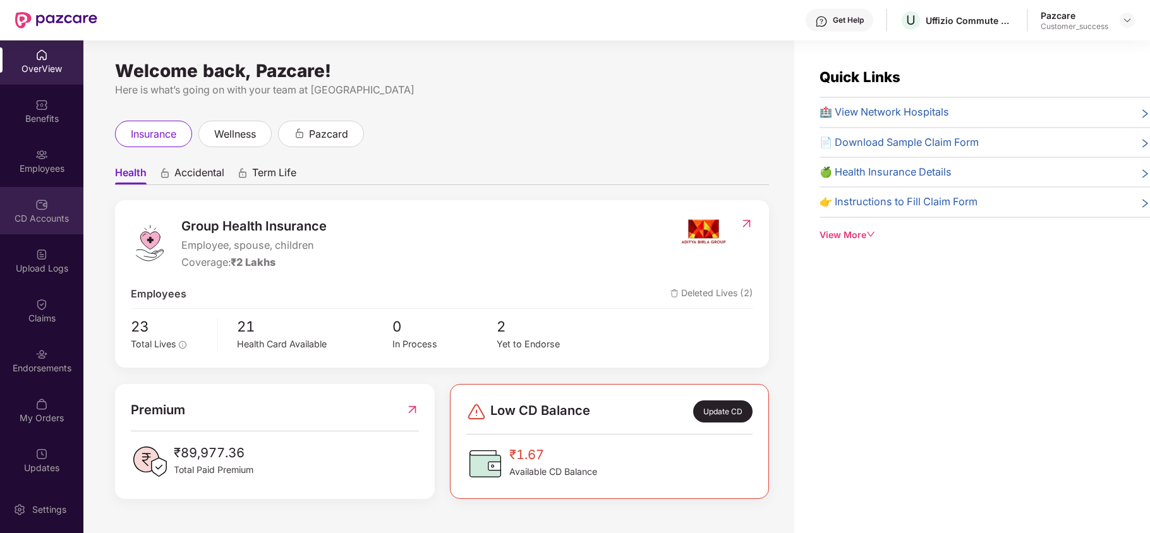
click at [49, 210] on div "CD Accounts" at bounding box center [41, 210] width 83 height 47
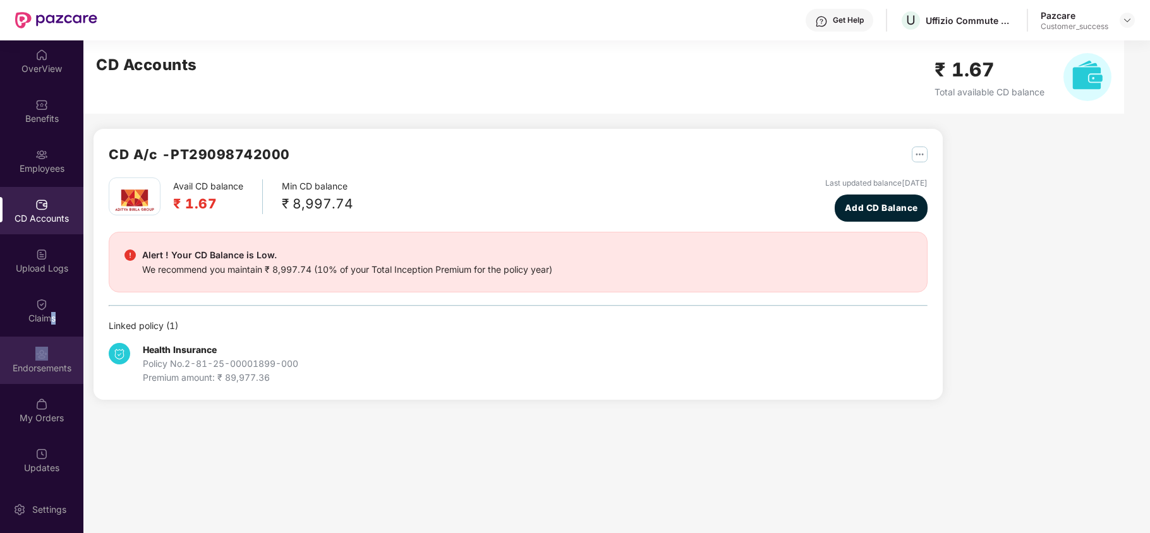
drag, startPoint x: 48, startPoint y: 330, endPoint x: 43, endPoint y: 355, distance: 25.8
click at [43, 355] on div "OverView Benefits Employees CD Accounts Upload Logs Claims Endorsements My Orde…" at bounding box center [41, 262] width 83 height 445
click at [43, 355] on img at bounding box center [41, 354] width 13 height 13
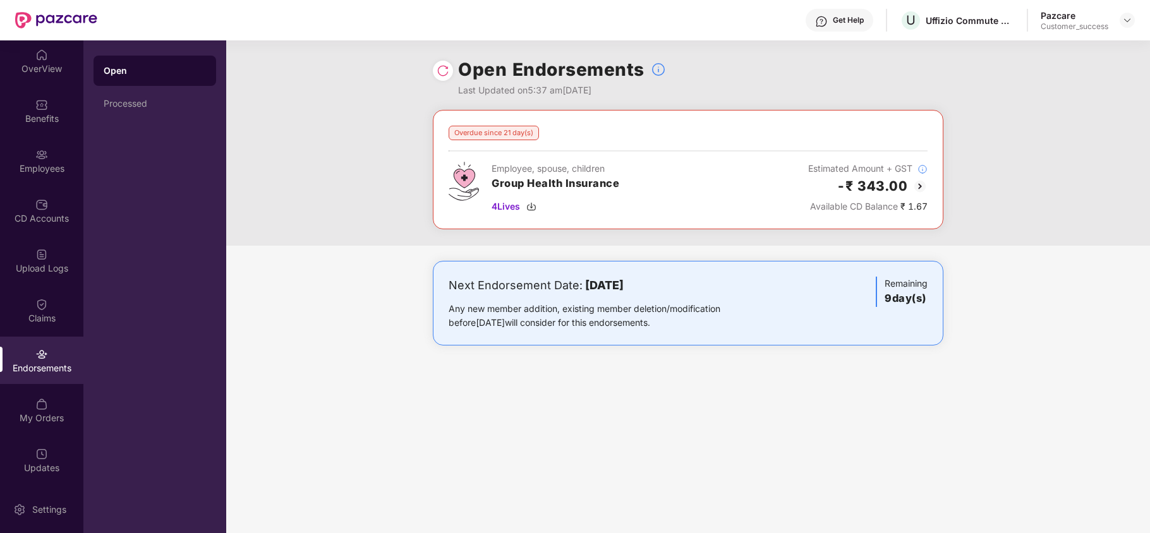
click at [923, 190] on img at bounding box center [919, 186] width 15 height 15
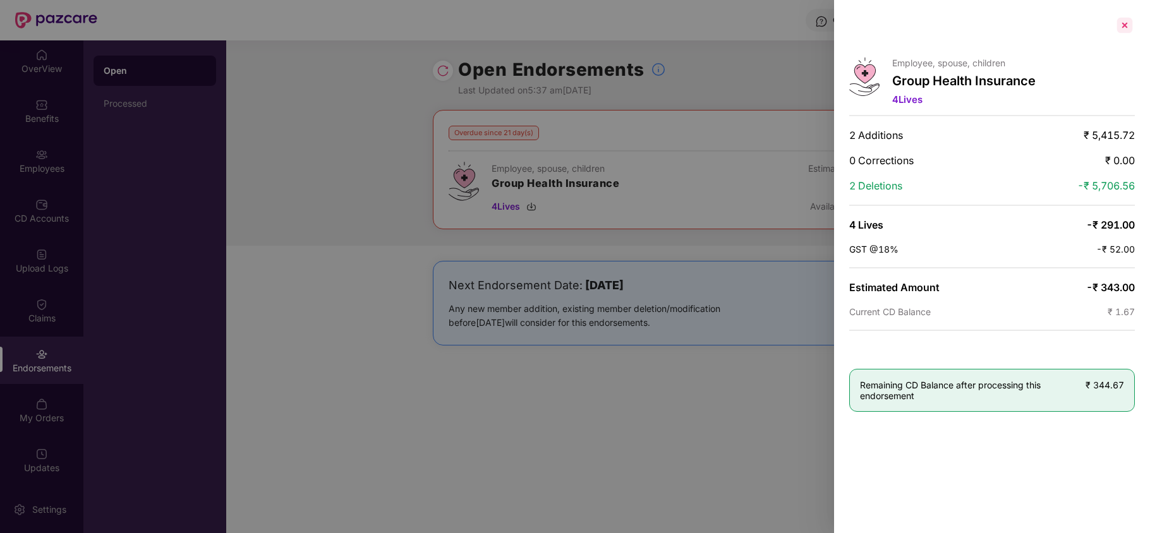
click at [1128, 30] on div at bounding box center [1125, 25] width 20 height 20
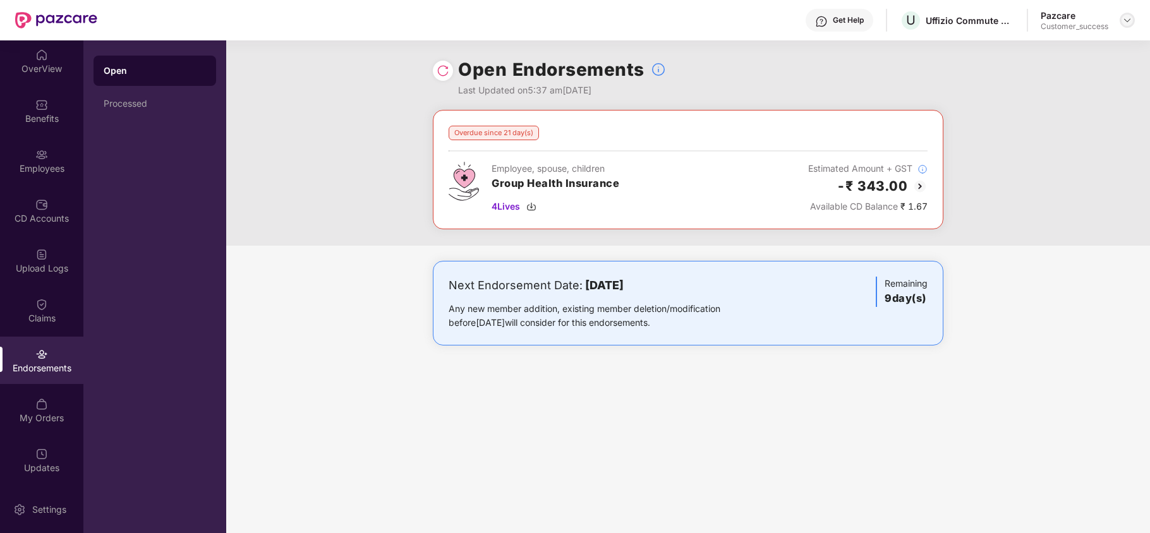
click at [1131, 20] on img at bounding box center [1127, 20] width 10 height 10
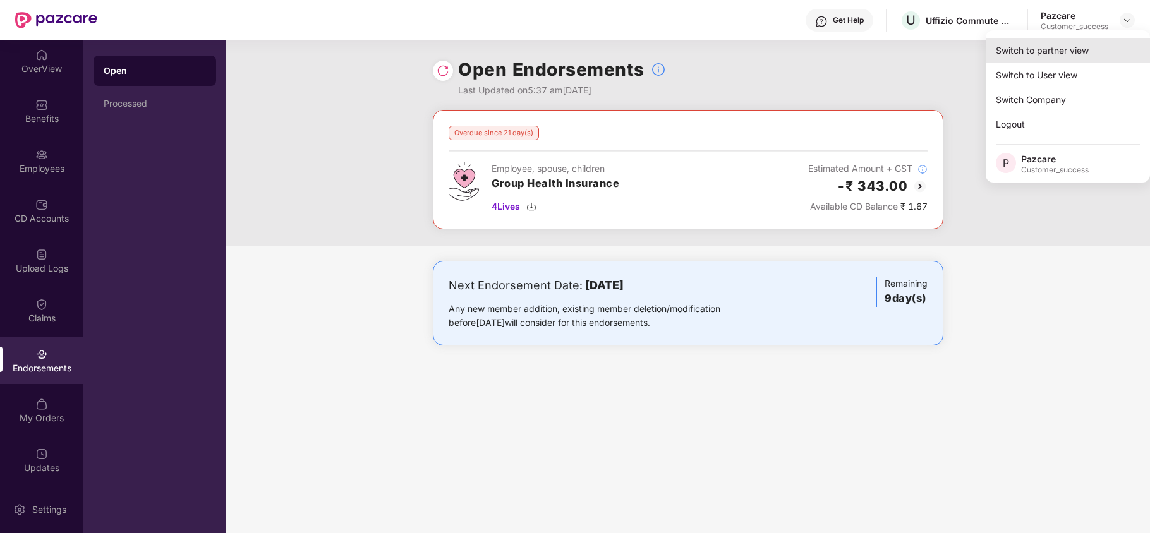
click at [1083, 49] on div "Switch to partner view" at bounding box center [1068, 50] width 164 height 25
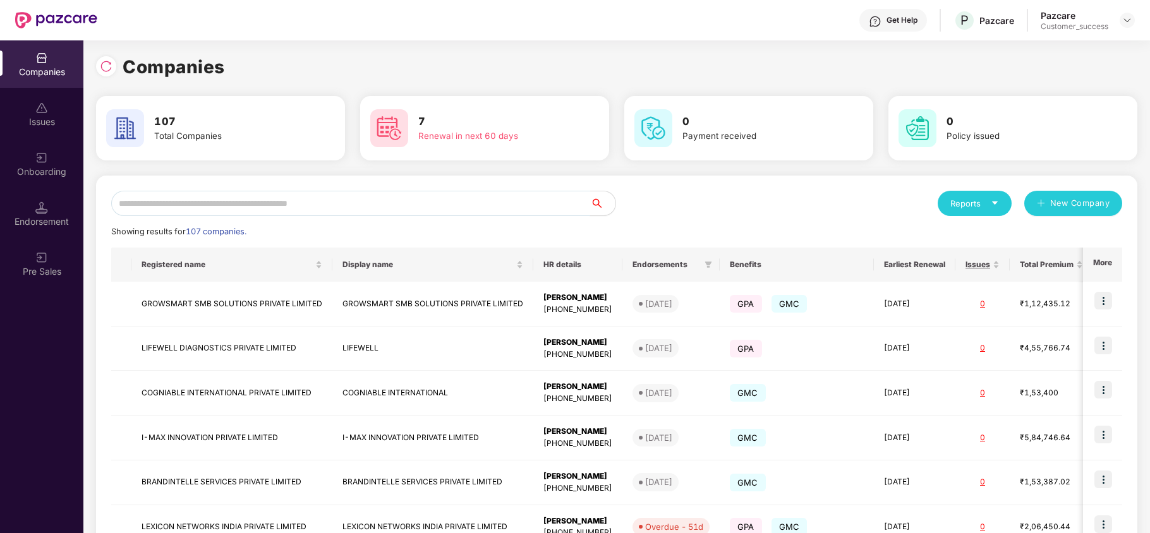
click at [516, 211] on input "text" at bounding box center [350, 203] width 479 height 25
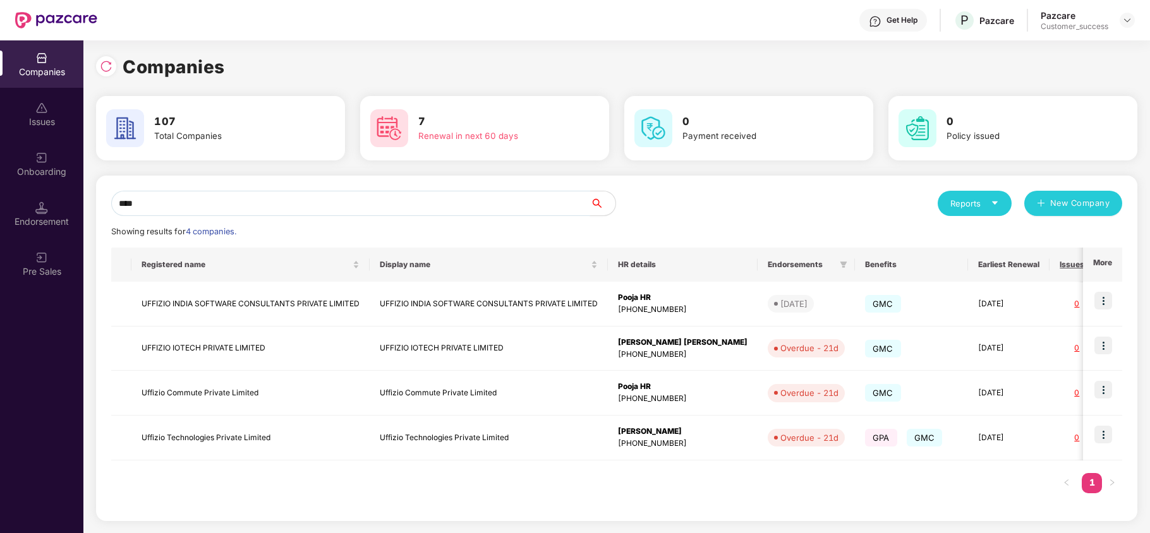
type input "****"
click at [1103, 433] on img at bounding box center [1103, 435] width 18 height 18
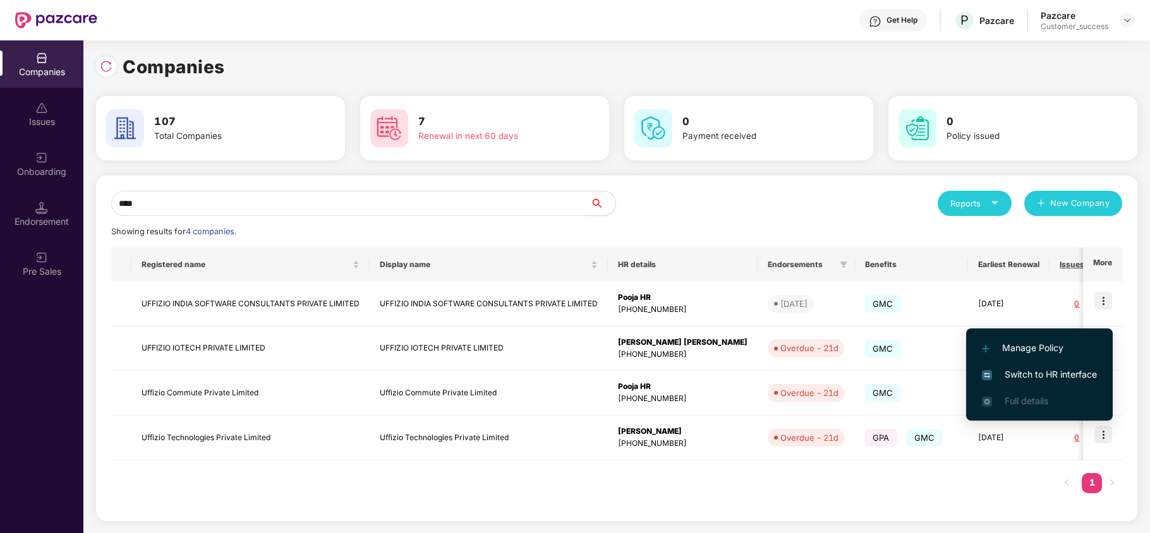
click at [1014, 375] on span "Switch to HR interface" at bounding box center [1039, 375] width 115 height 14
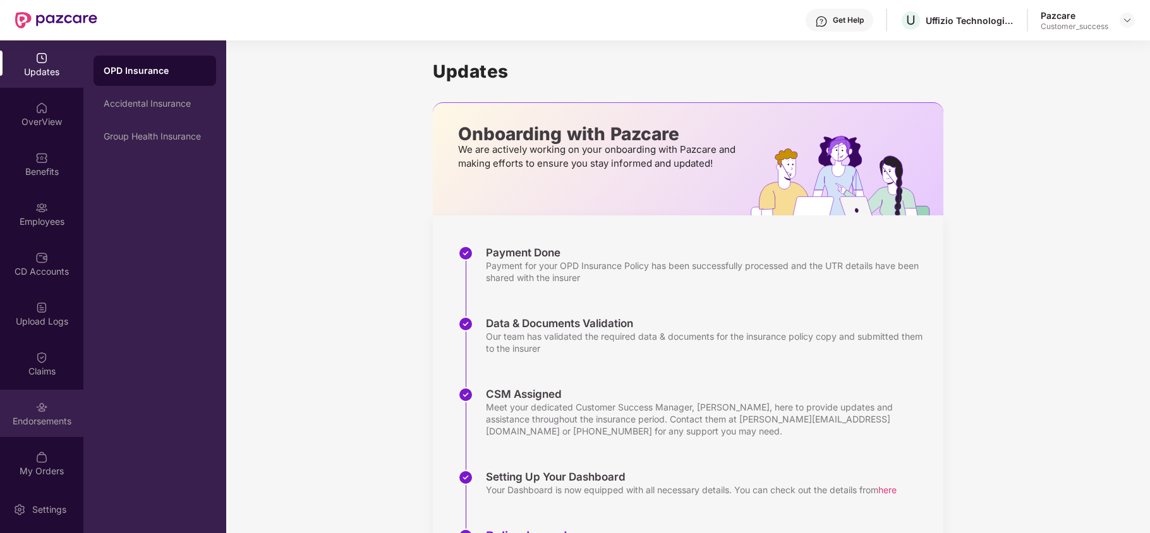
click at [25, 428] on div "Endorsements" at bounding box center [41, 413] width 83 height 47
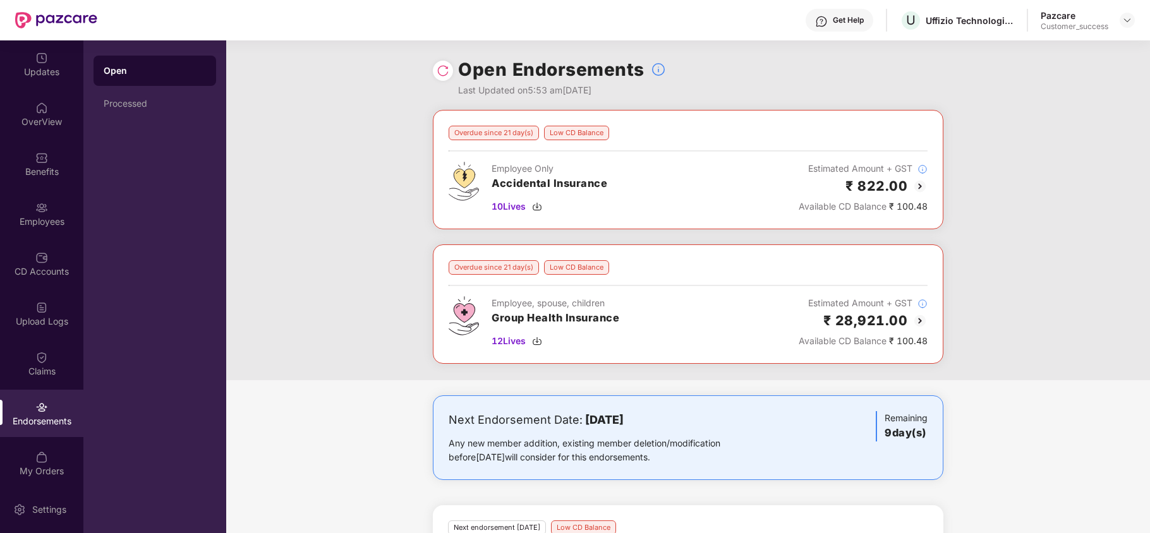
click at [924, 317] on img at bounding box center [919, 320] width 15 height 15
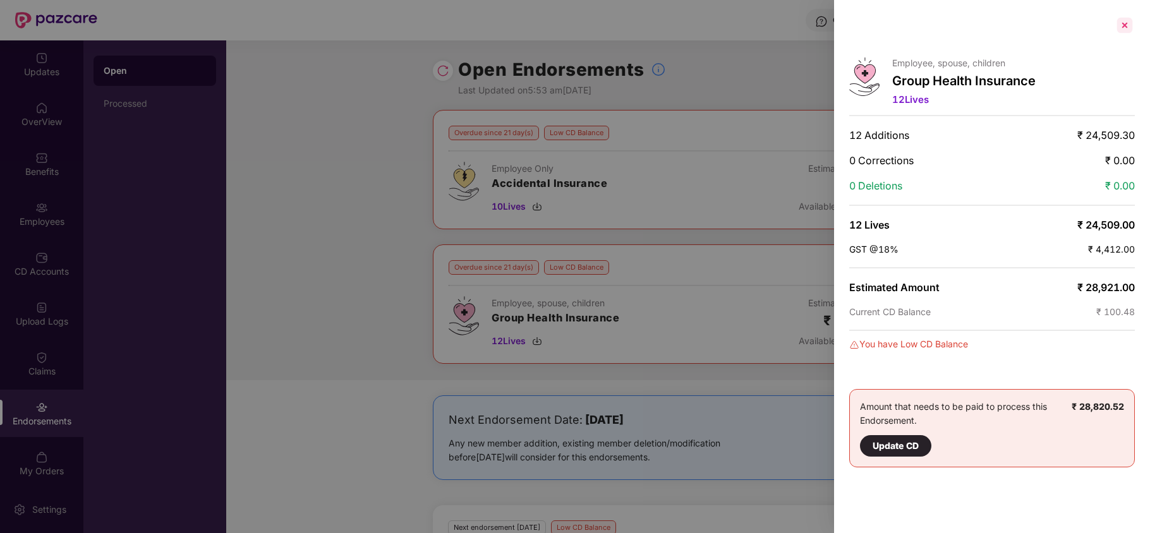
click at [1127, 28] on div at bounding box center [1125, 25] width 20 height 20
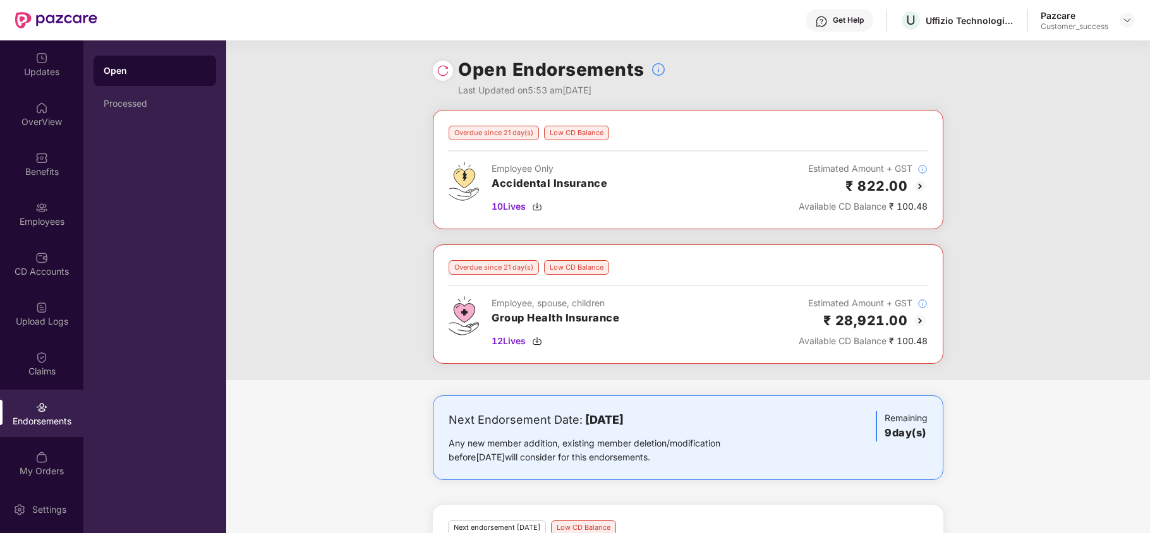
click at [922, 190] on img at bounding box center [919, 186] width 15 height 15
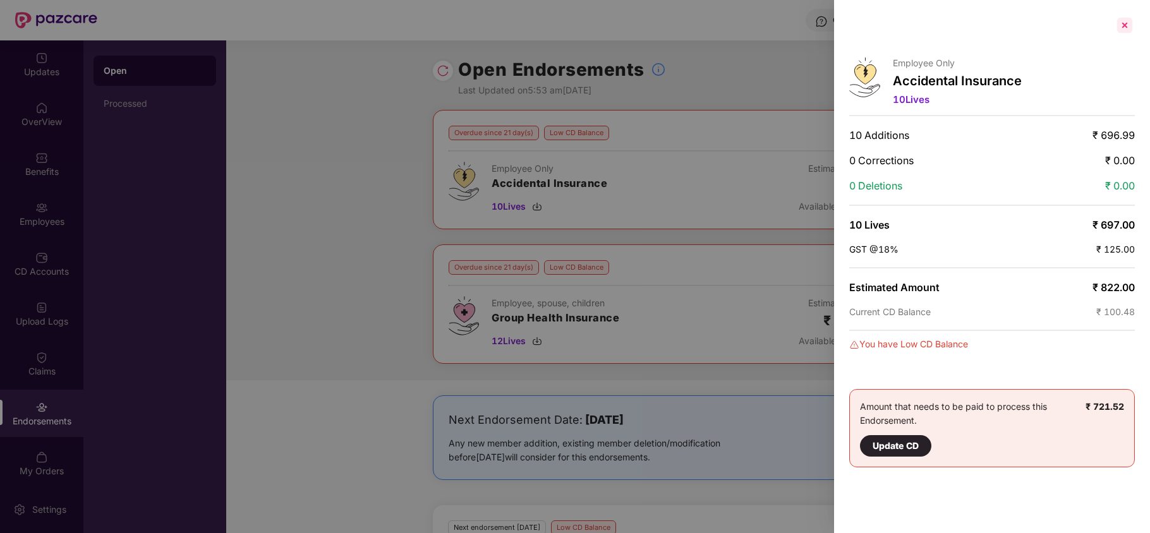
click at [1120, 28] on div at bounding box center [1125, 25] width 20 height 20
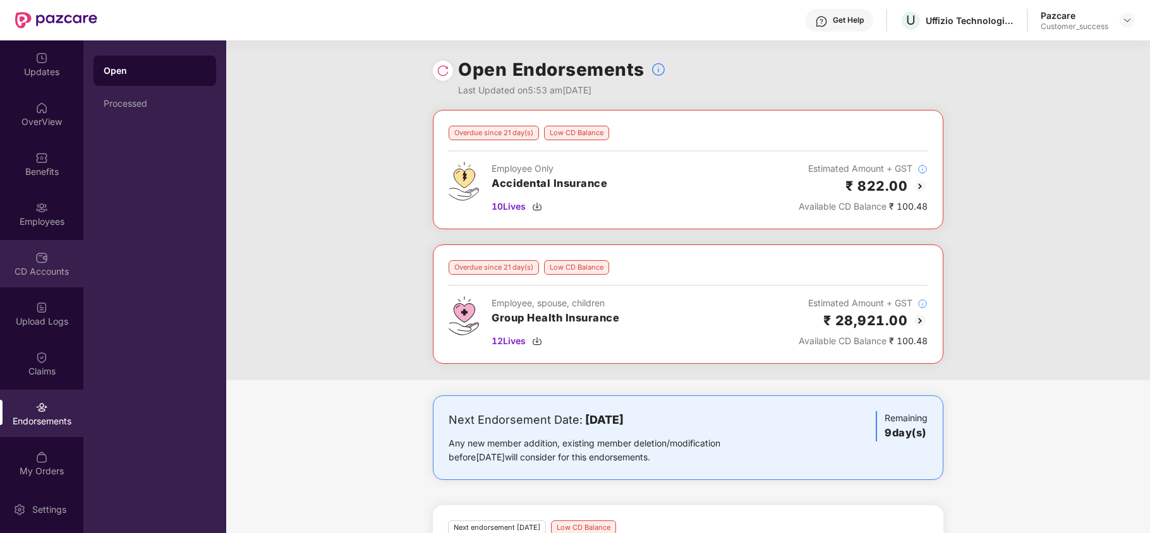
click at [44, 260] on img at bounding box center [41, 257] width 13 height 13
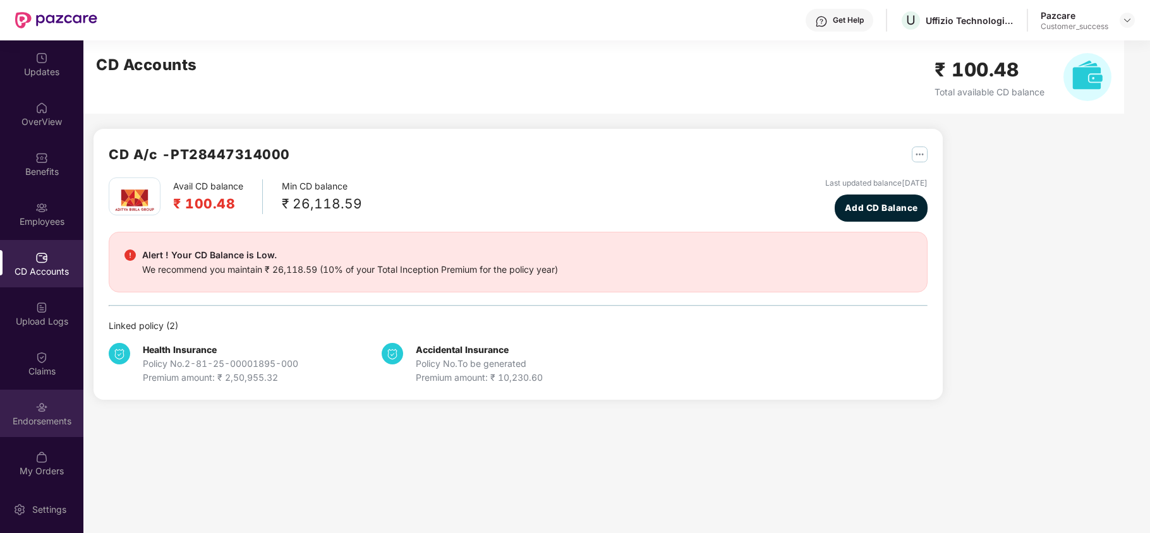
click at [40, 401] on img at bounding box center [41, 407] width 13 height 13
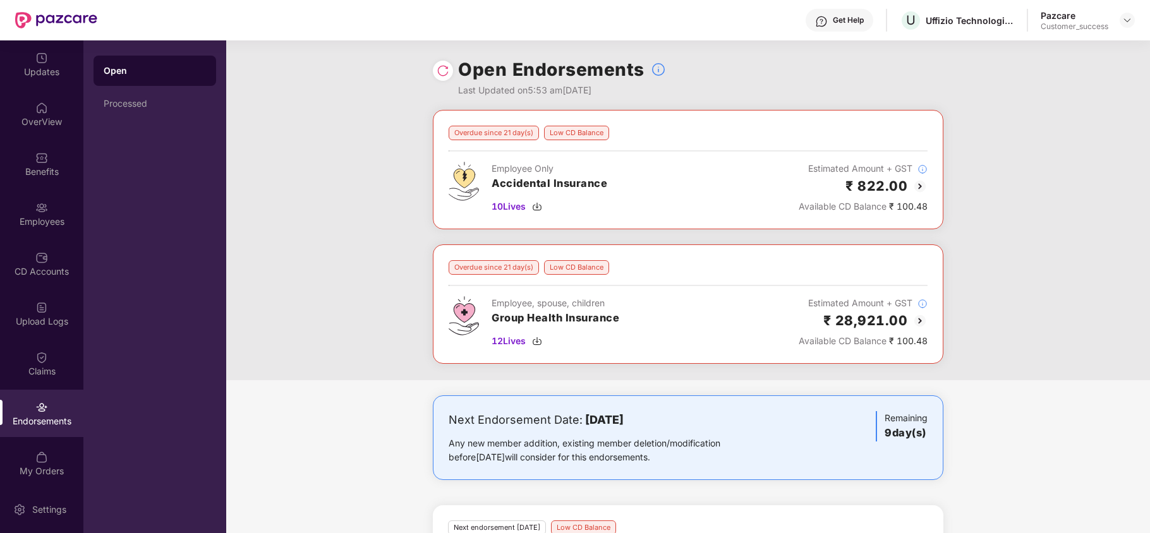
scroll to position [243, 0]
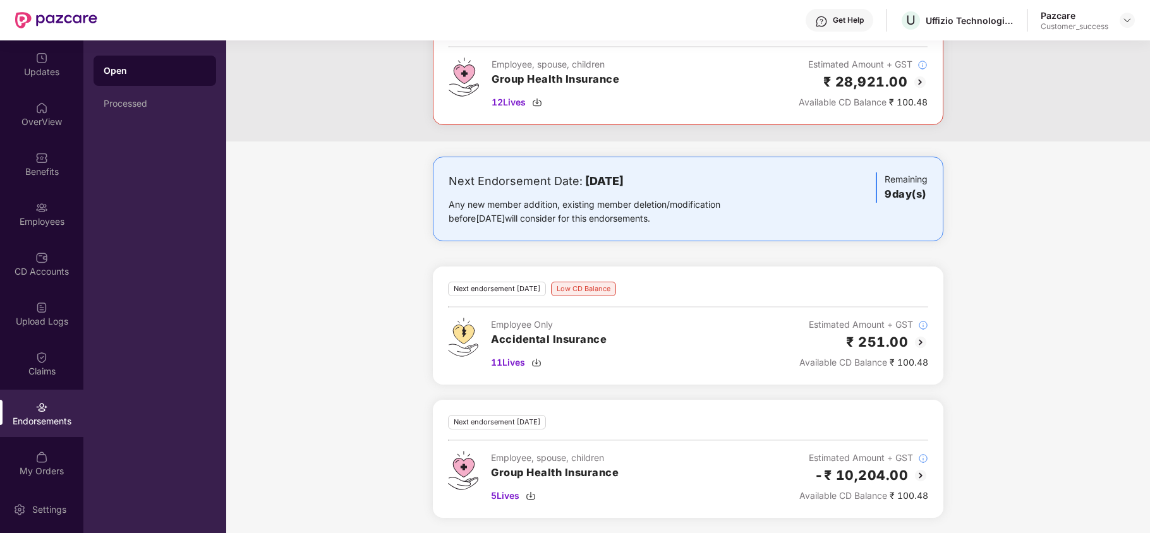
click at [918, 476] on img at bounding box center [920, 475] width 15 height 15
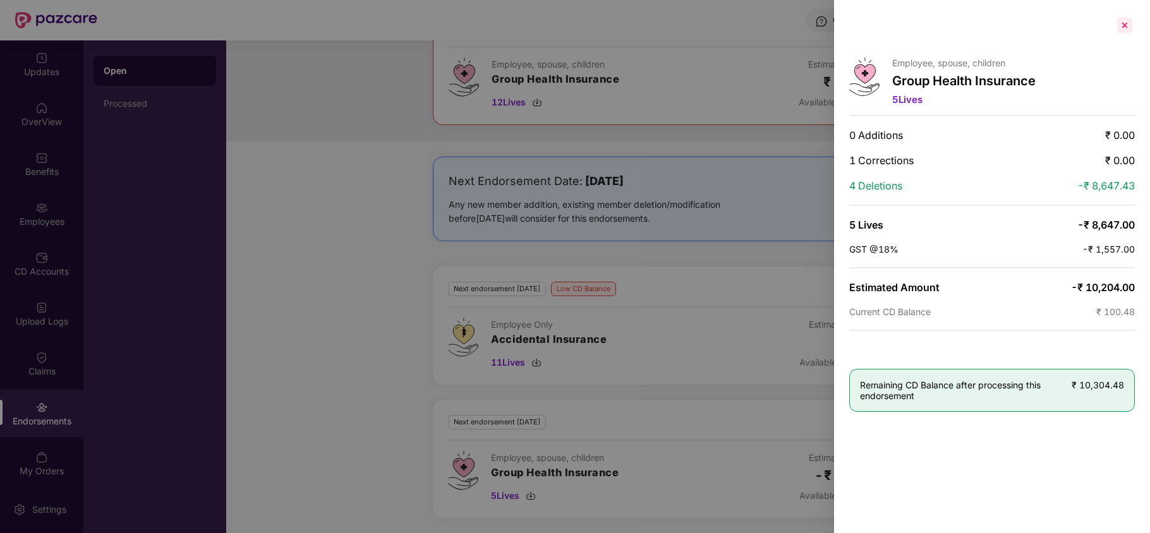
click at [1125, 33] on div at bounding box center [1125, 25] width 20 height 20
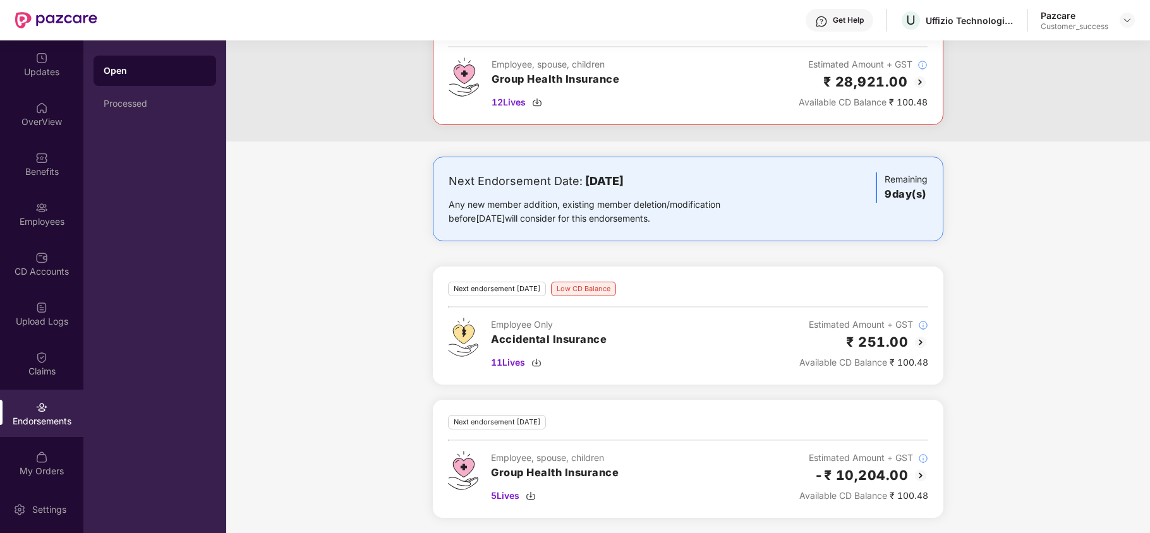
click at [918, 340] on img at bounding box center [920, 342] width 15 height 15
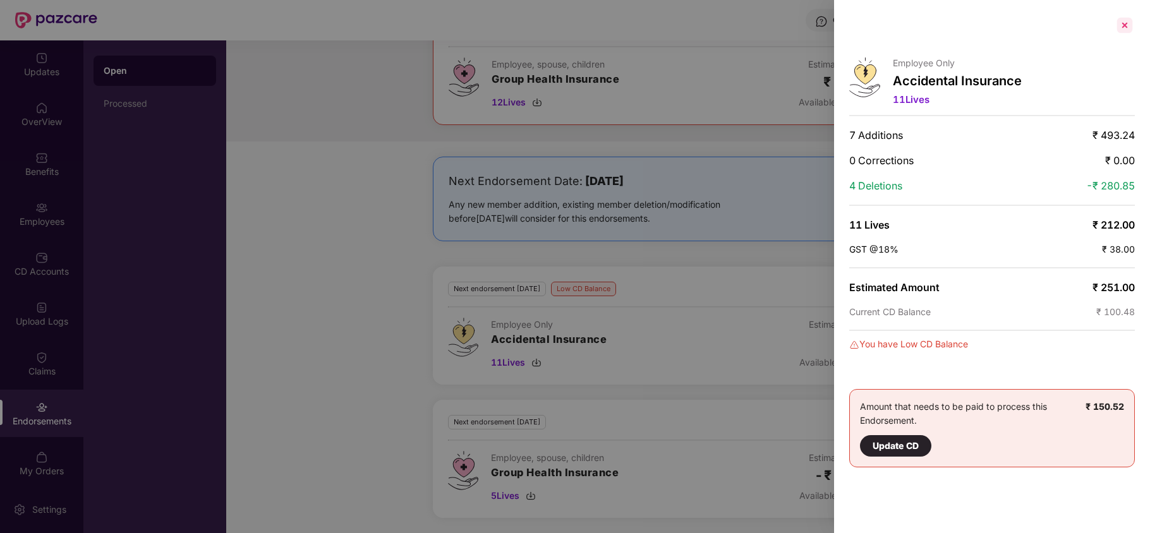
click at [1122, 23] on div at bounding box center [1125, 25] width 20 height 20
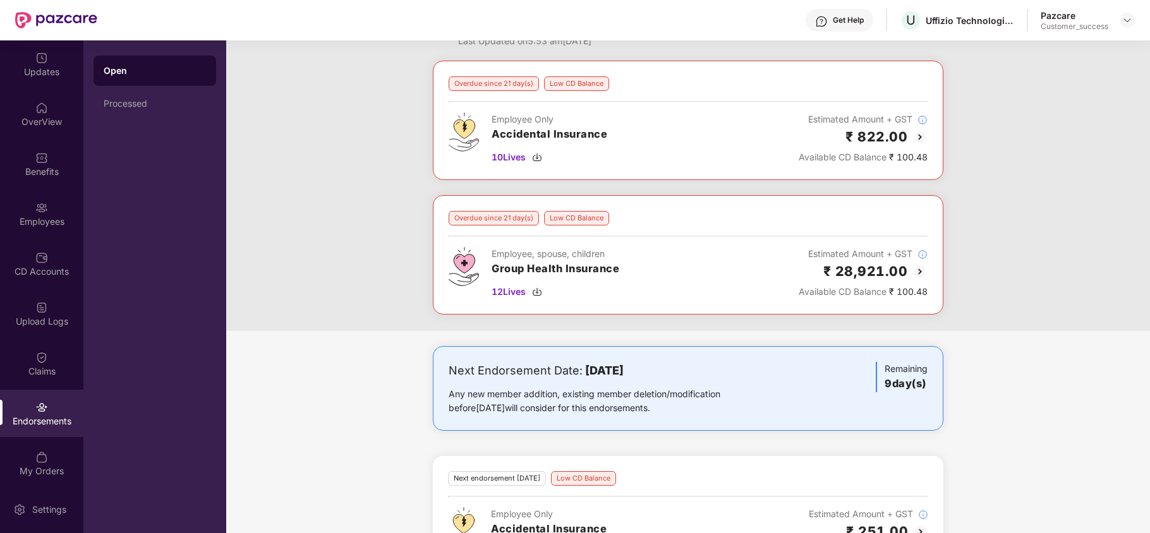
scroll to position [51, 0]
click at [914, 139] on img at bounding box center [919, 135] width 15 height 15
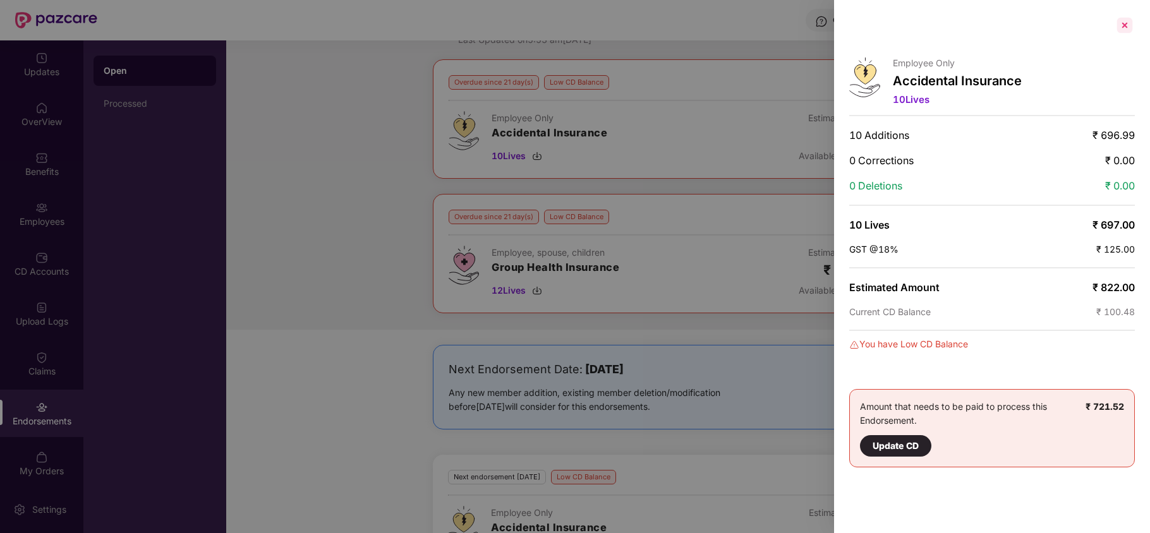
click at [1121, 21] on div at bounding box center [1125, 25] width 20 height 20
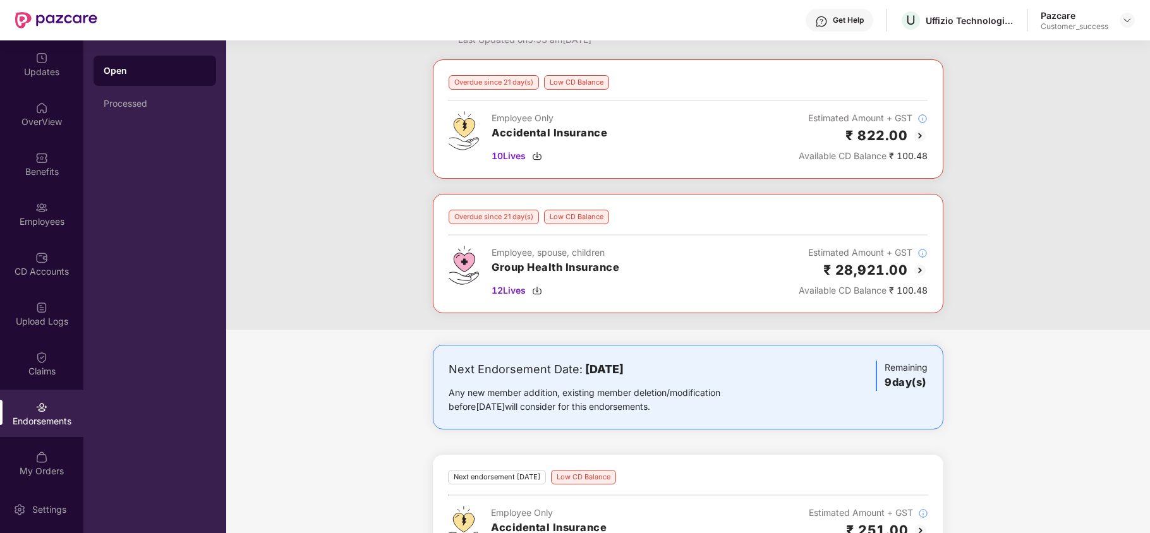
scroll to position [243, 0]
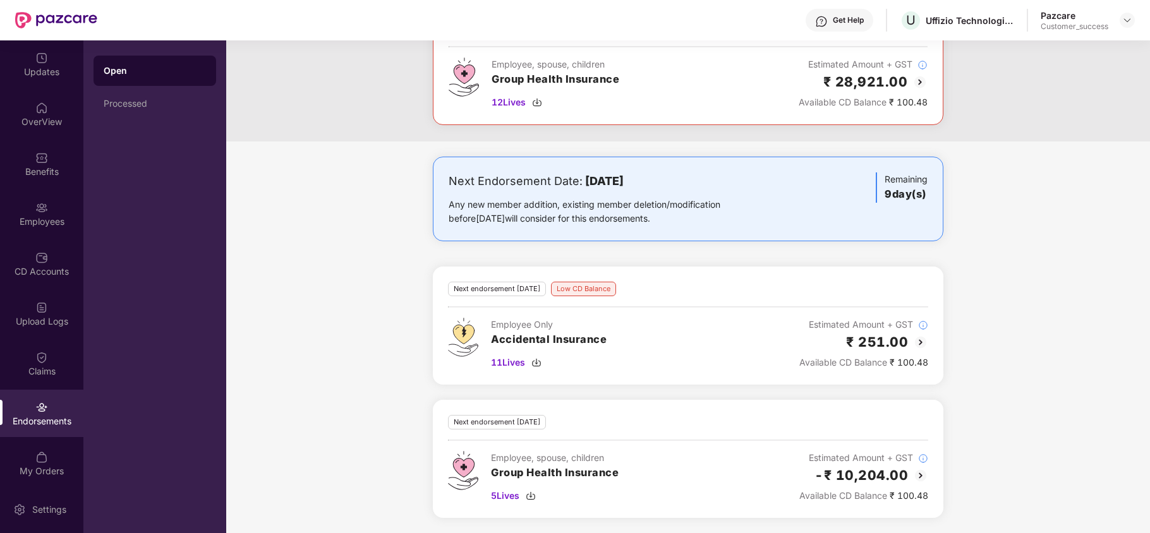
click at [916, 337] on img at bounding box center [920, 342] width 15 height 15
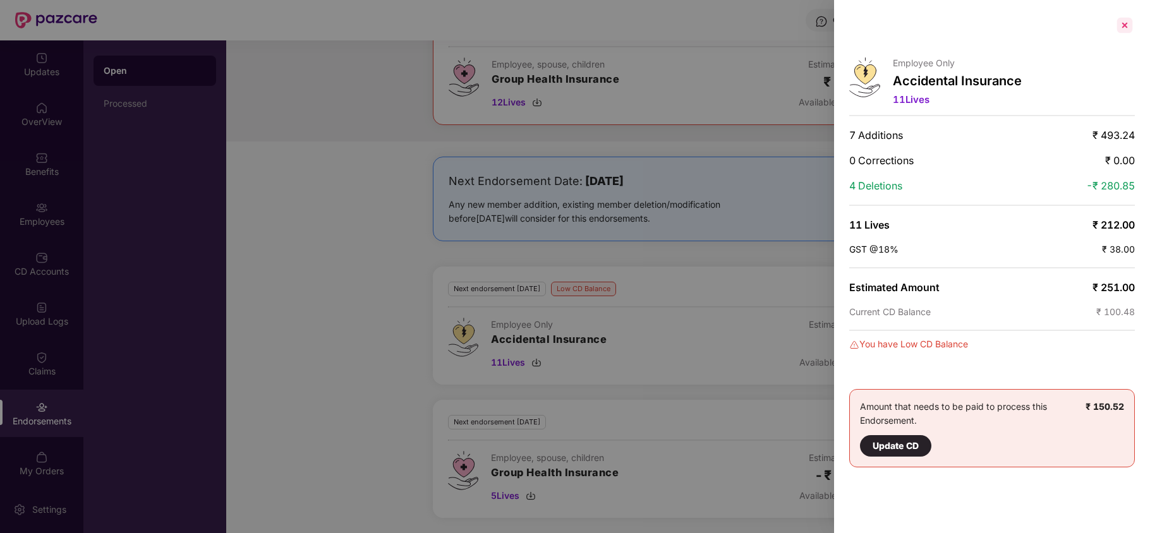
click at [1128, 23] on div at bounding box center [1125, 25] width 20 height 20
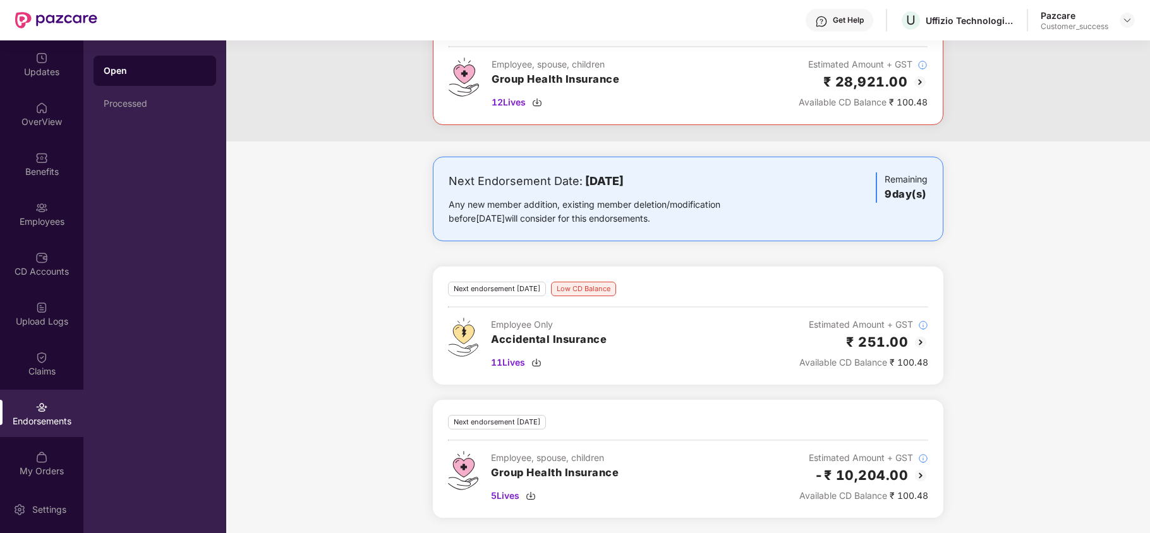
scroll to position [0, 0]
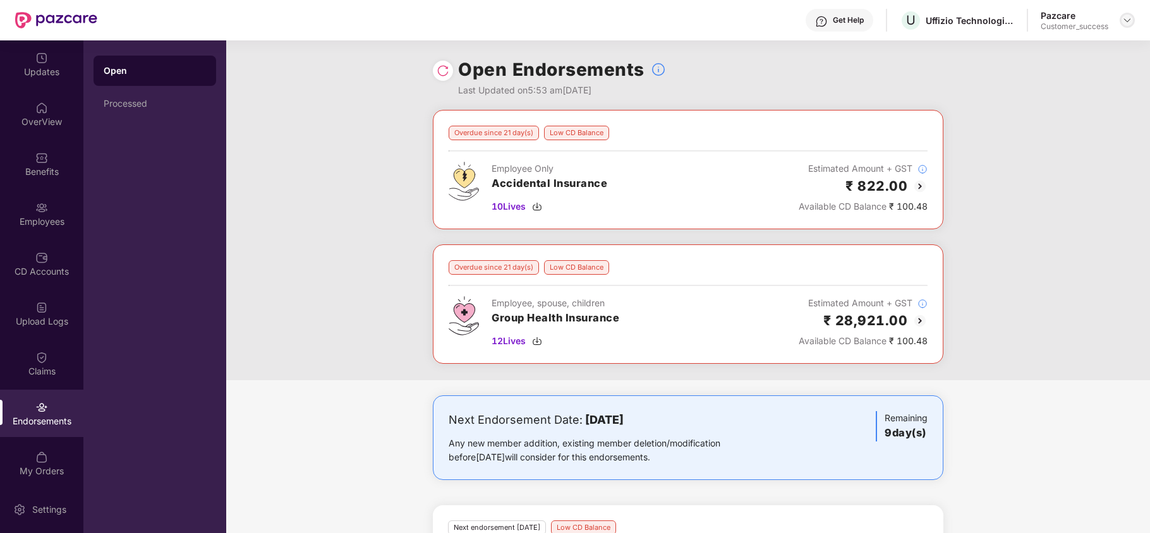
click at [1123, 18] on img at bounding box center [1127, 20] width 10 height 10
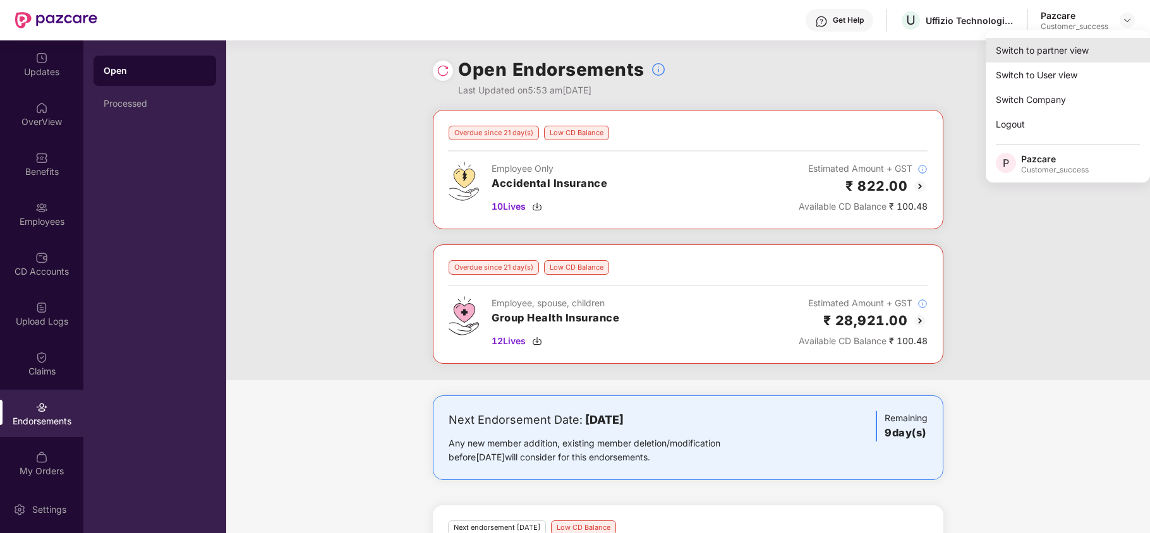
click at [1054, 39] on div "Switch to partner view" at bounding box center [1068, 50] width 164 height 25
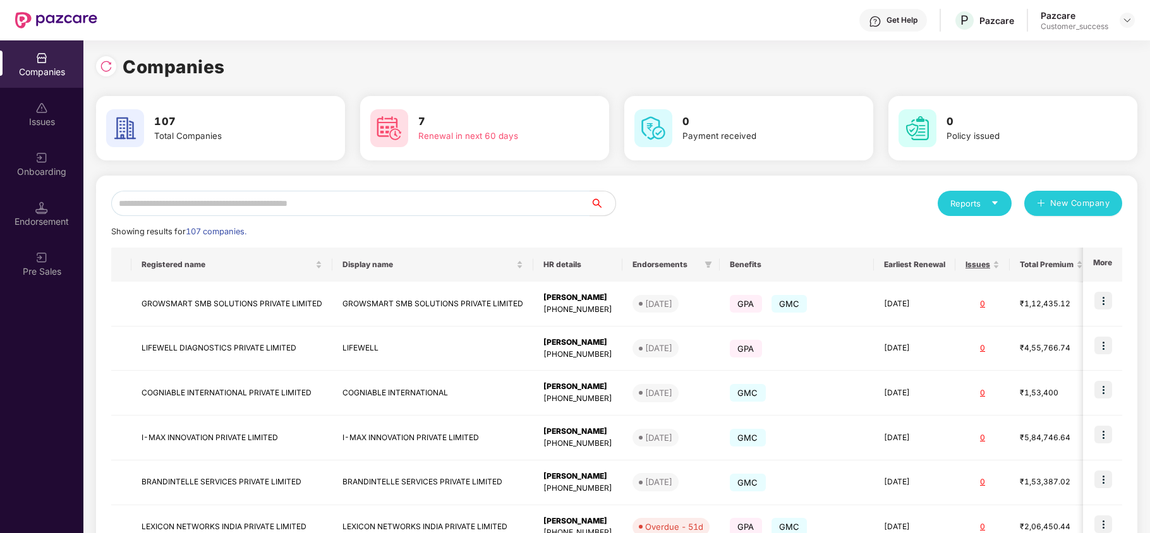
click at [346, 188] on div "Reports New Company Showing results for 107 companies. Registered name Display …" at bounding box center [616, 482] width 1041 height 613
click at [330, 193] on input "text" at bounding box center [350, 203] width 479 height 25
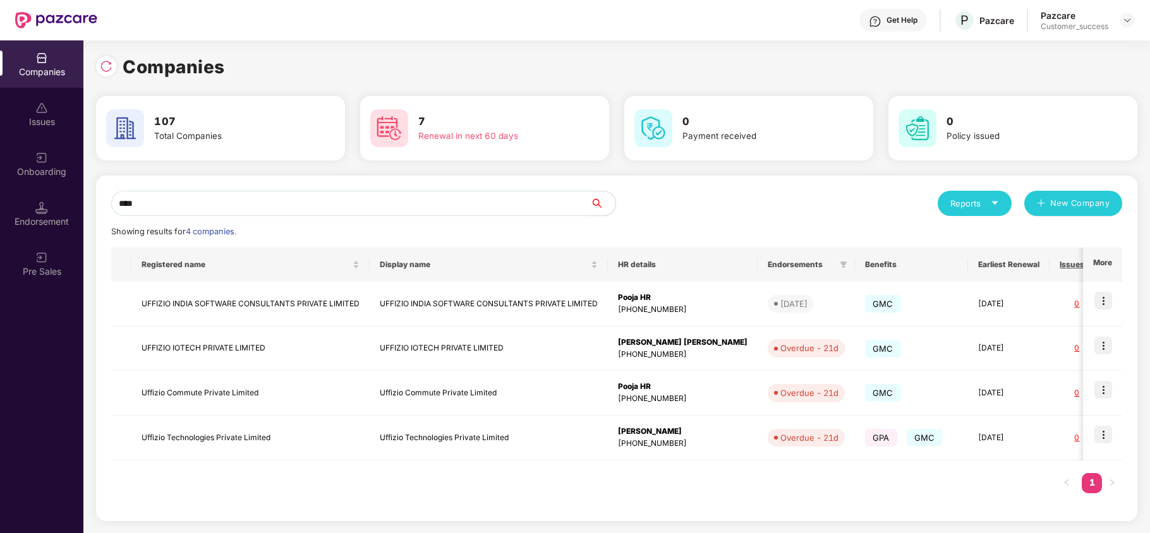
type input "****"
click at [1103, 435] on img at bounding box center [1103, 435] width 18 height 18
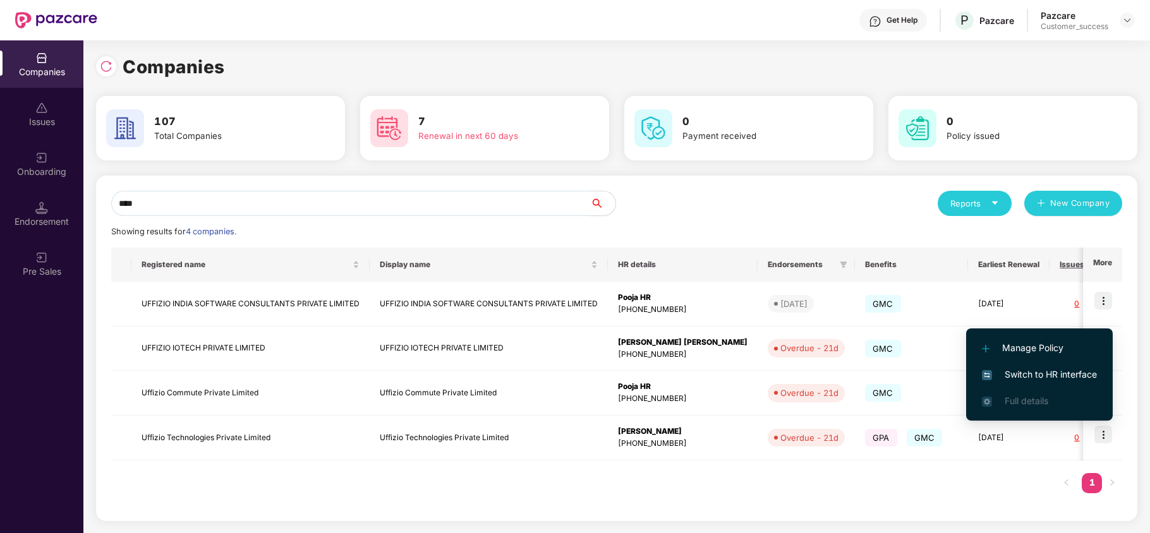
click at [1040, 375] on span "Switch to HR interface" at bounding box center [1039, 375] width 115 height 14
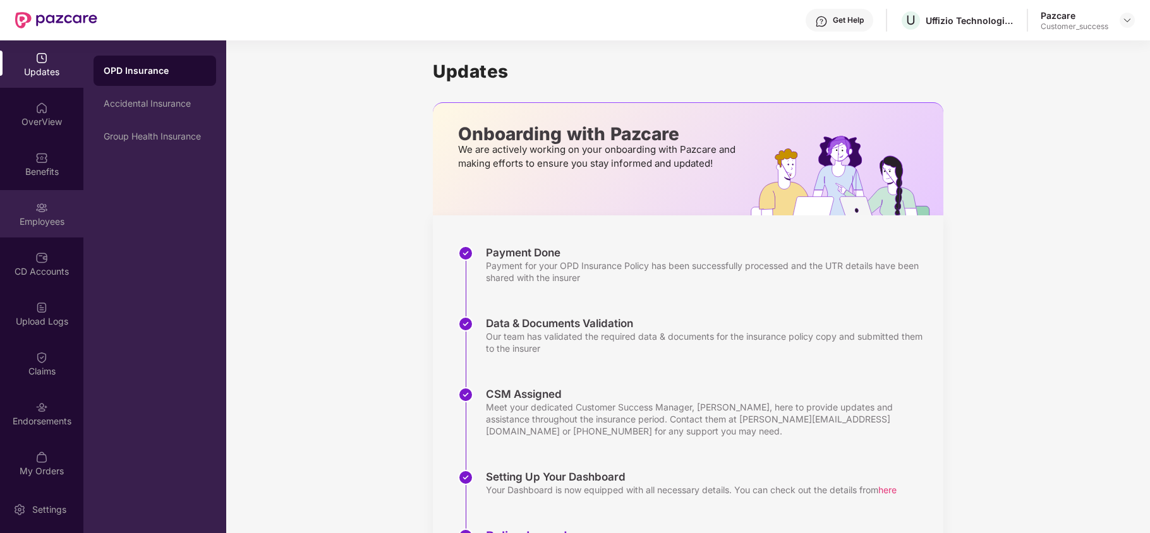
click at [29, 233] on div "Employees" at bounding box center [41, 213] width 83 height 47
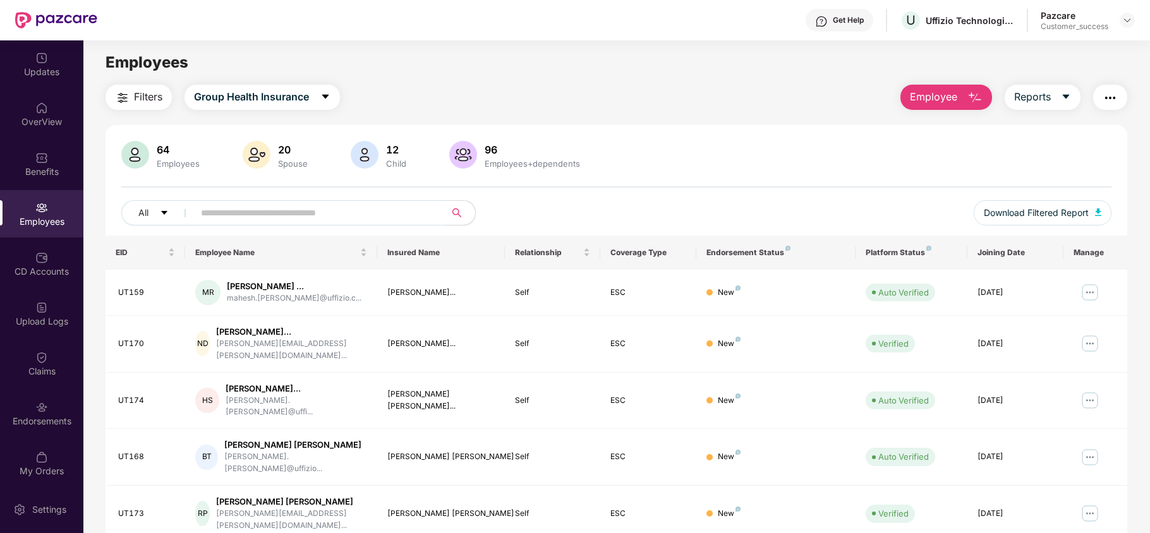
click at [244, 223] on span at bounding box center [315, 212] width 259 height 25
paste input "*****"
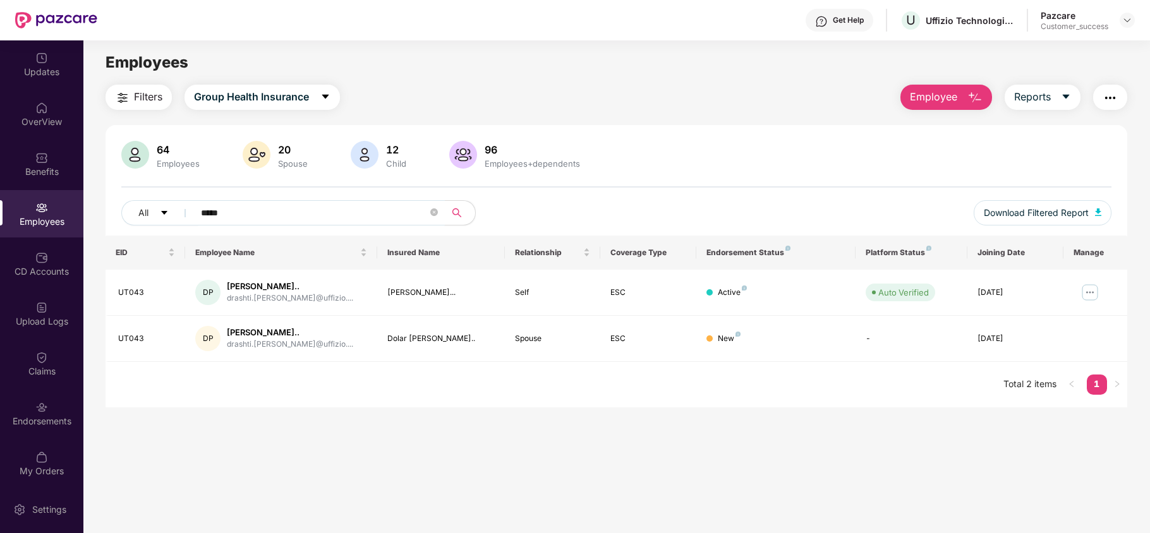
type input "*****"
click at [1091, 296] on img at bounding box center [1090, 292] width 20 height 20
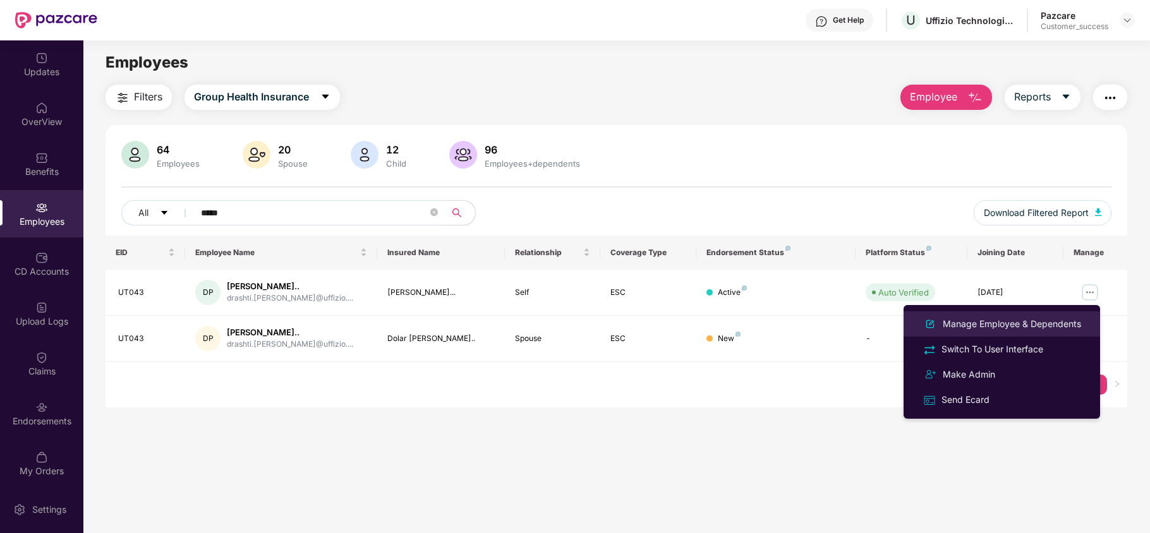
click at [1031, 317] on div "Manage Employee & Dependents" at bounding box center [1011, 324] width 143 height 14
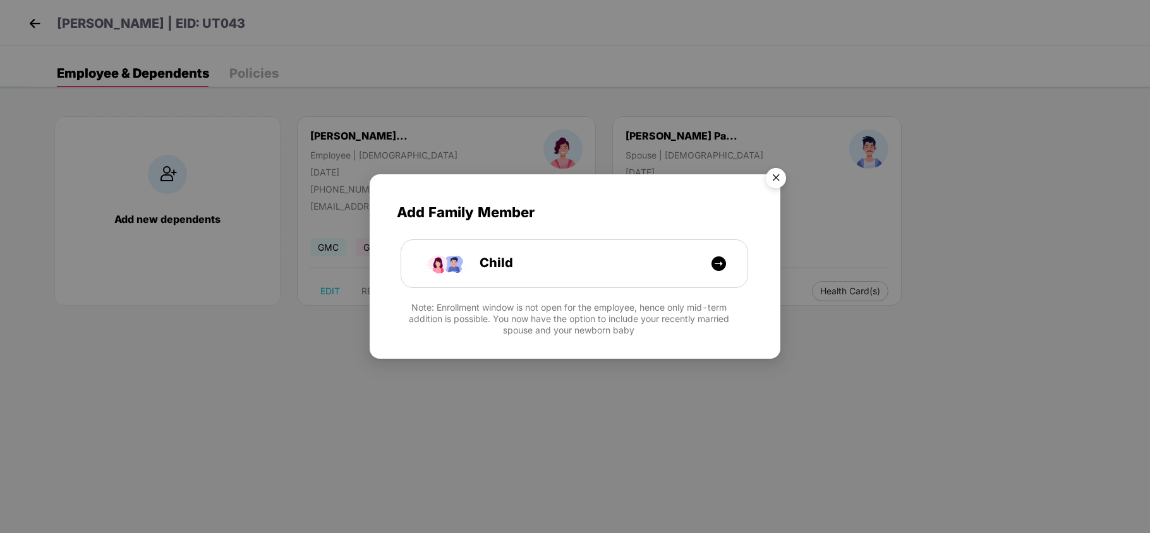
click at [780, 176] on img "Close" at bounding box center [775, 179] width 35 height 35
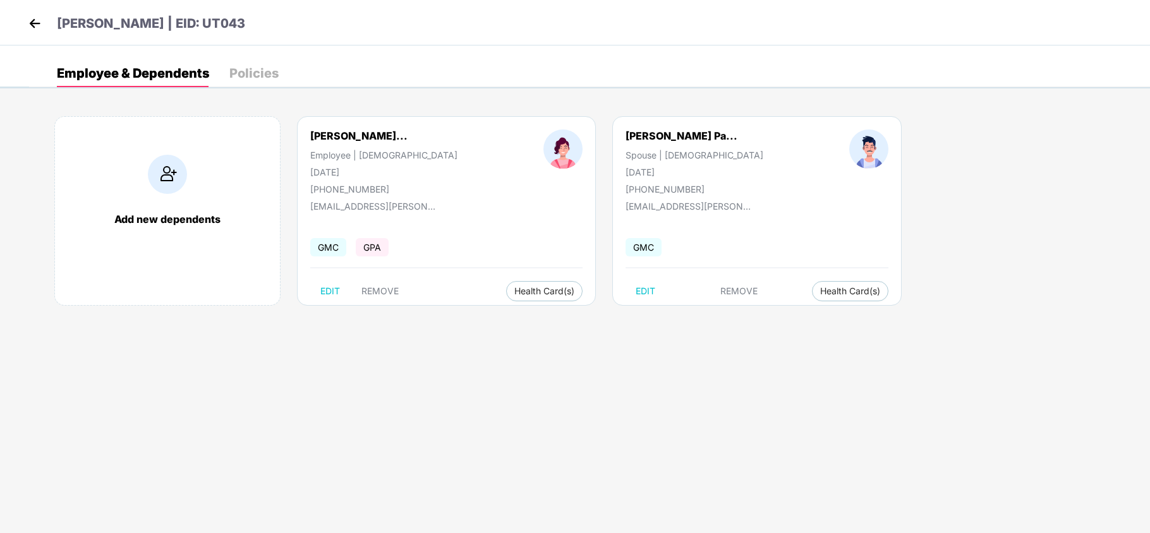
click at [39, 28] on img at bounding box center [34, 23] width 19 height 19
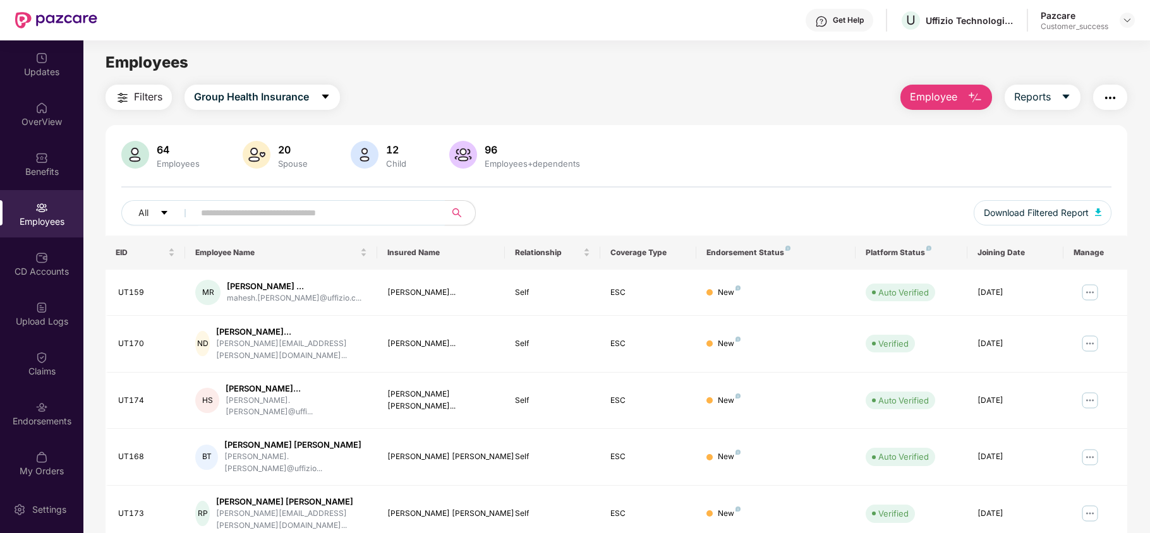
click at [296, 202] on span at bounding box center [315, 212] width 259 height 25
paste input "*****"
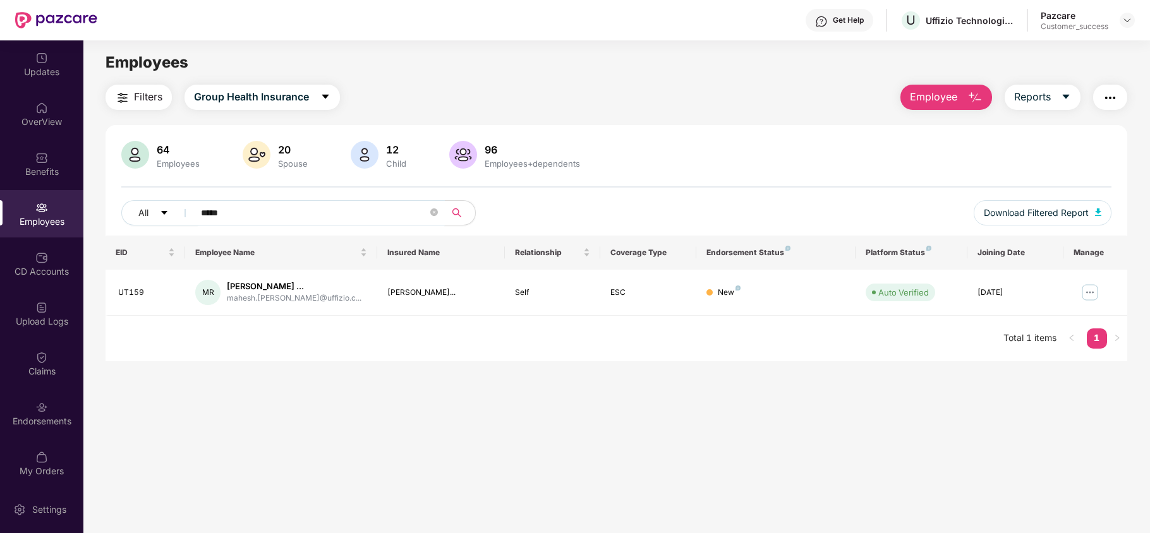
type input "*****"
click at [1128, 20] on img at bounding box center [1127, 20] width 10 height 10
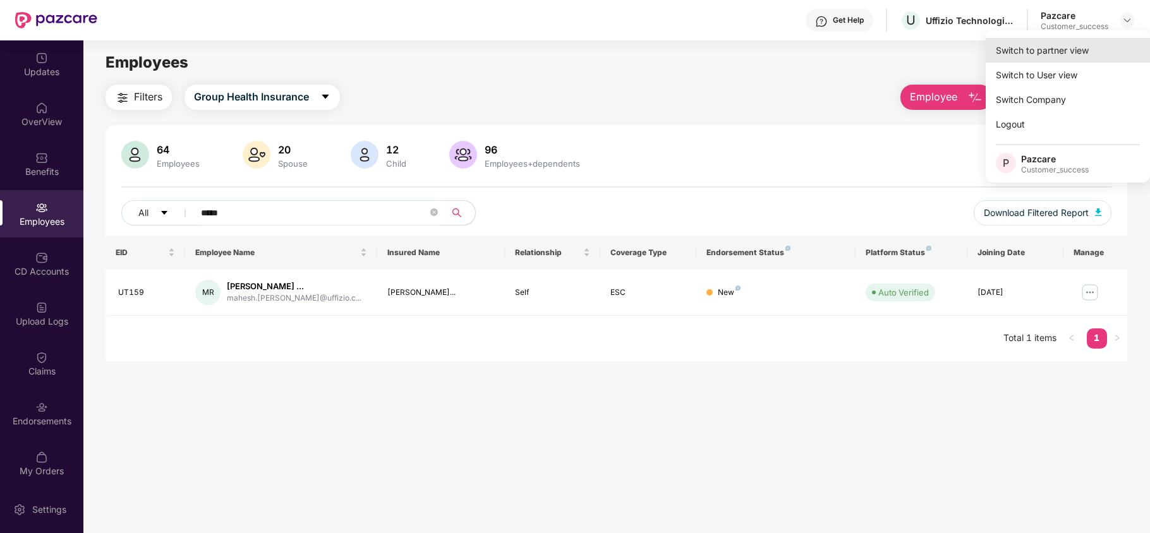
click at [1087, 47] on div "Switch to partner view" at bounding box center [1068, 50] width 164 height 25
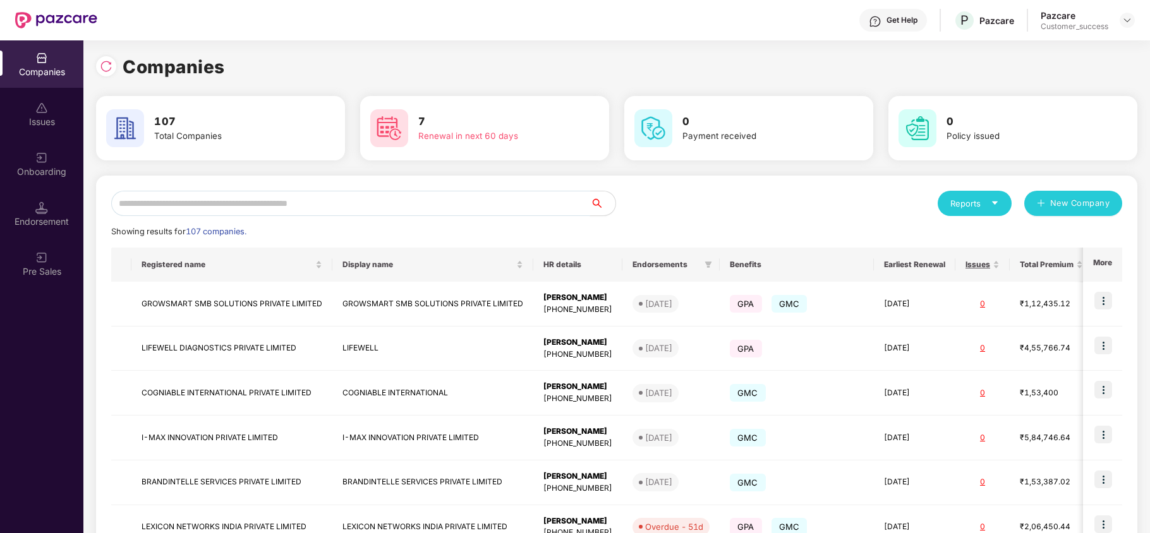
click at [393, 193] on input "text" at bounding box center [350, 203] width 479 height 25
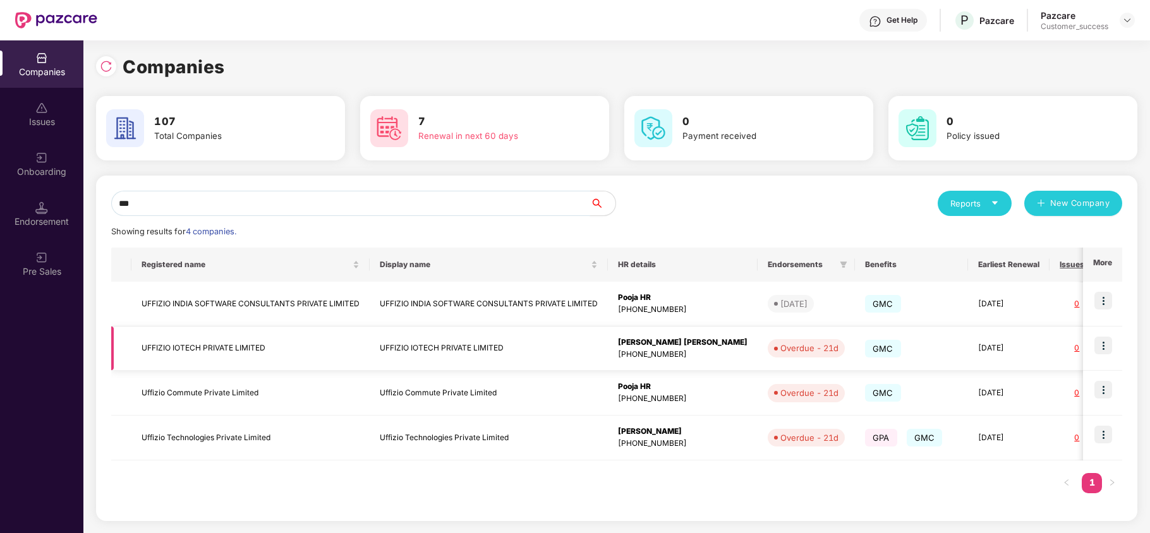
type input "***"
click at [1108, 342] on img at bounding box center [1103, 346] width 18 height 18
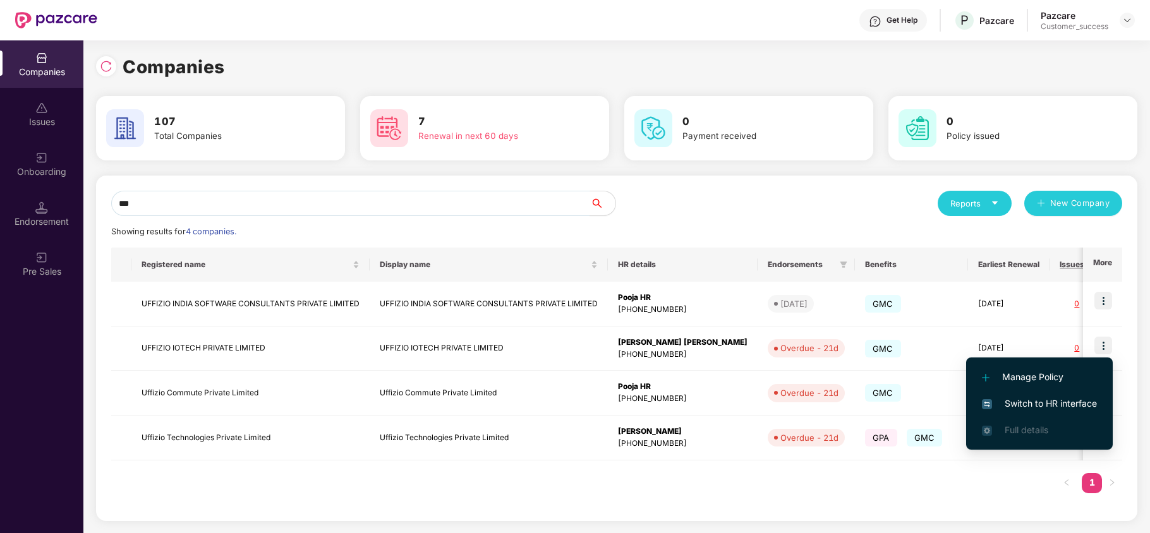
click at [1045, 408] on span "Switch to HR interface" at bounding box center [1039, 404] width 115 height 14
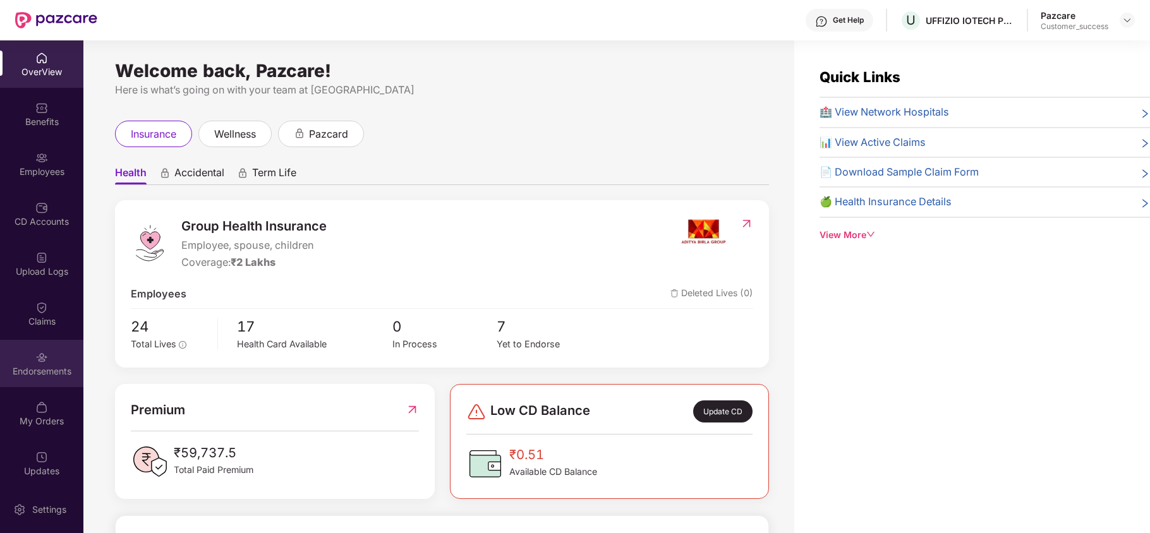
click at [31, 360] on div "Endorsements" at bounding box center [41, 363] width 83 height 47
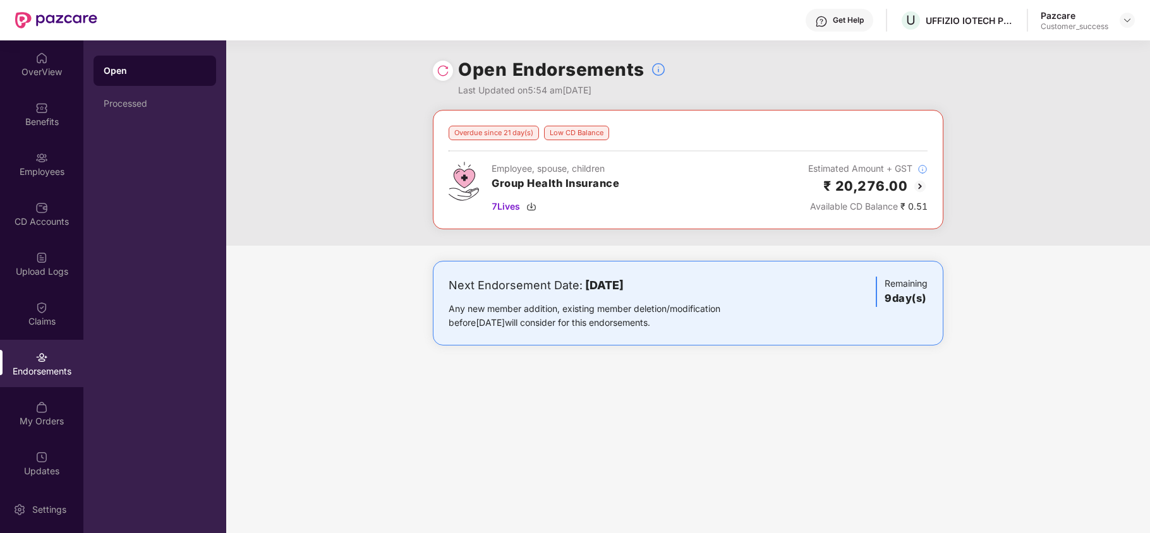
click at [923, 183] on img at bounding box center [919, 186] width 15 height 15
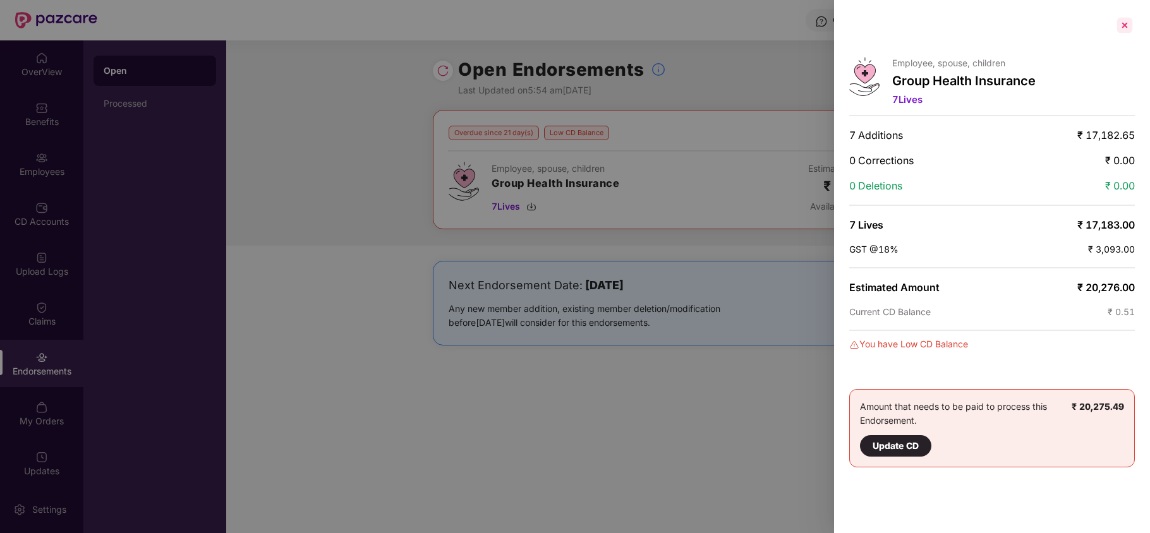
click at [1123, 28] on div at bounding box center [1125, 25] width 20 height 20
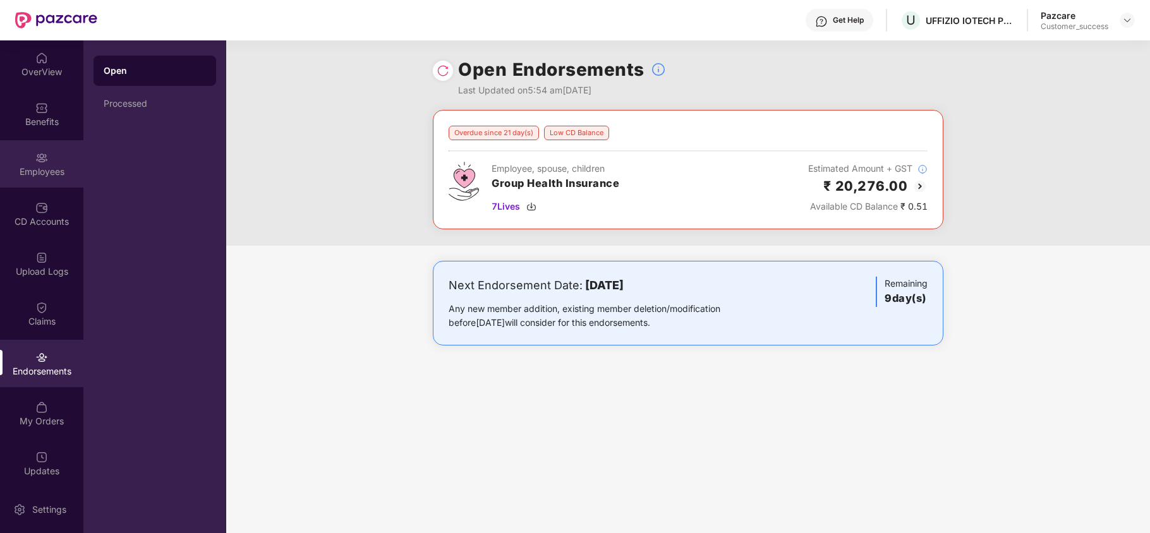
click at [38, 179] on div "Employees" at bounding box center [41, 163] width 83 height 47
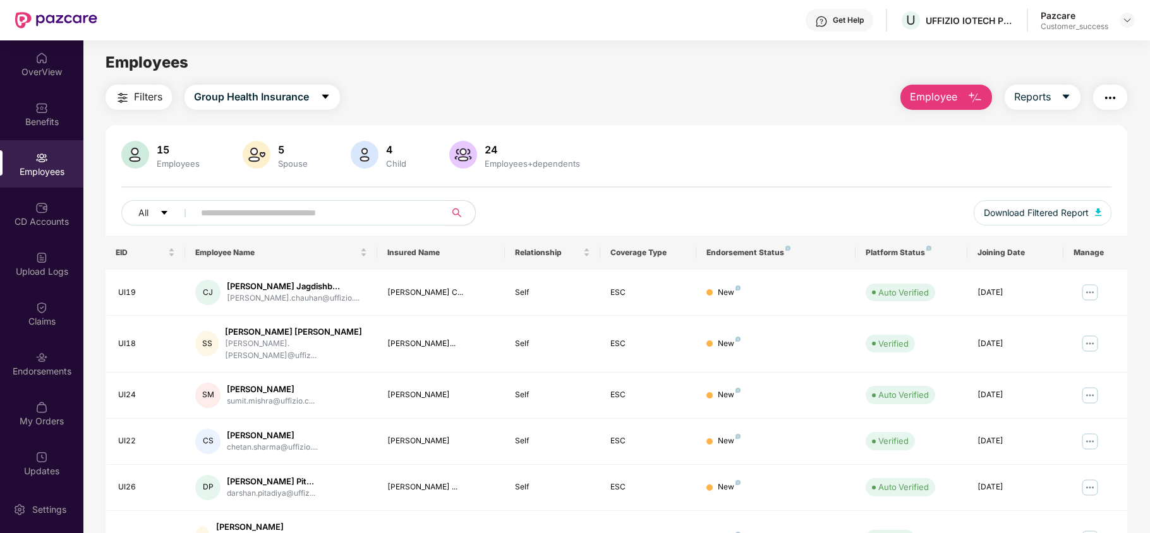
click at [225, 214] on input "text" at bounding box center [314, 212] width 227 height 19
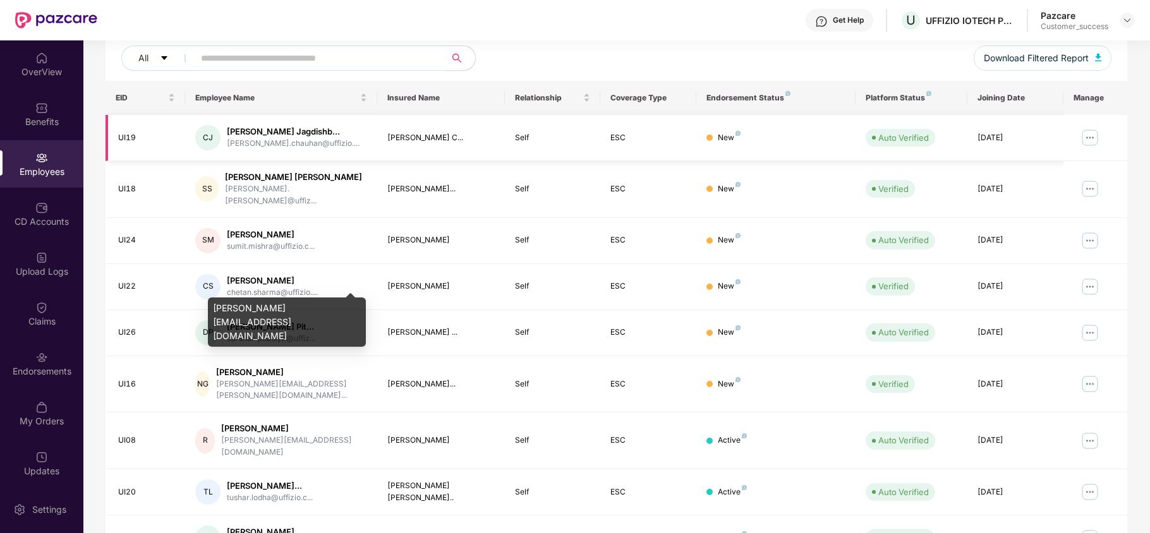
scroll to position [162, 0]
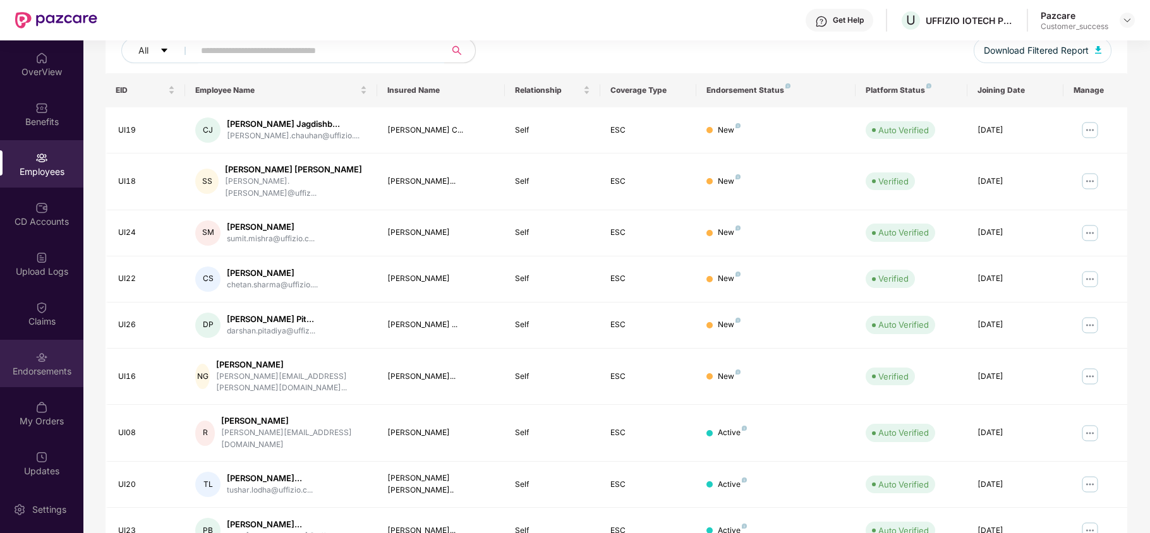
click at [66, 350] on div "Endorsements" at bounding box center [41, 363] width 83 height 47
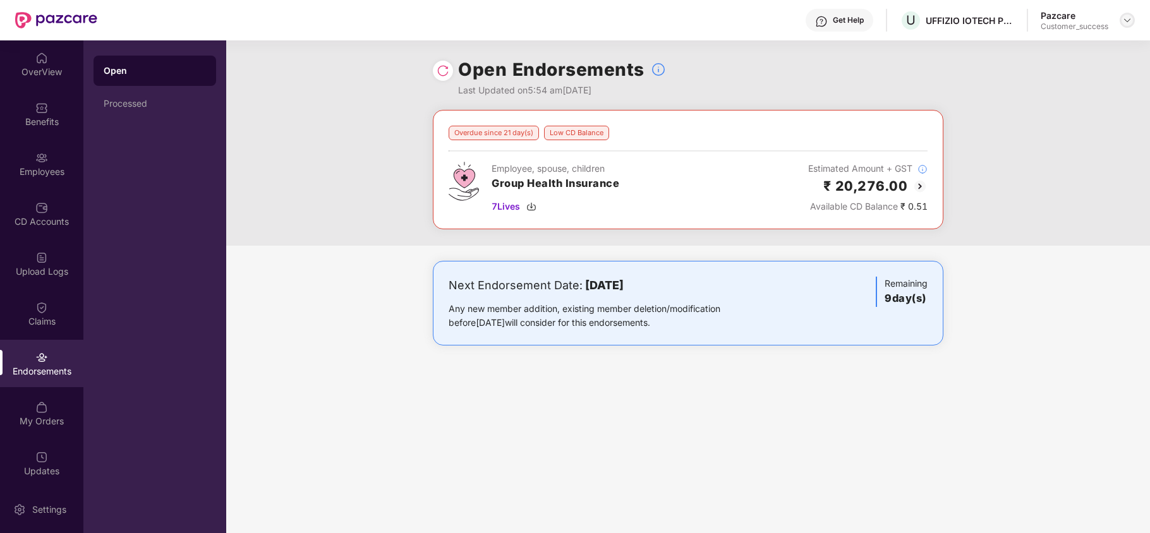
click at [1133, 18] on div at bounding box center [1127, 20] width 15 height 15
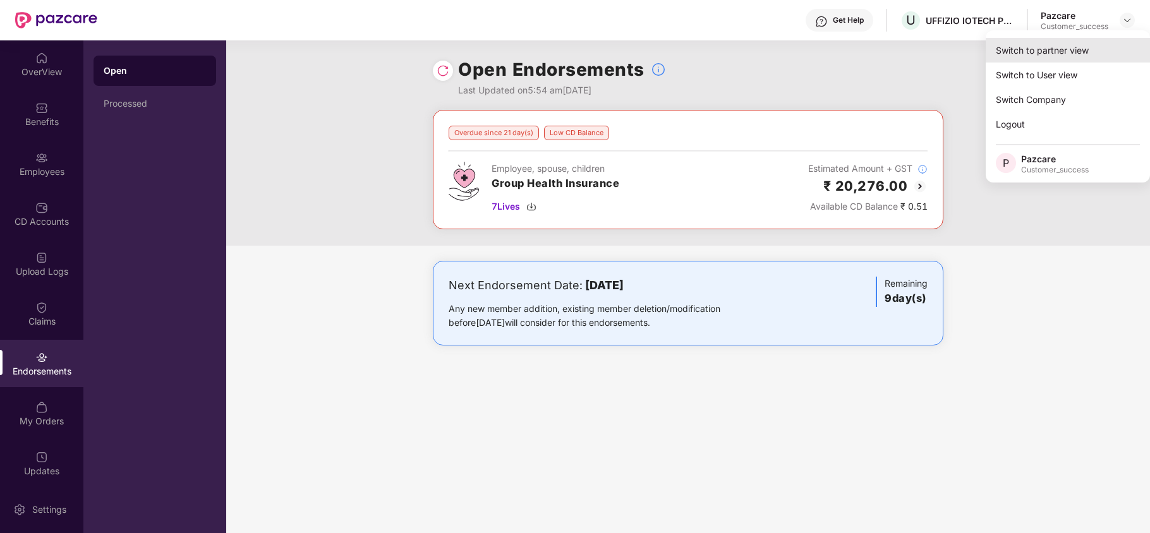
click at [1082, 47] on div "Switch to partner view" at bounding box center [1068, 50] width 164 height 25
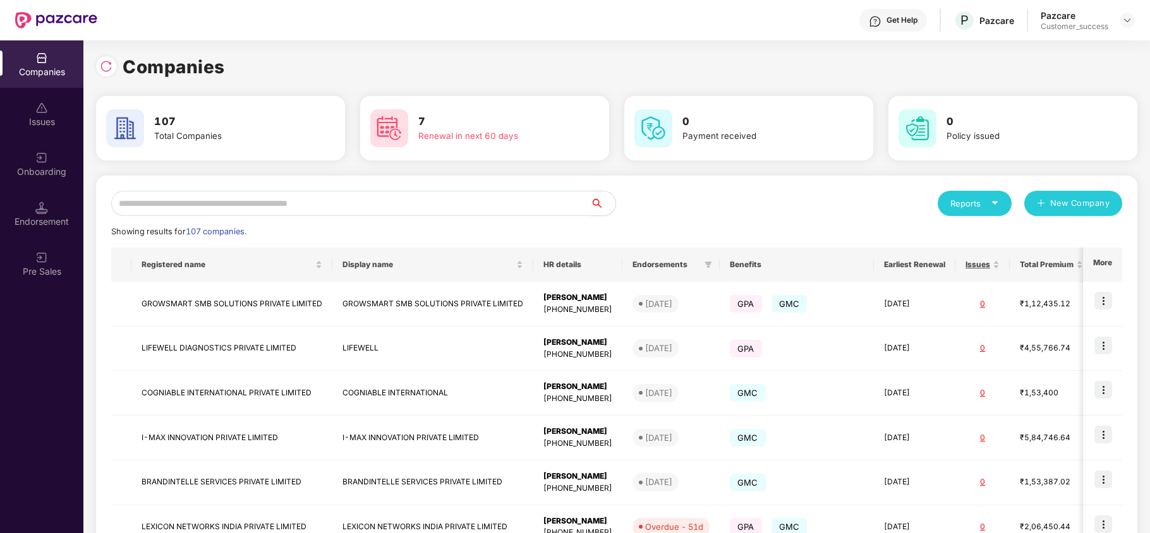
click at [420, 207] on input "text" at bounding box center [350, 203] width 479 height 25
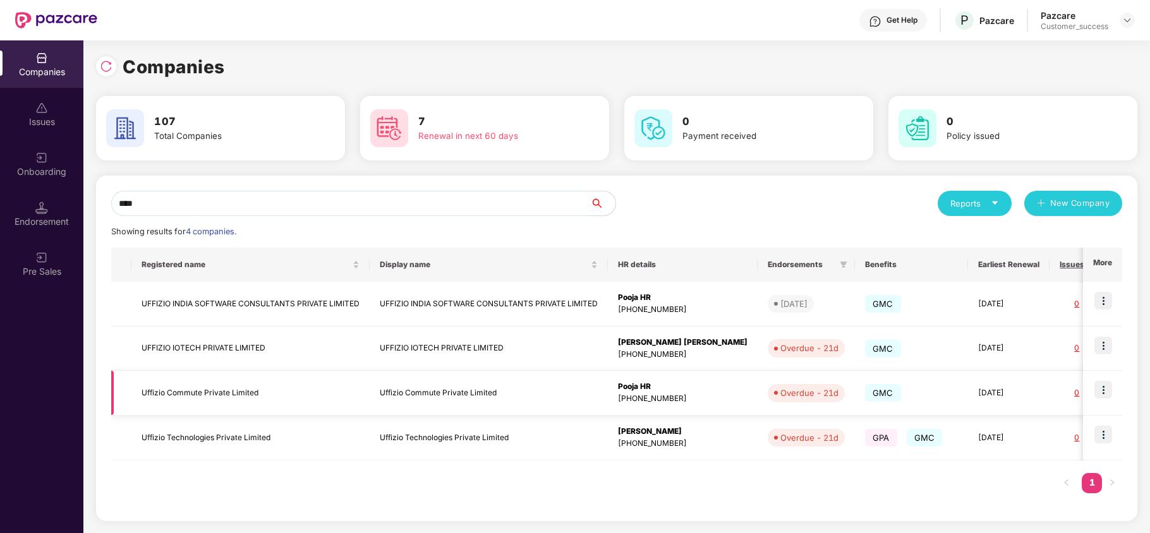
type input "****"
click at [1099, 390] on img at bounding box center [1103, 390] width 18 height 18
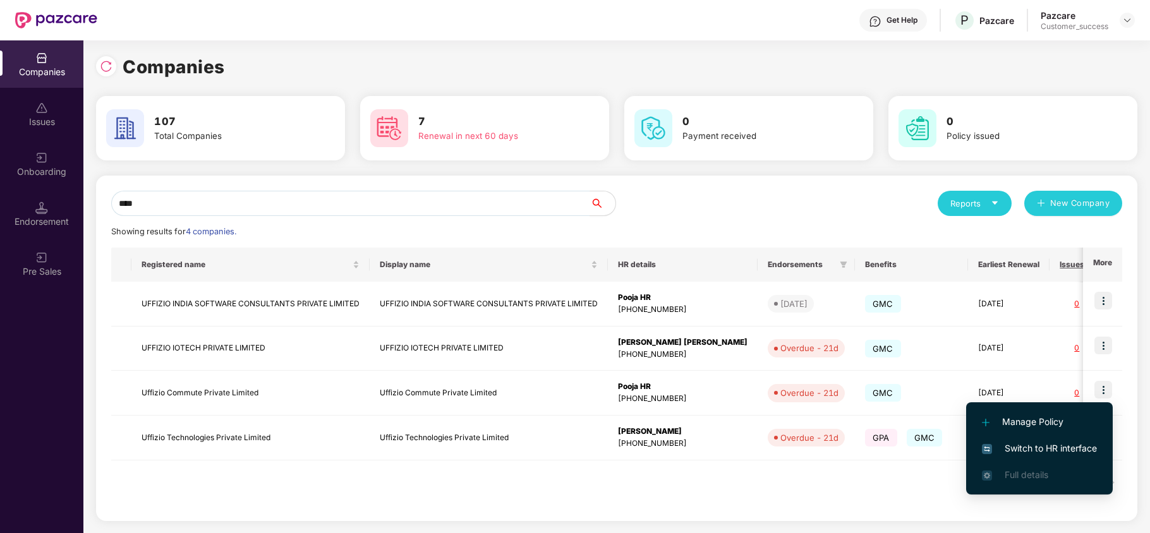
click at [1054, 445] on span "Switch to HR interface" at bounding box center [1039, 449] width 115 height 14
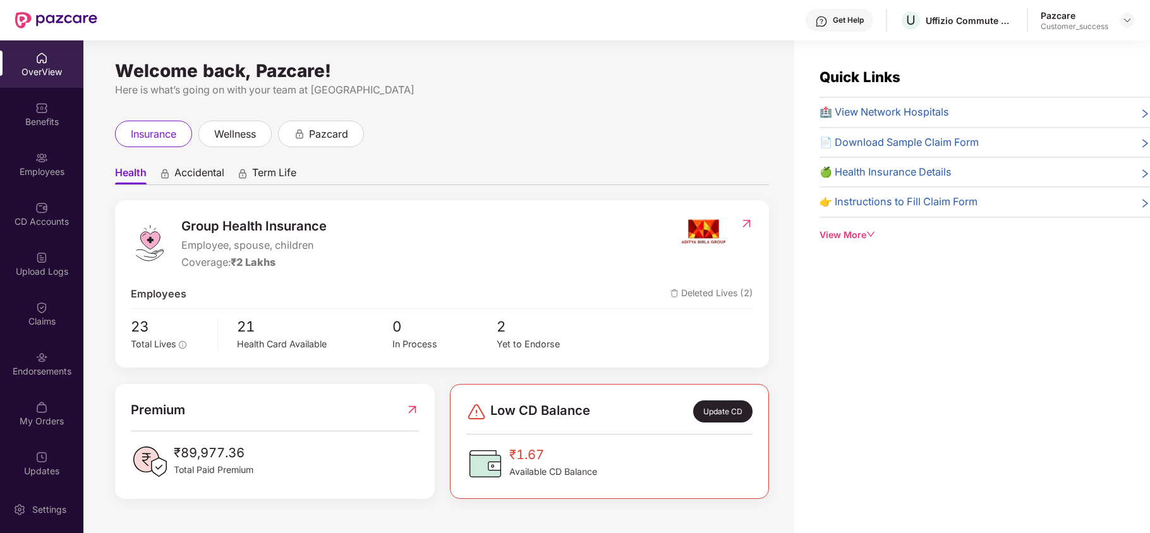
click at [44, 222] on div "CD Accounts" at bounding box center [41, 221] width 83 height 13
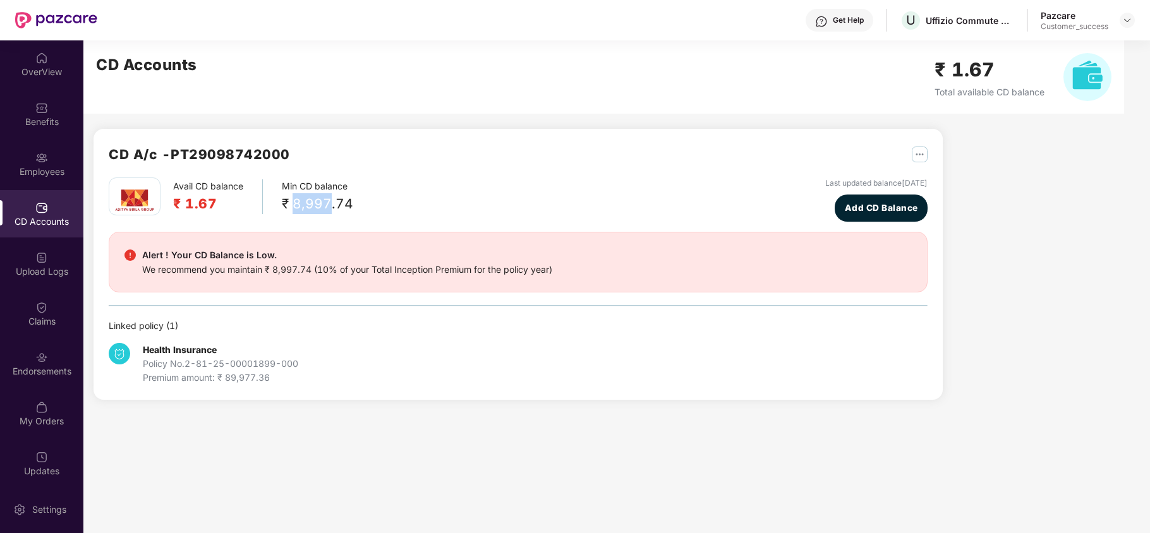
drag, startPoint x: 293, startPoint y: 200, endPoint x: 329, endPoint y: 200, distance: 35.4
click at [329, 200] on div "₹ 8,997.74" at bounding box center [317, 203] width 71 height 21
copy div "8,997"
click at [1130, 20] on img at bounding box center [1127, 20] width 10 height 10
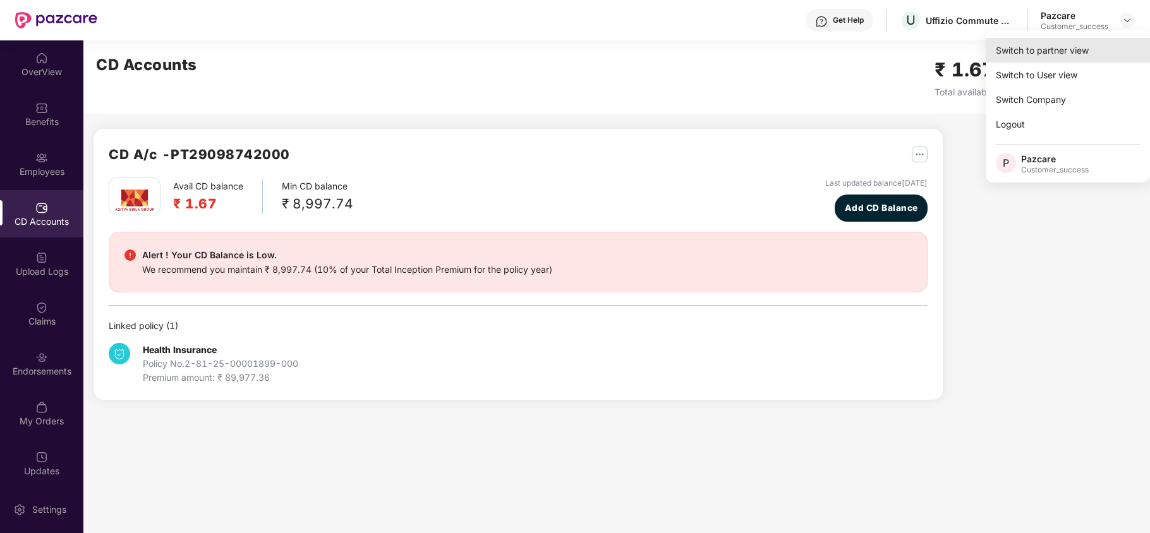
click at [1103, 54] on div "Switch to partner view" at bounding box center [1068, 50] width 164 height 25
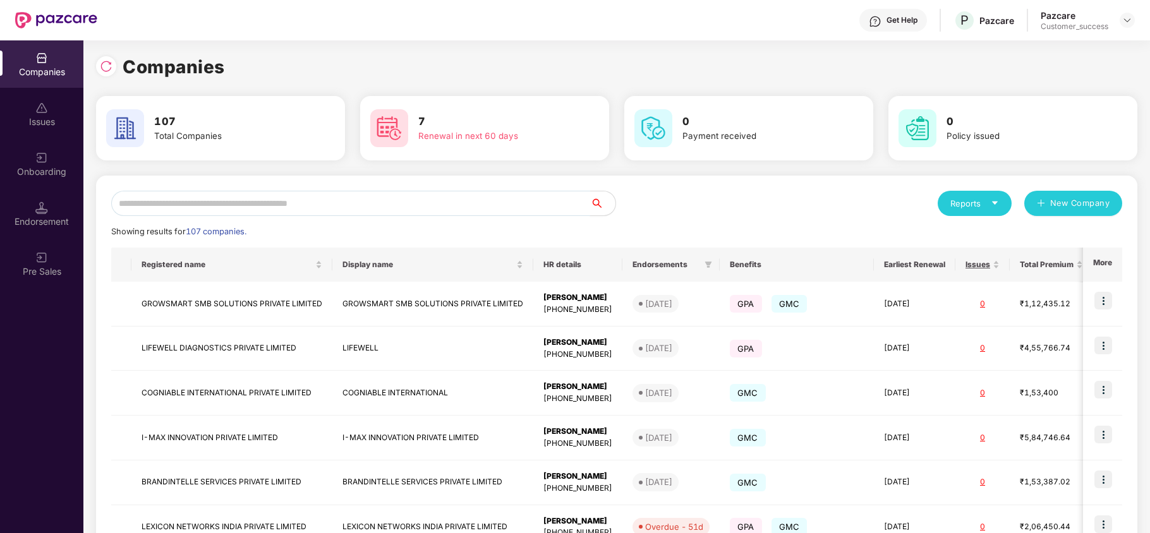
click at [334, 211] on input "text" at bounding box center [350, 203] width 479 height 25
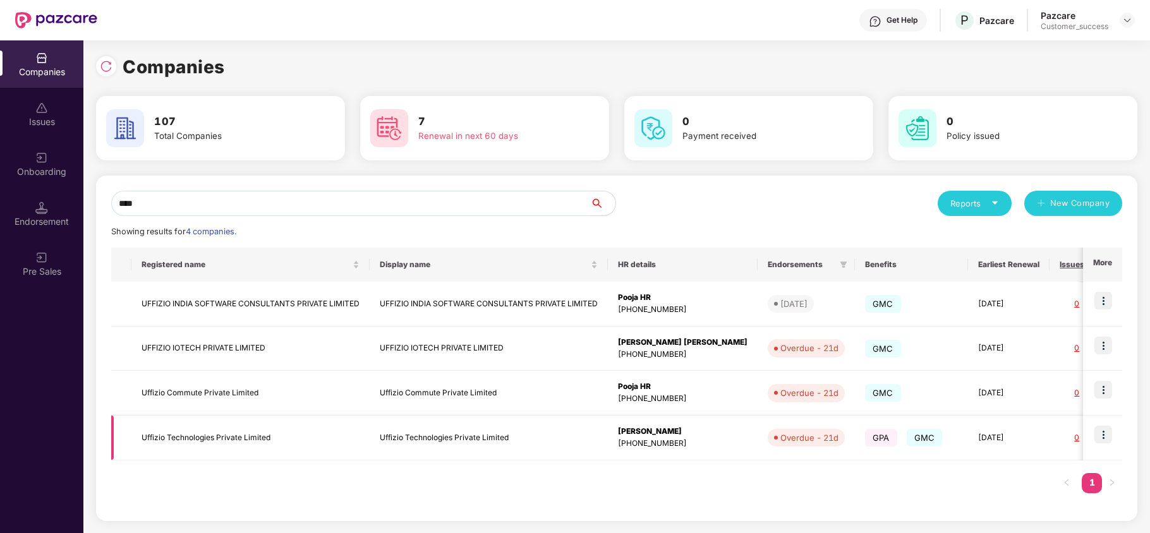
type input "****"
click at [1108, 435] on img at bounding box center [1103, 435] width 18 height 18
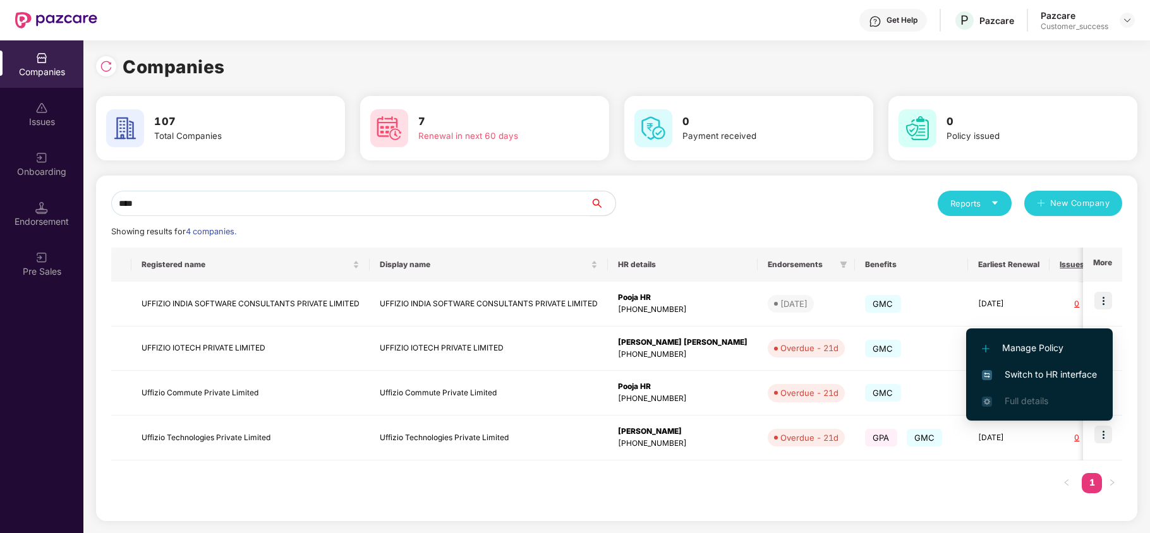
click at [1047, 370] on span "Switch to HR interface" at bounding box center [1039, 375] width 115 height 14
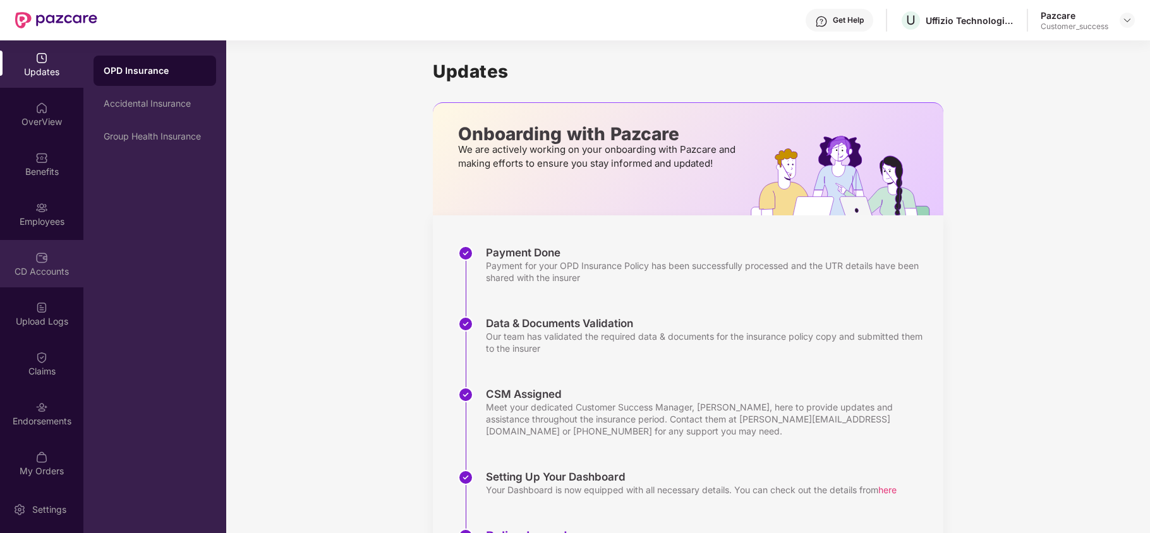
click at [41, 248] on div "CD Accounts" at bounding box center [41, 263] width 83 height 47
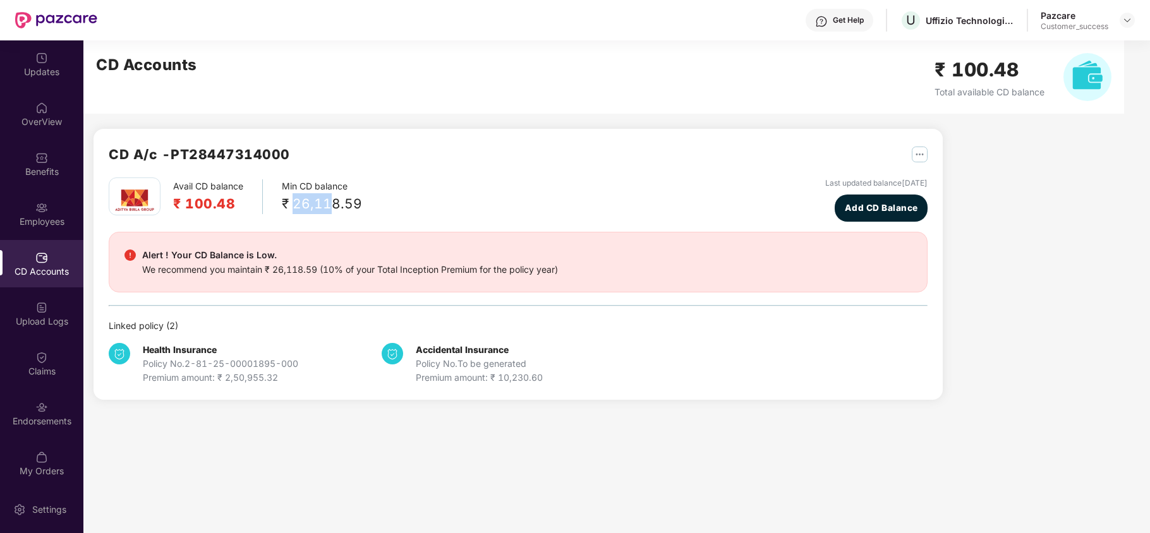
drag, startPoint x: 296, startPoint y: 197, endPoint x: 334, endPoint y: 196, distance: 38.6
click at [334, 196] on div "₹ 26,118.59" at bounding box center [322, 203] width 80 height 21
click at [1125, 18] on img at bounding box center [1127, 20] width 10 height 10
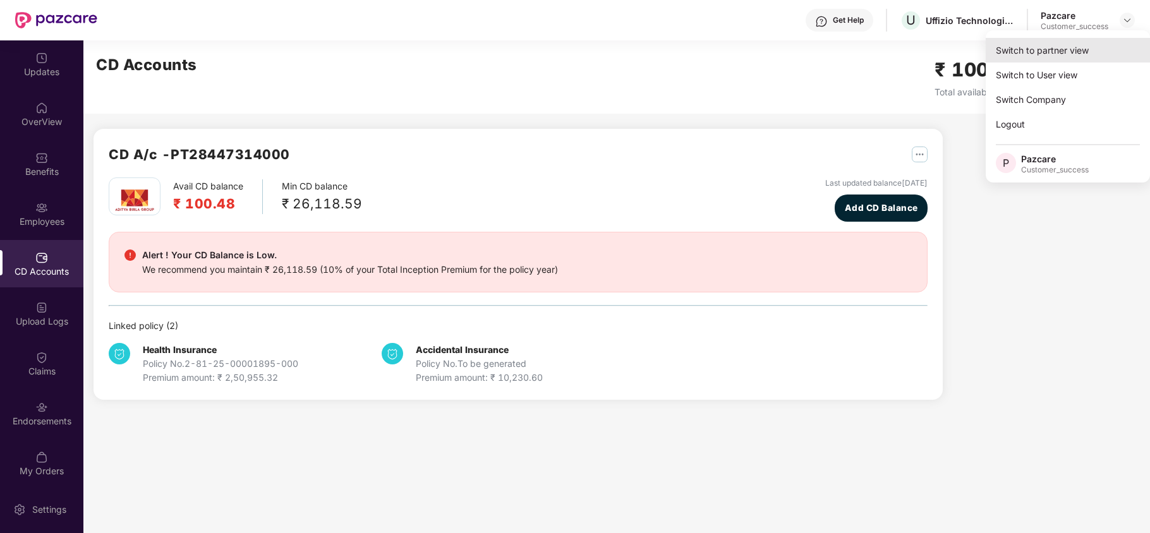
click at [1042, 44] on div "Switch to partner view" at bounding box center [1068, 50] width 164 height 25
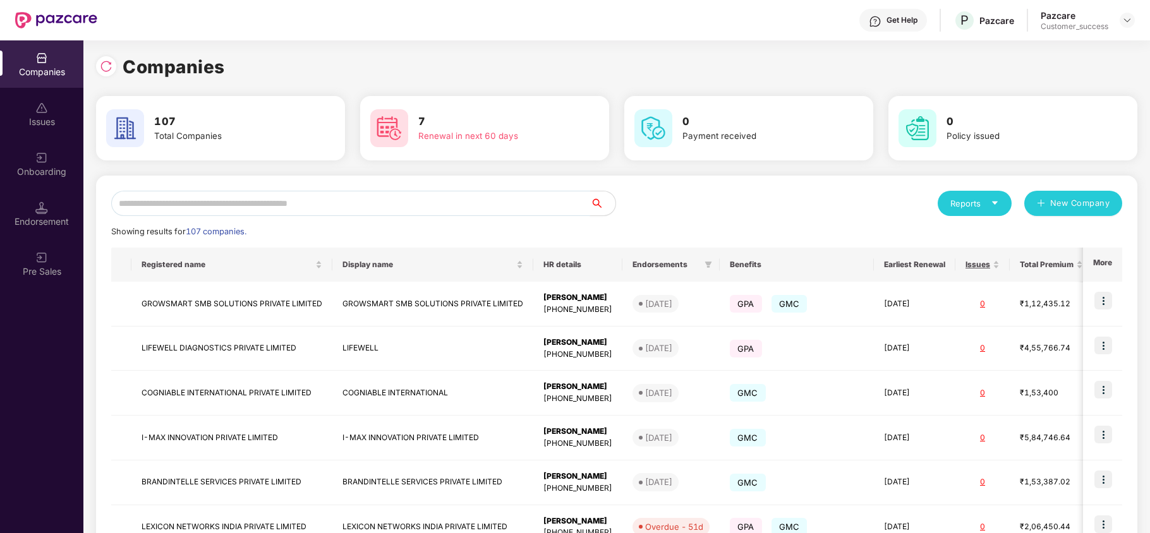
click at [387, 193] on input "text" at bounding box center [350, 203] width 479 height 25
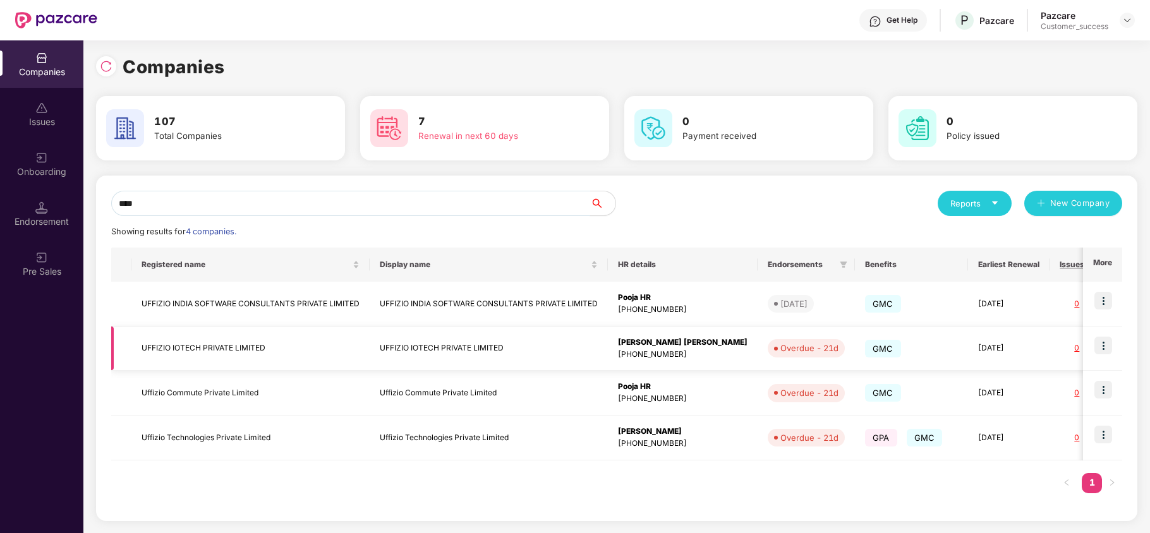
type input "****"
click at [1099, 340] on img at bounding box center [1103, 346] width 18 height 18
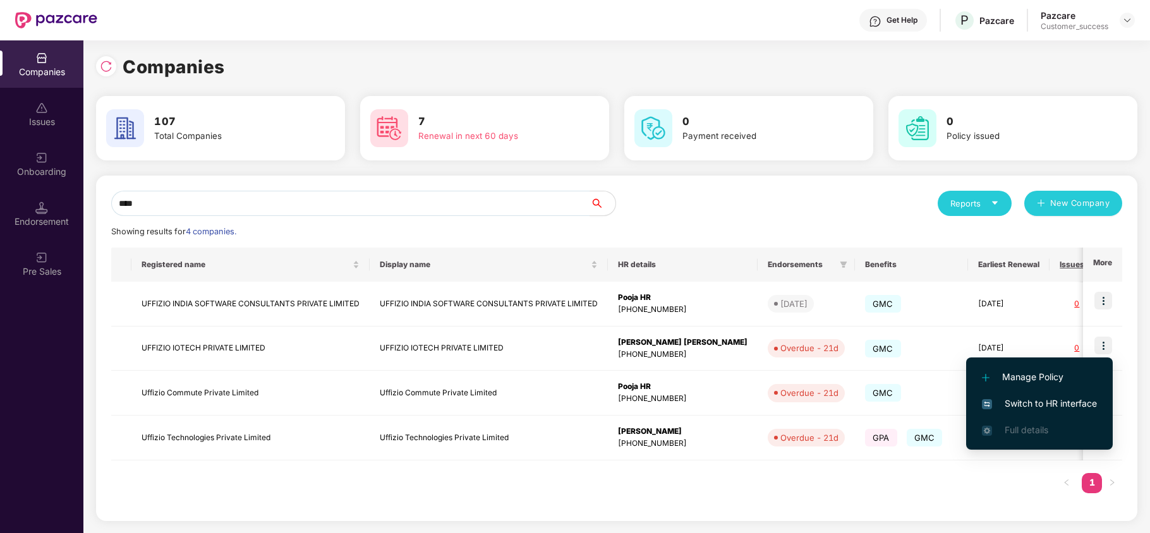
click at [1039, 403] on span "Switch to HR interface" at bounding box center [1039, 404] width 115 height 14
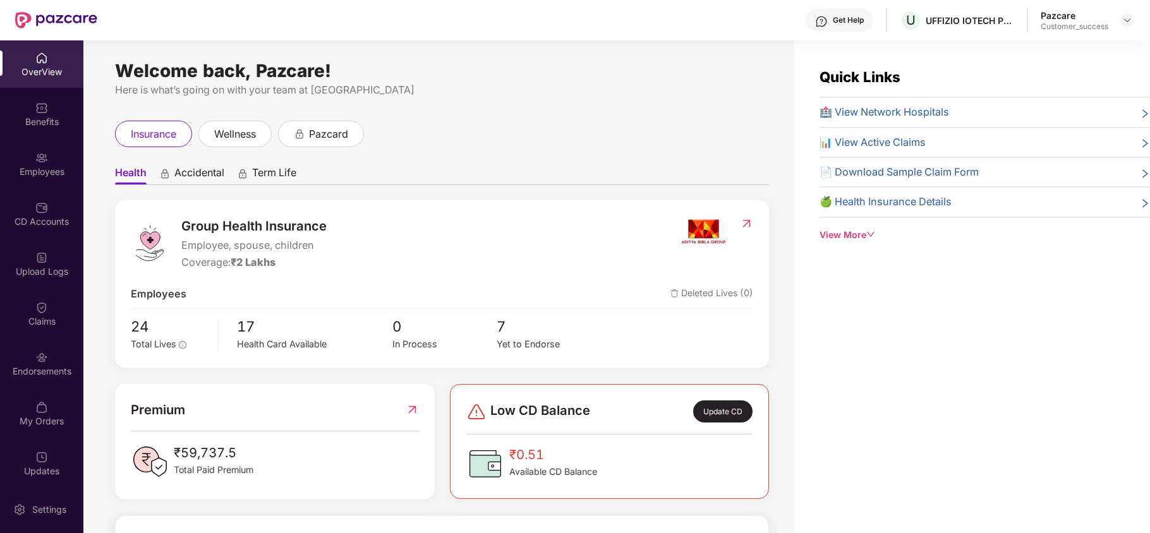
click at [42, 197] on div "CD Accounts" at bounding box center [41, 213] width 83 height 47
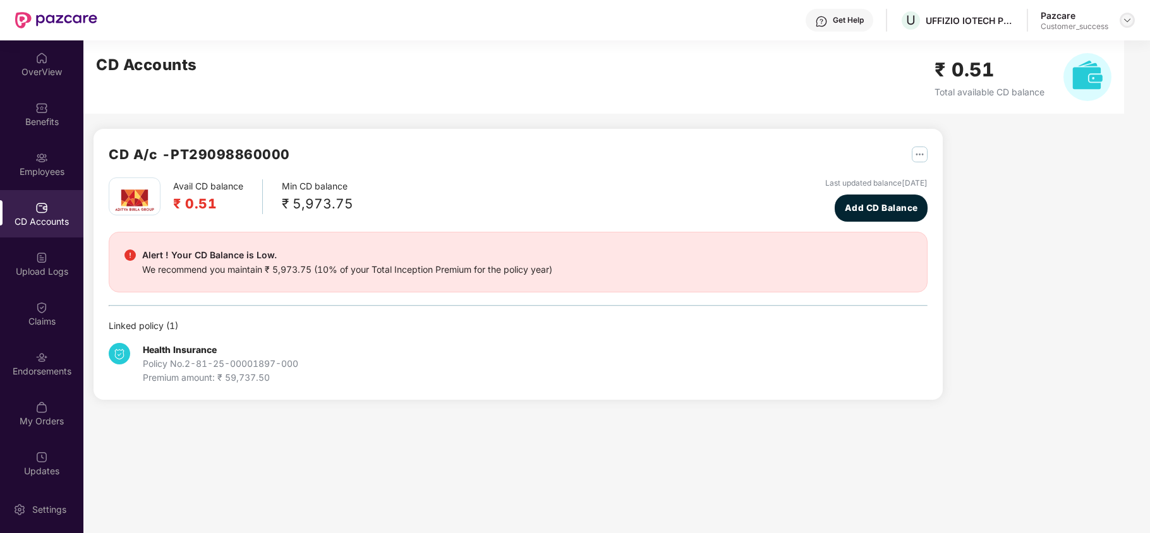
click at [1128, 23] on img at bounding box center [1127, 20] width 10 height 10
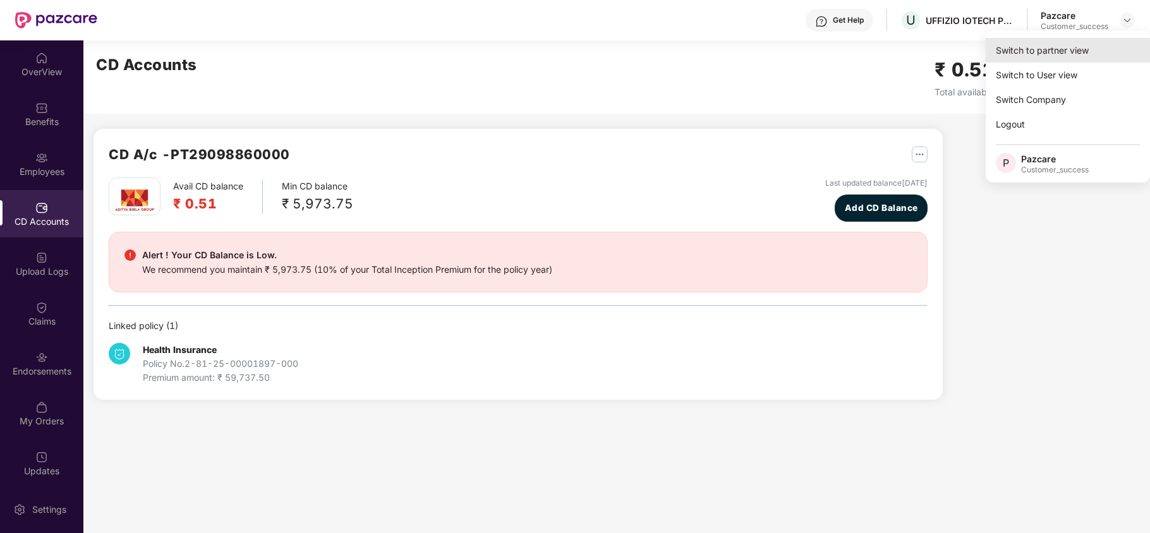
click at [1069, 54] on div "Switch to partner view" at bounding box center [1068, 50] width 164 height 25
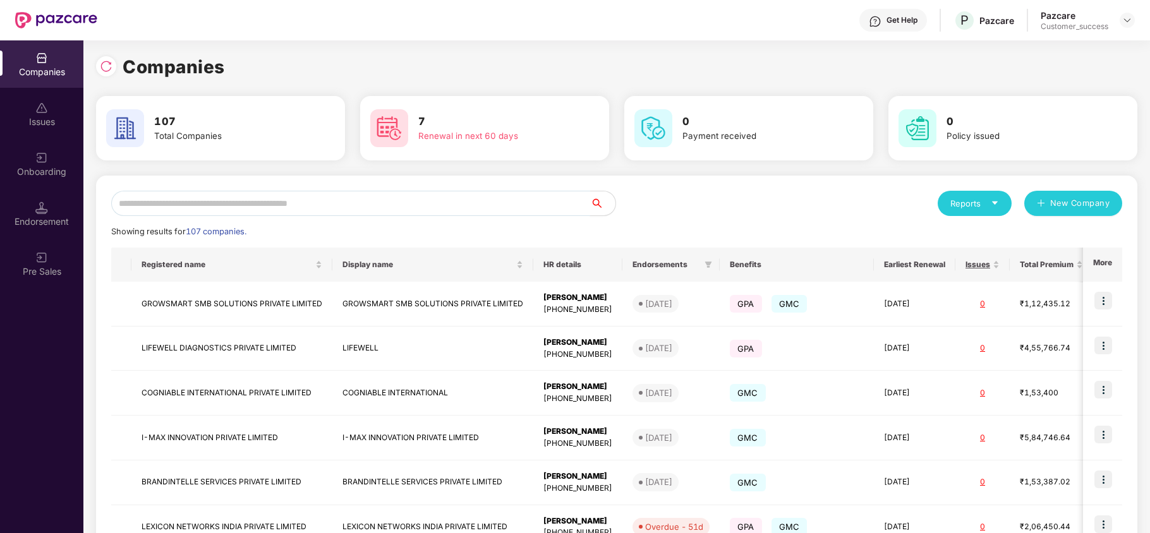
click at [408, 203] on input "text" at bounding box center [350, 203] width 479 height 25
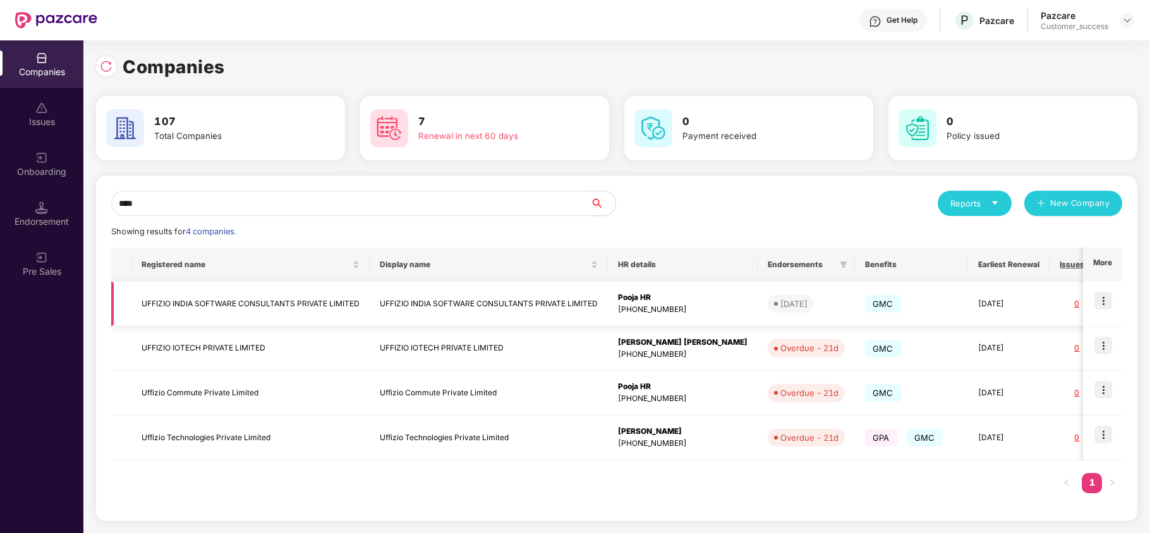
type input "****"
click at [1103, 302] on img at bounding box center [1103, 301] width 18 height 18
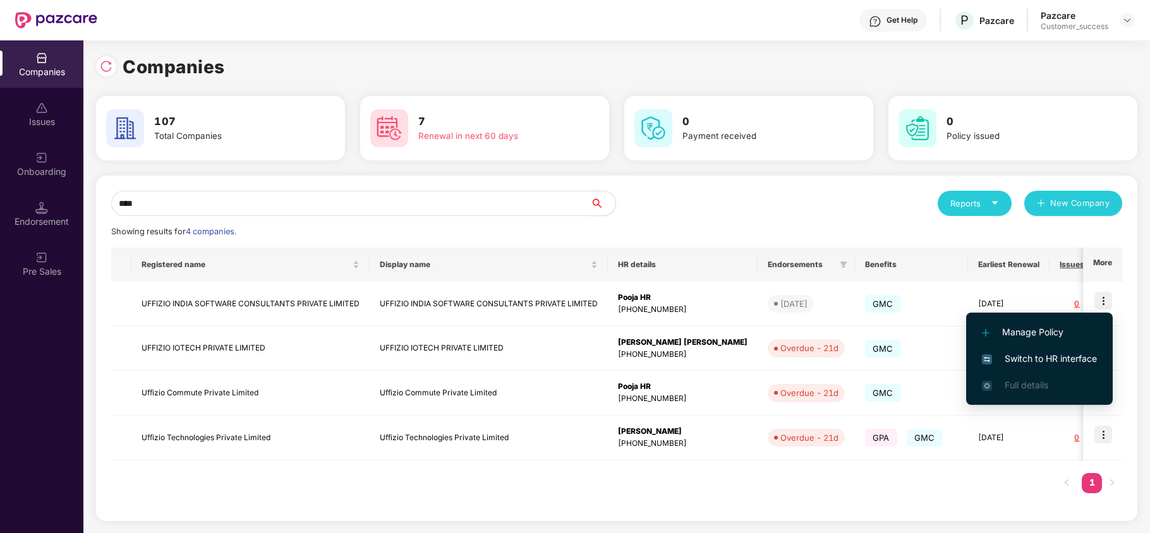
click at [1029, 364] on span "Switch to HR interface" at bounding box center [1039, 359] width 115 height 14
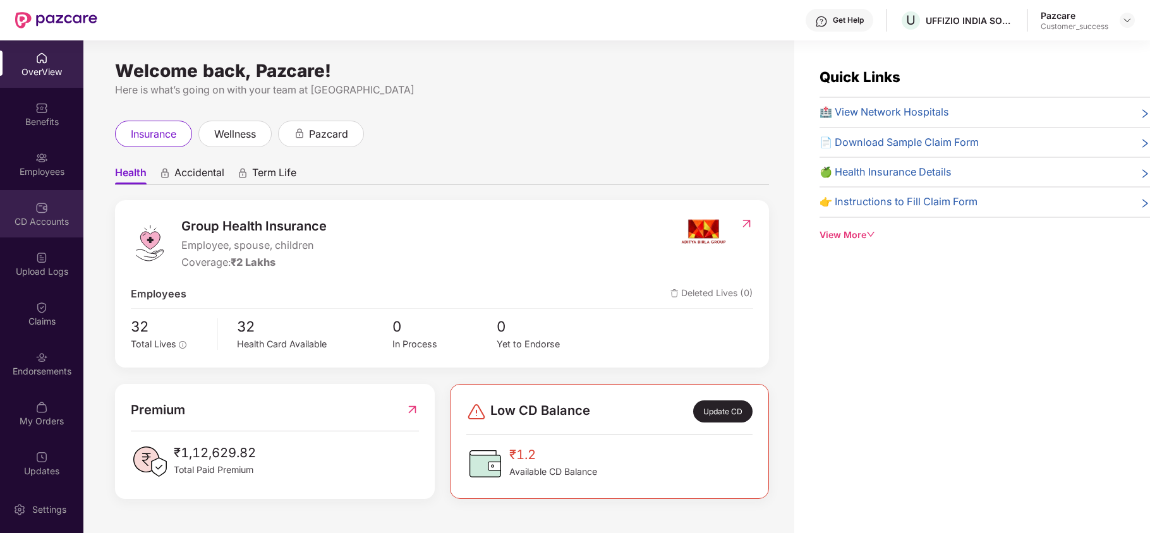
click at [33, 216] on div "CD Accounts" at bounding box center [41, 221] width 83 height 13
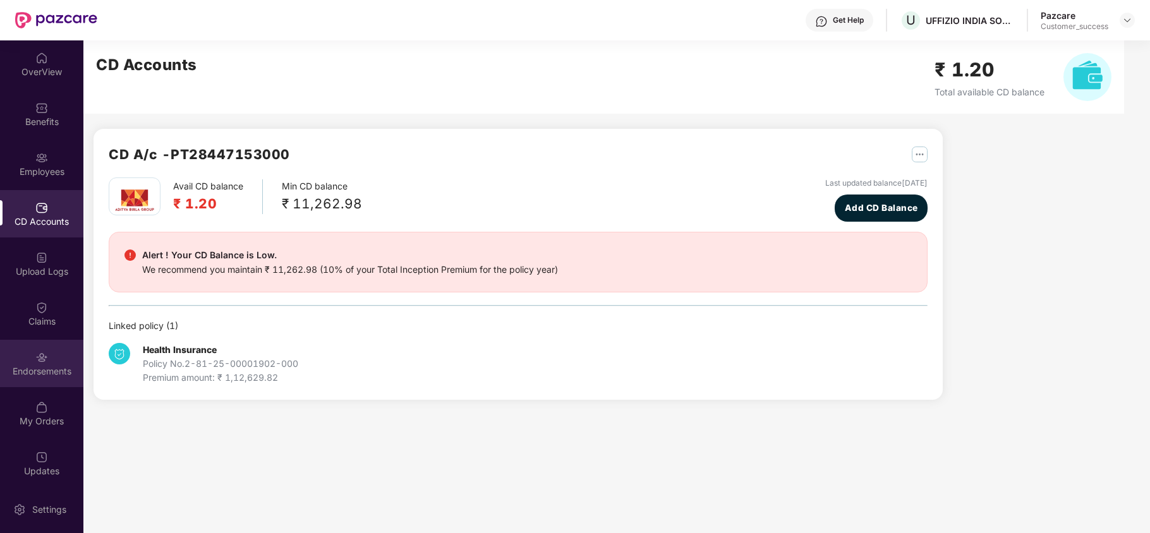
click at [41, 370] on div "Endorsements" at bounding box center [41, 371] width 83 height 13
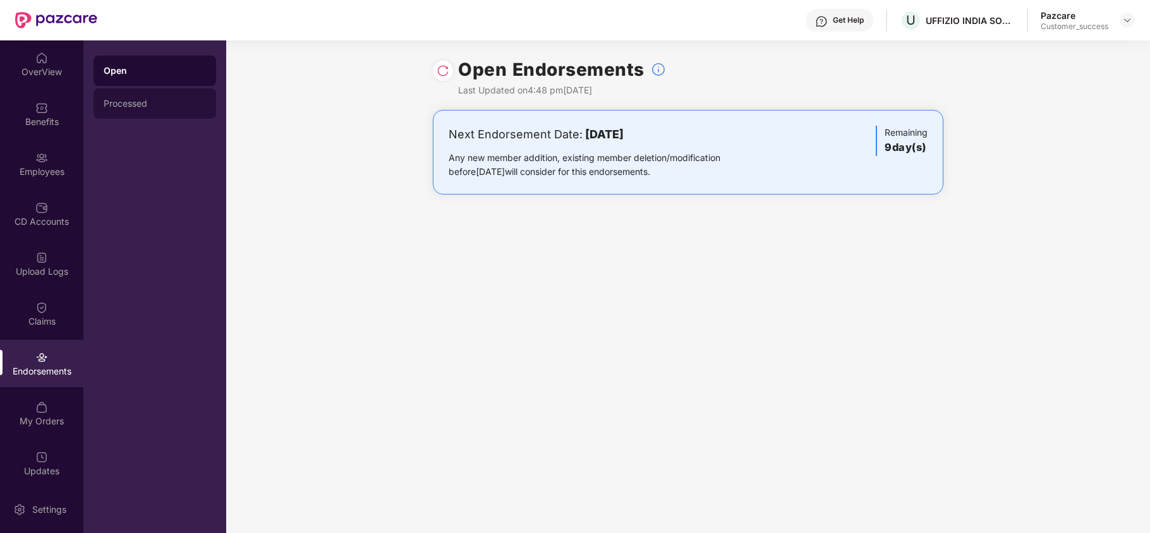
click at [136, 99] on div "Processed" at bounding box center [155, 104] width 102 height 10
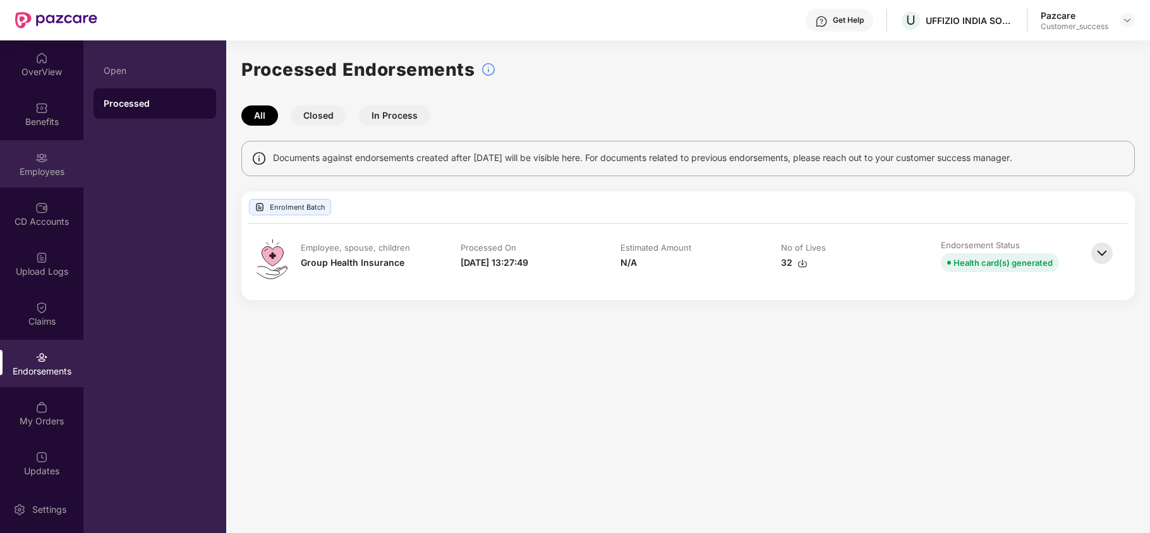
click at [33, 174] on div "Employees" at bounding box center [41, 172] width 83 height 13
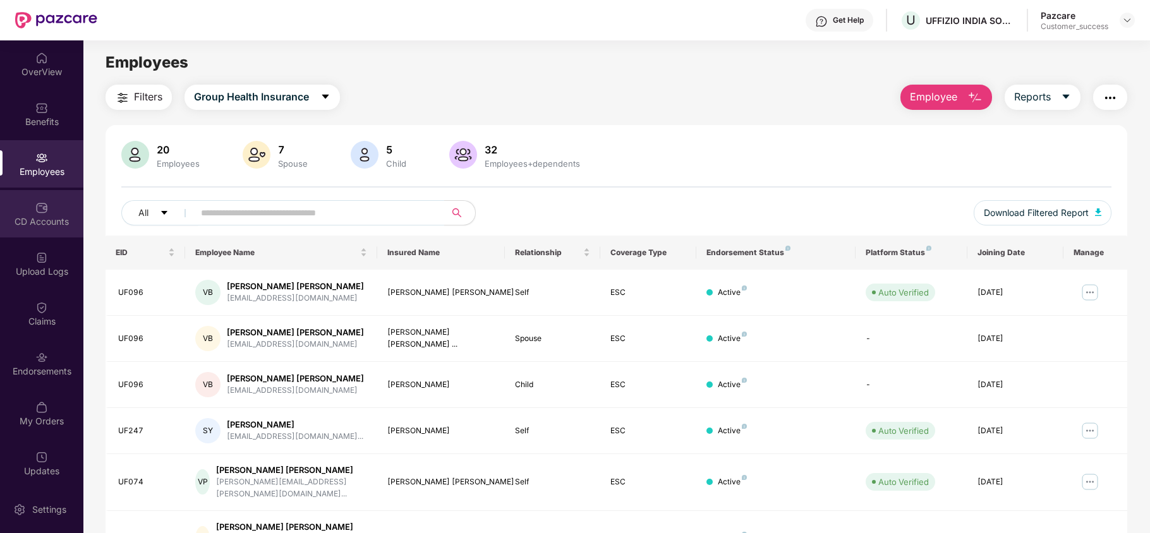
click at [49, 218] on div "CD Accounts" at bounding box center [41, 221] width 83 height 13
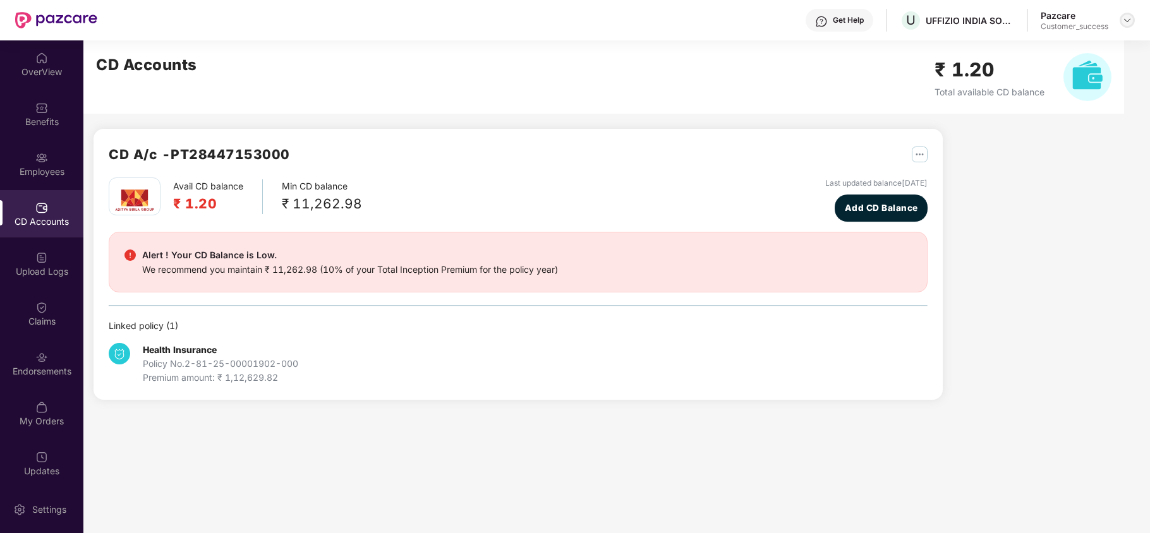
click at [1132, 18] on div at bounding box center [1127, 20] width 15 height 15
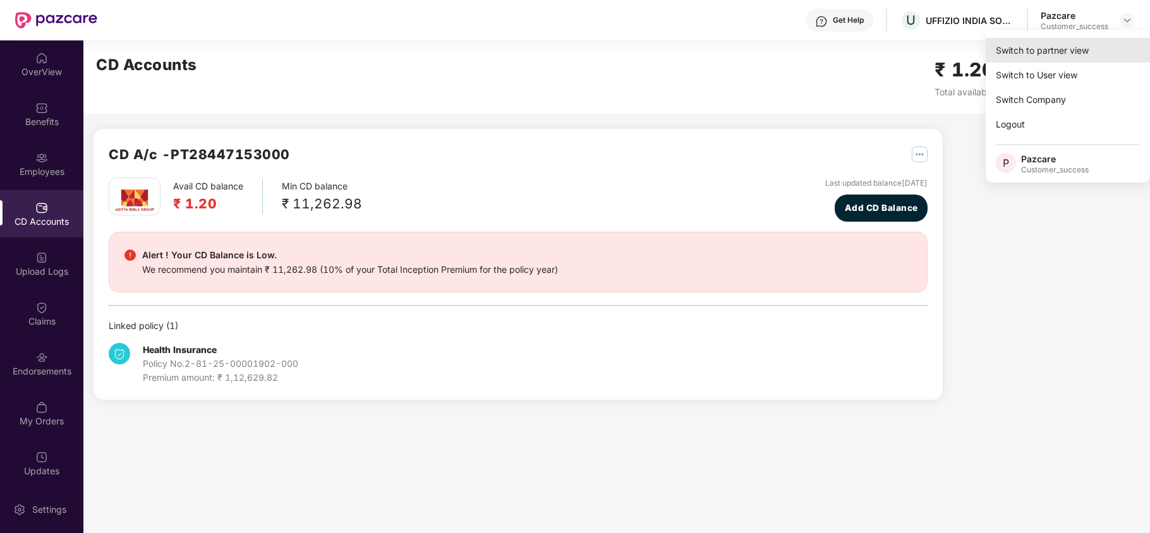
click at [1075, 49] on div "Switch to partner view" at bounding box center [1068, 50] width 164 height 25
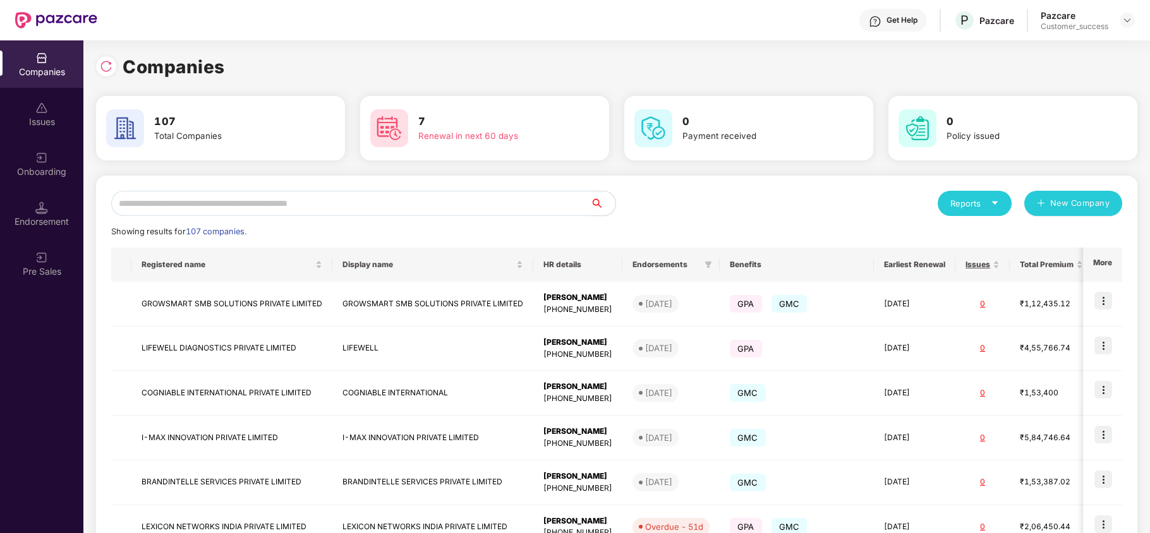
click at [195, 212] on input "text" at bounding box center [350, 203] width 479 height 25
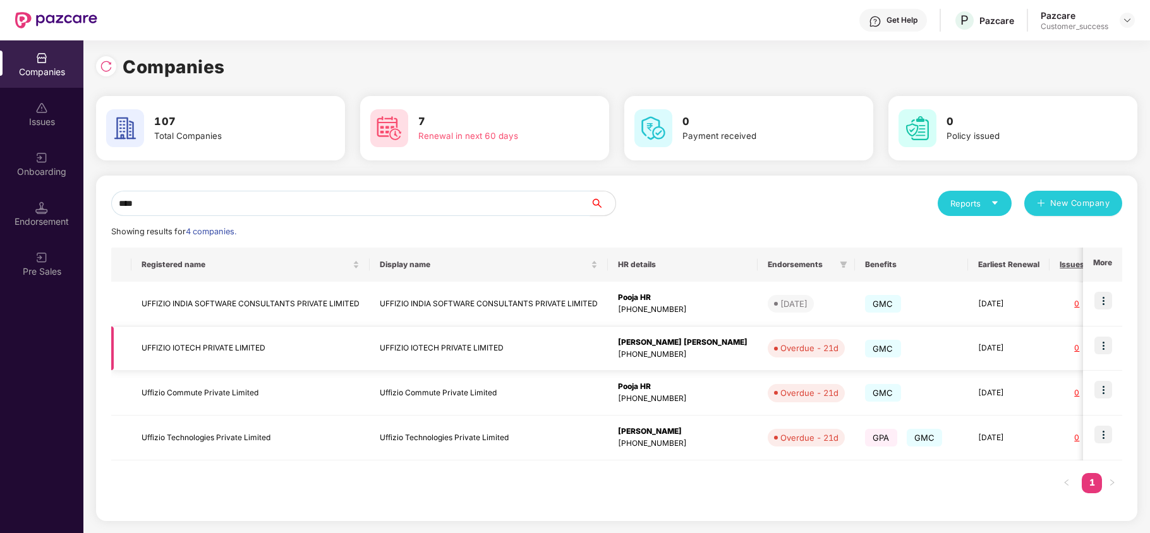
type input "****"
click at [1112, 347] on img at bounding box center [1103, 346] width 18 height 18
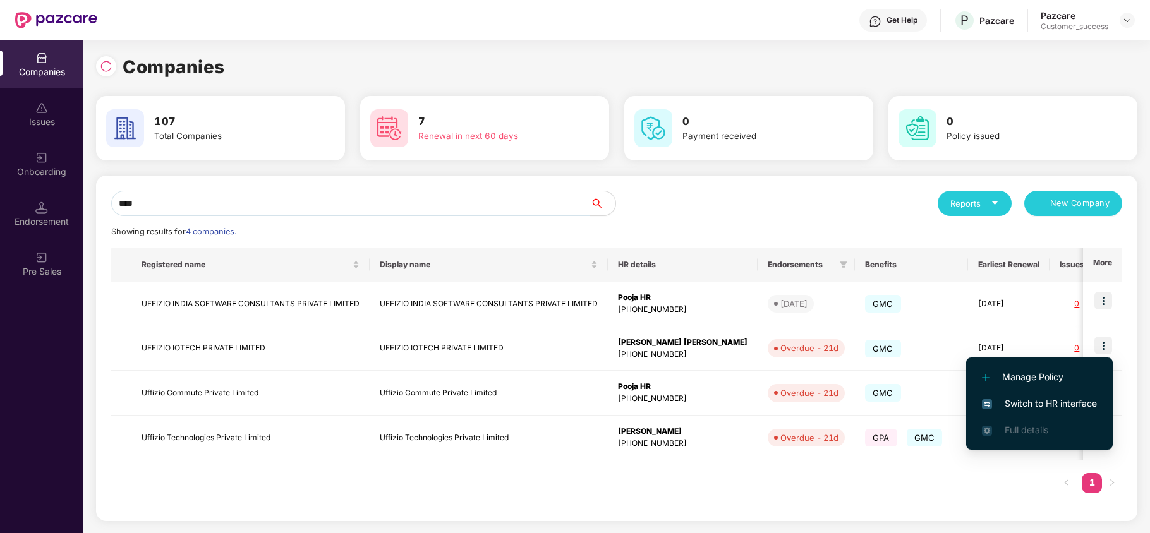
click at [1066, 397] on span "Switch to HR interface" at bounding box center [1039, 404] width 115 height 14
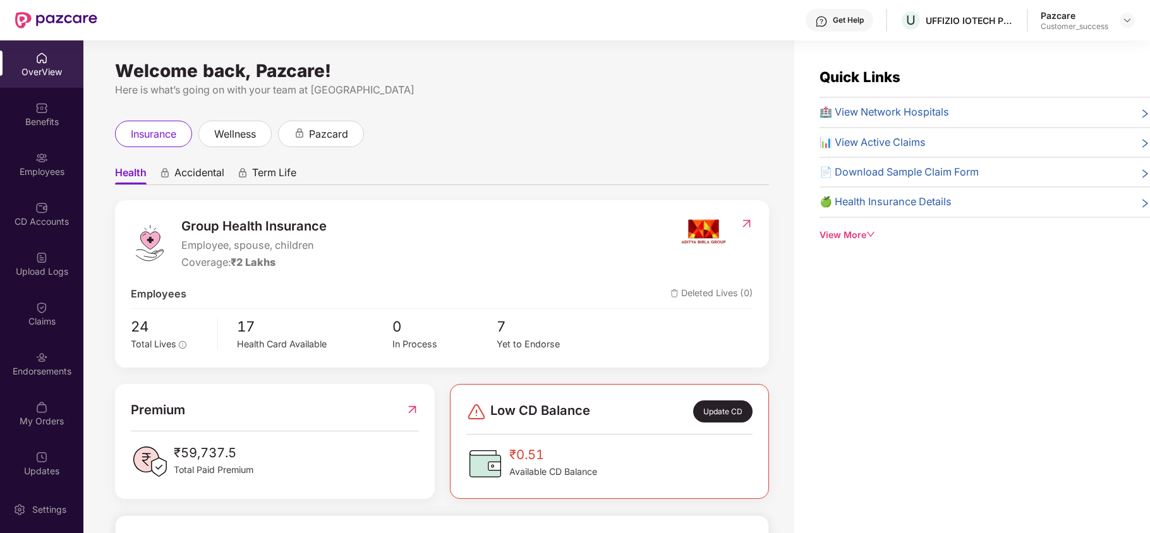
click at [21, 361] on div "Endorsements" at bounding box center [41, 363] width 83 height 47
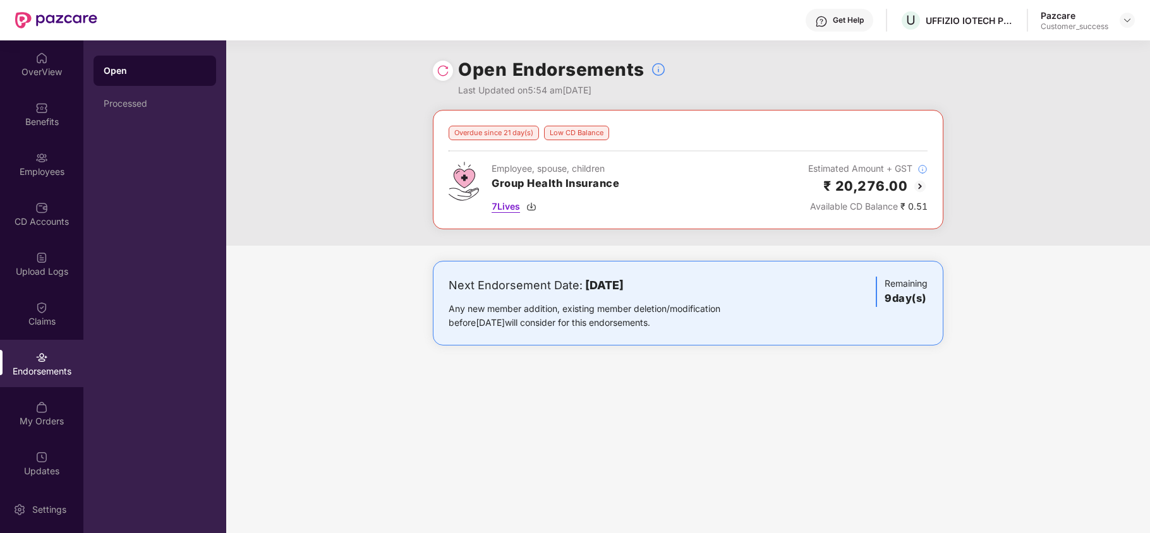
click at [527, 212] on div "7 Lives" at bounding box center [556, 207] width 128 height 14
click at [1128, 29] on div "Pazcare Customer_success" at bounding box center [1088, 20] width 94 height 22
click at [1128, 18] on img at bounding box center [1127, 20] width 10 height 10
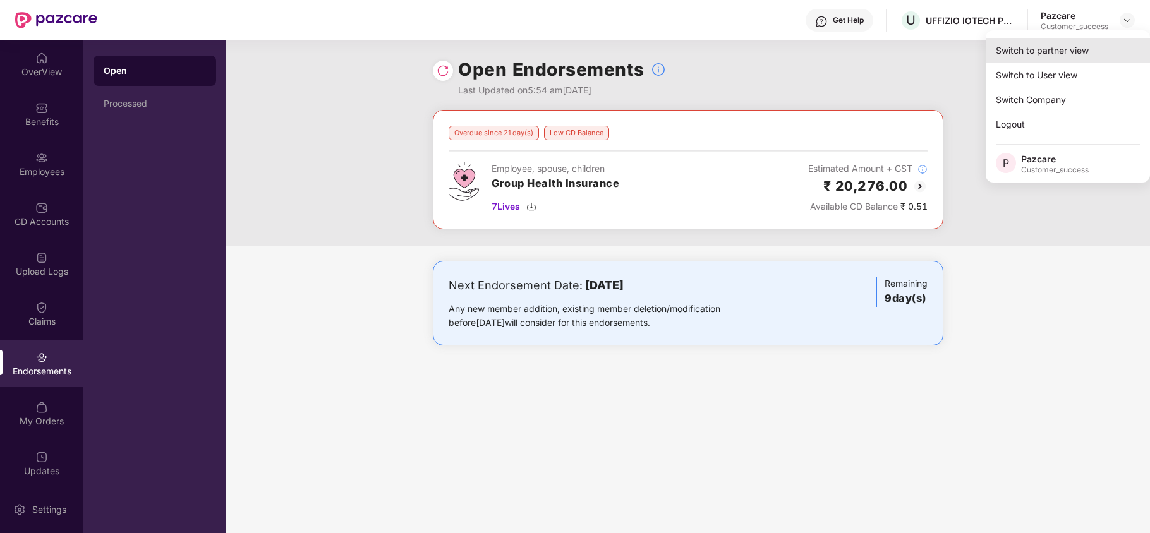
click at [1082, 48] on div "Switch to partner view" at bounding box center [1068, 50] width 164 height 25
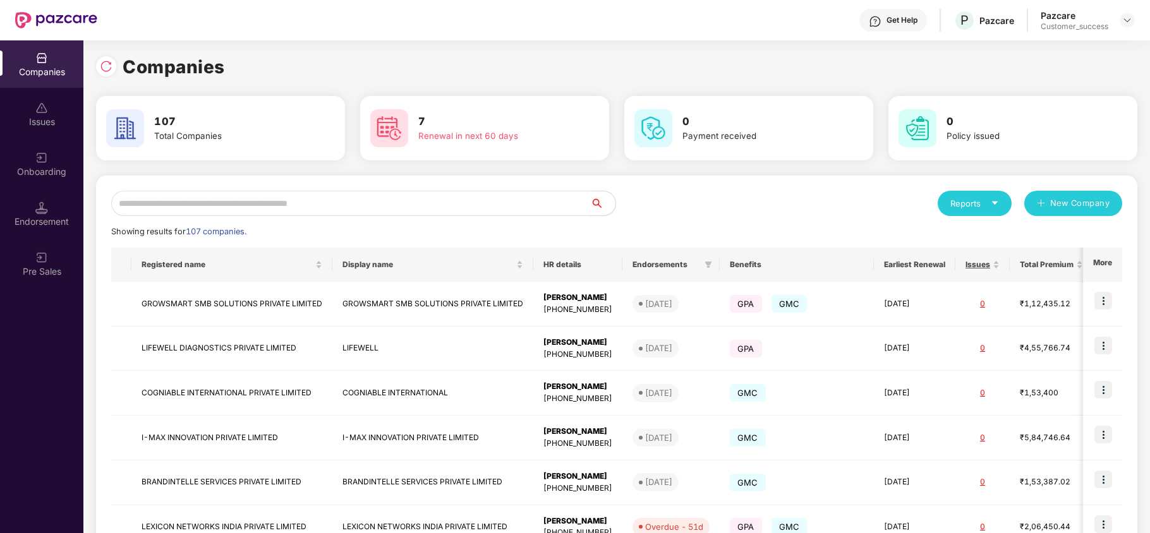
click at [403, 200] on input "text" at bounding box center [350, 203] width 479 height 25
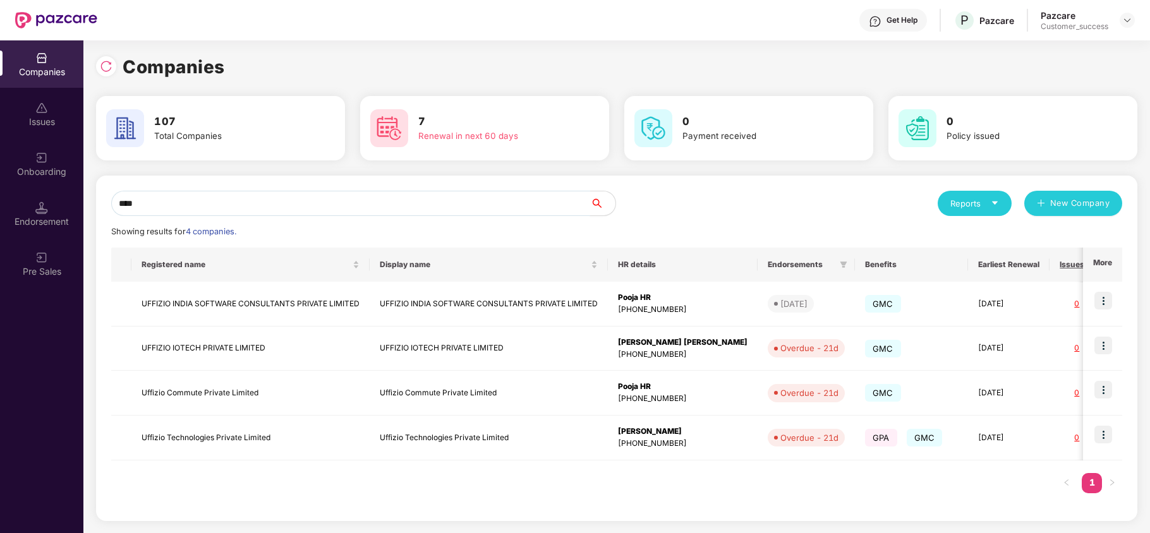
type input "****"
click at [1101, 389] on img at bounding box center [1103, 390] width 18 height 18
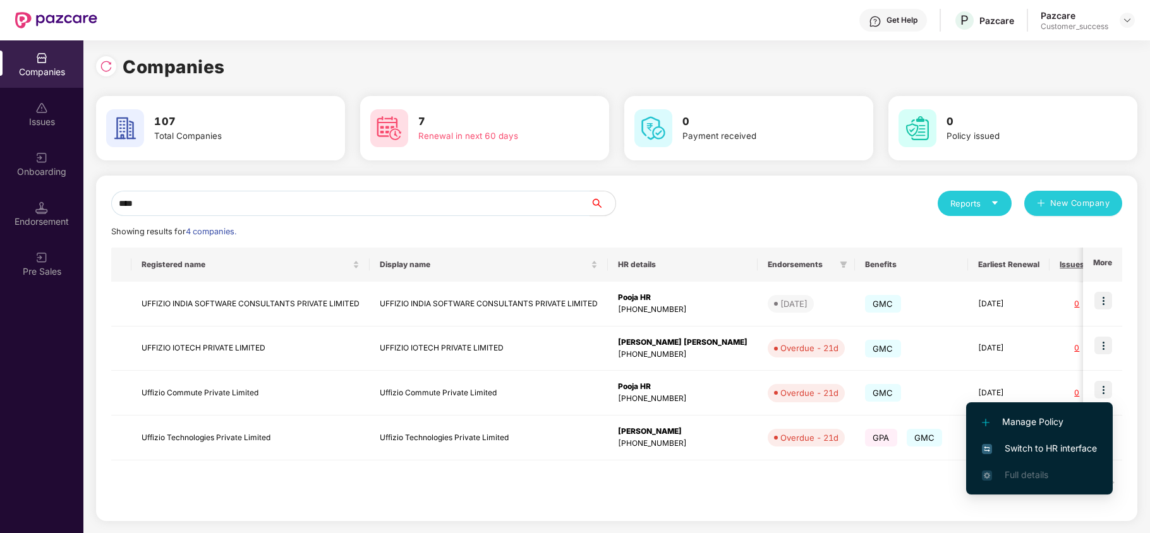
click at [1054, 442] on span "Switch to HR interface" at bounding box center [1039, 449] width 115 height 14
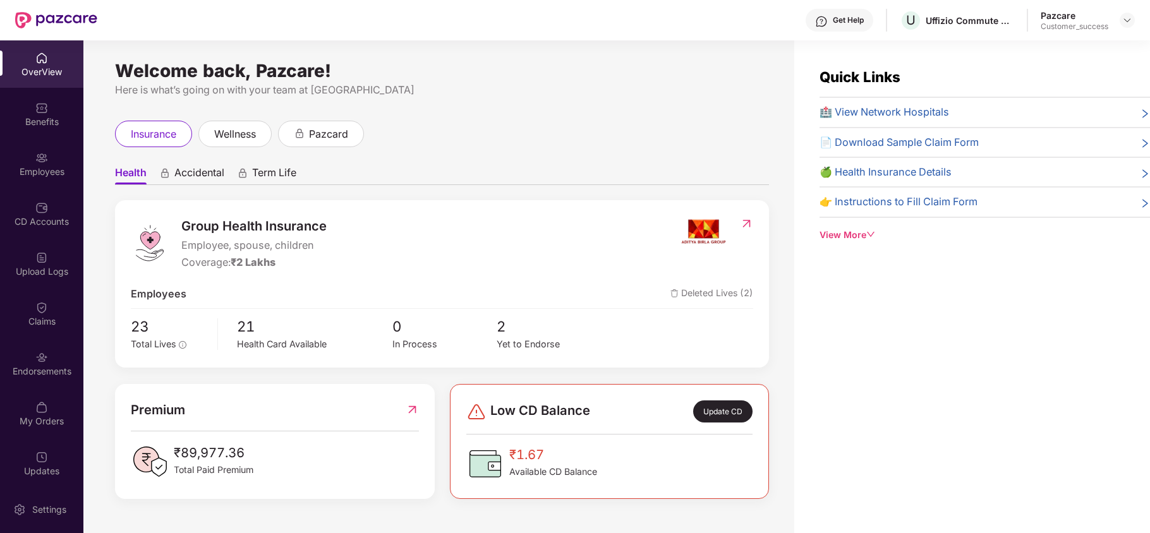
click at [57, 369] on div "Endorsements" at bounding box center [41, 371] width 83 height 13
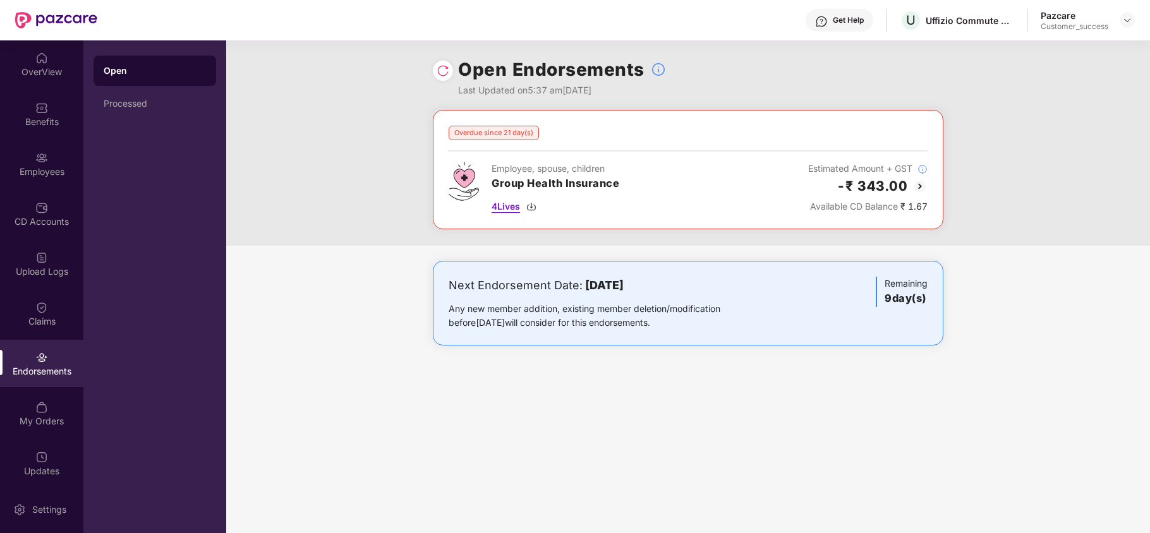
click at [532, 208] on img at bounding box center [531, 207] width 10 height 10
click at [1127, 19] on img at bounding box center [1127, 20] width 10 height 10
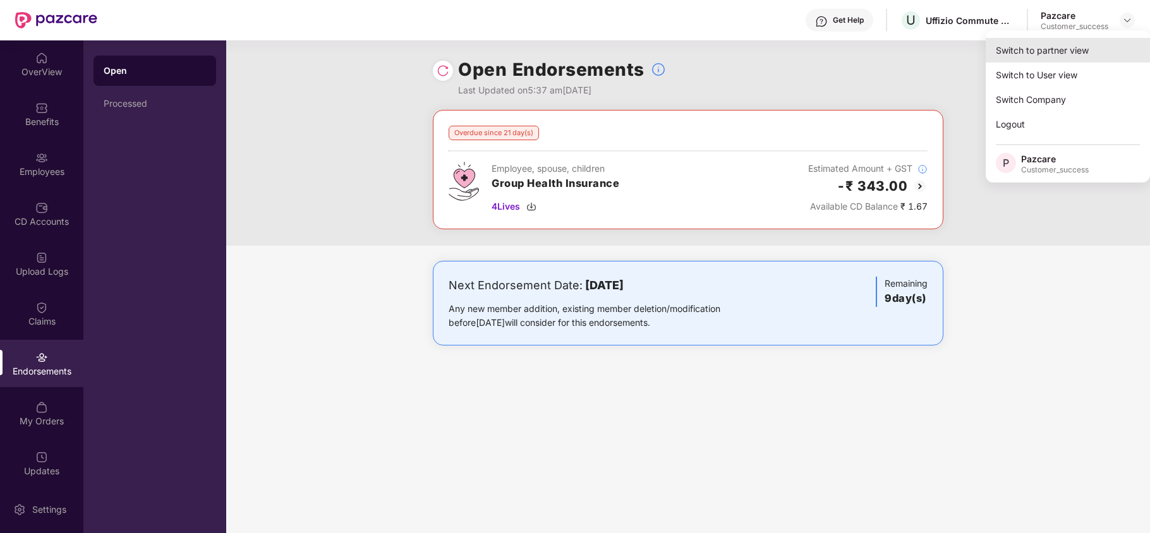
click at [1083, 57] on div "Switch to partner view" at bounding box center [1068, 50] width 164 height 25
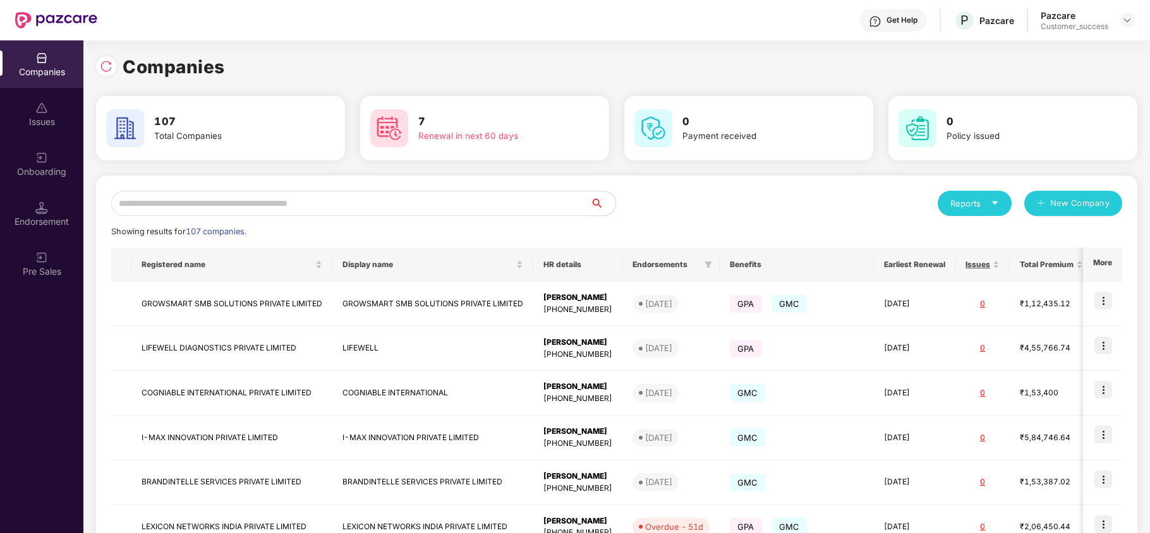
click at [302, 201] on input "text" at bounding box center [350, 203] width 479 height 25
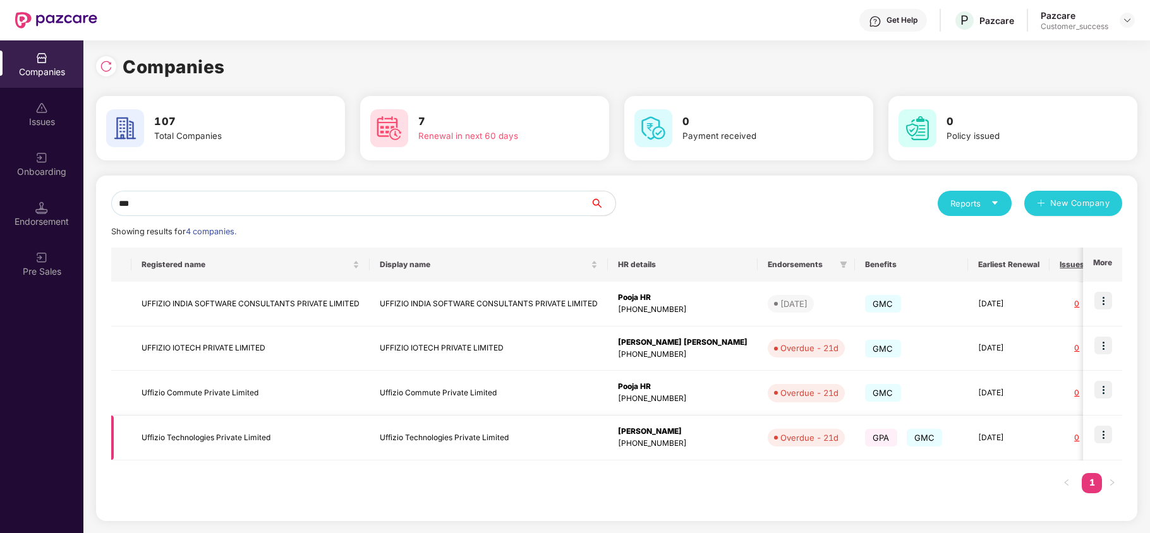
type input "***"
click at [1105, 433] on img at bounding box center [1103, 435] width 18 height 18
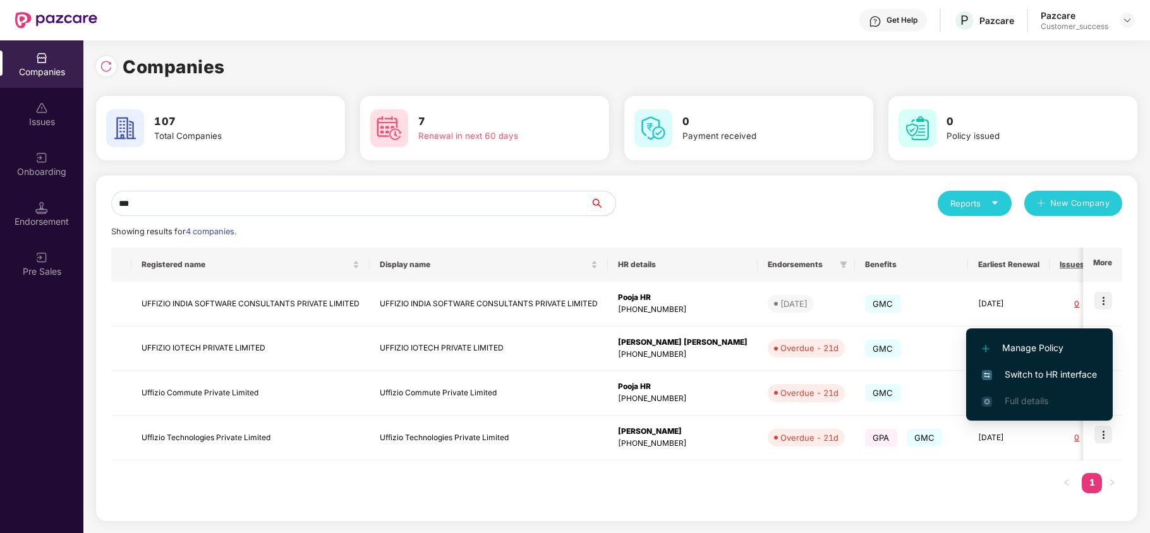
click at [1037, 379] on span "Switch to HR interface" at bounding box center [1039, 375] width 115 height 14
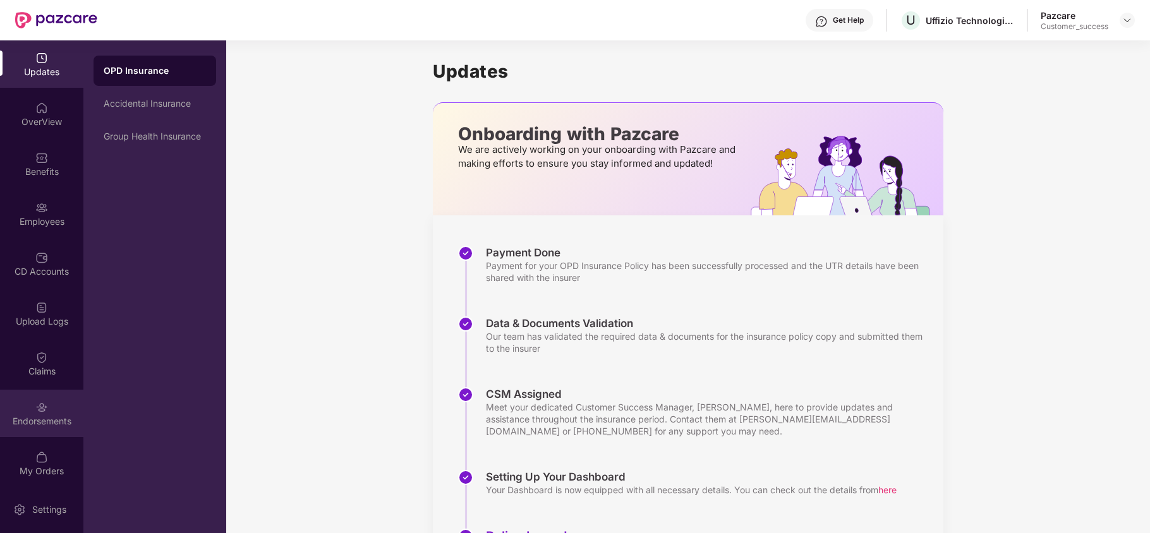
click at [35, 402] on img at bounding box center [41, 407] width 13 height 13
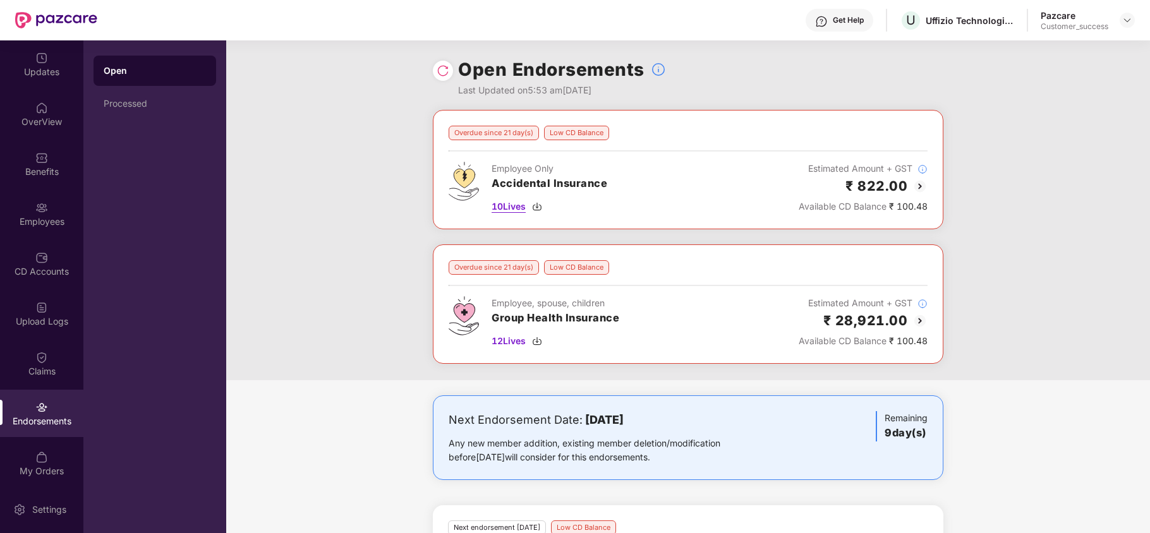
click at [538, 205] on img at bounding box center [537, 207] width 10 height 10
click at [542, 346] on img at bounding box center [537, 341] width 10 height 10
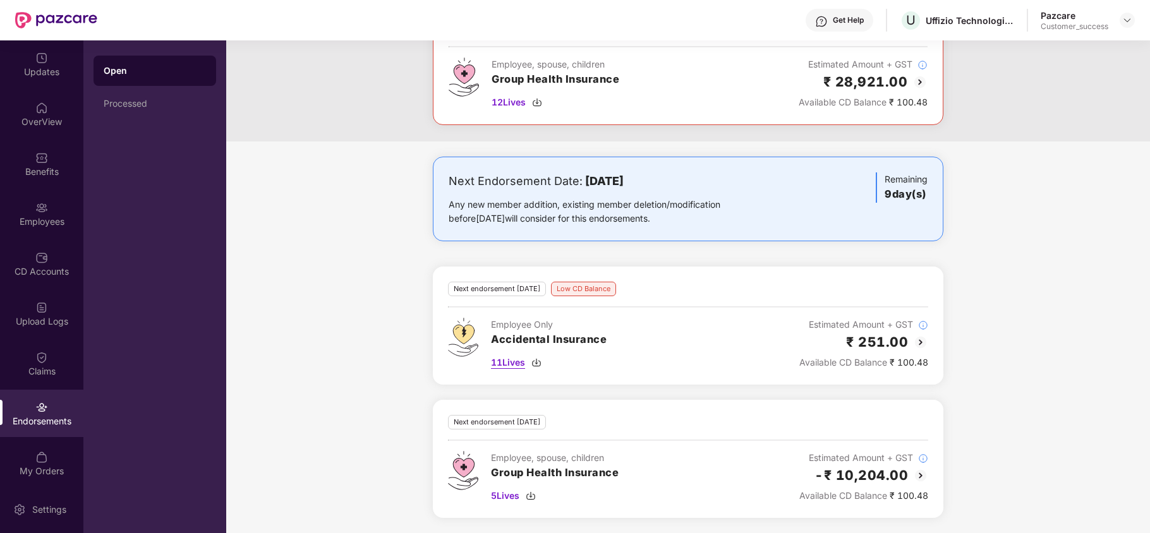
click at [545, 360] on div "11 Lives" at bounding box center [549, 363] width 116 height 14
click at [523, 495] on div "5 Lives" at bounding box center [555, 496] width 128 height 14
